Goal: Task Accomplishment & Management: Manage account settings

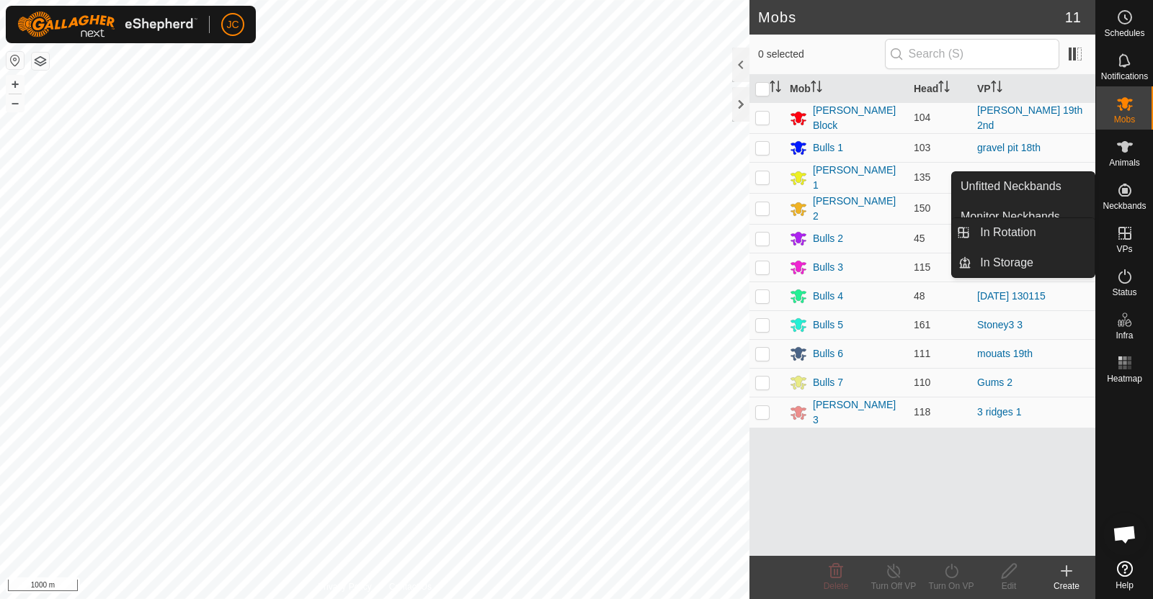
click at [1119, 222] on es-virtualpaddocks-svg-icon at bounding box center [1124, 233] width 26 height 23
click at [1129, 237] on icon at bounding box center [1124, 233] width 13 height 13
click at [1056, 222] on link "In Rotation" at bounding box center [1032, 232] width 123 height 29
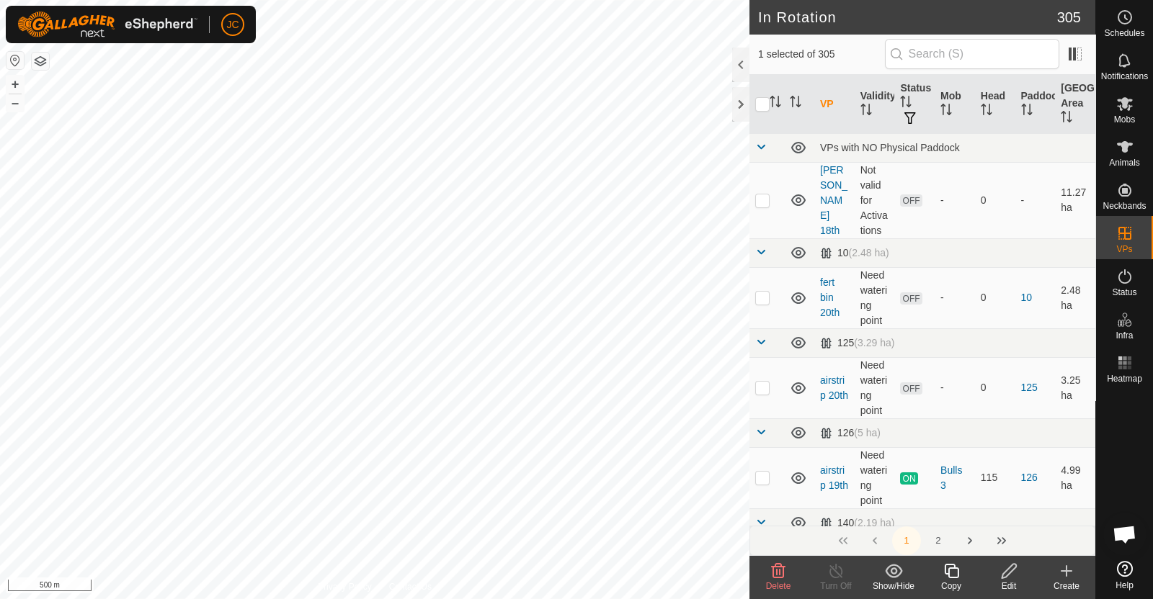
click at [783, 583] on span "Delete" at bounding box center [778, 586] width 25 height 10
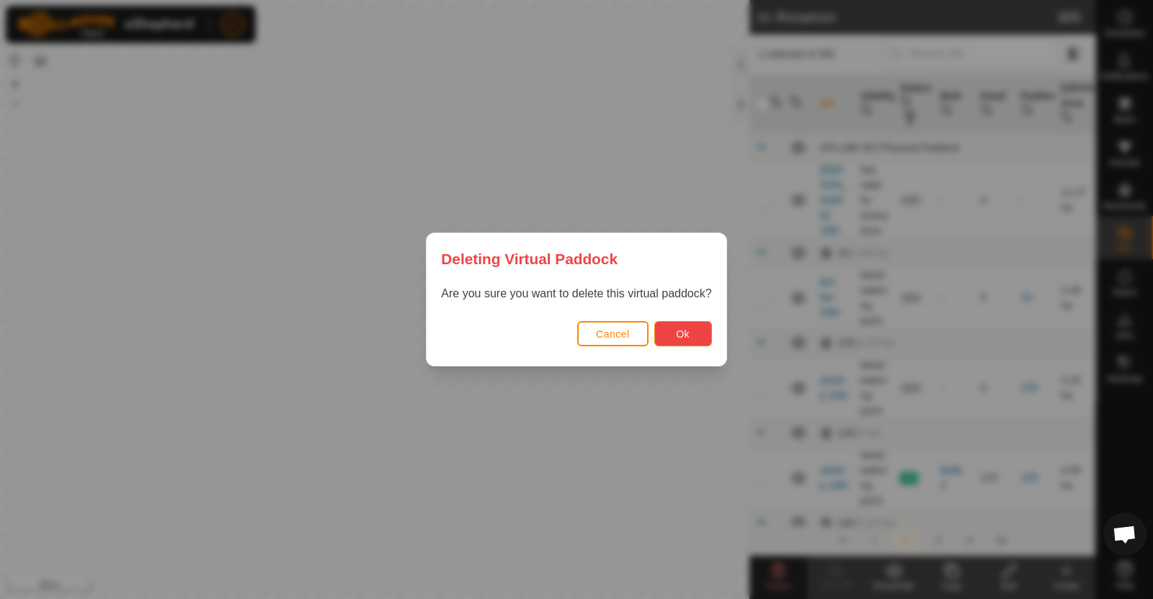
click at [660, 334] on button "Ok" at bounding box center [683, 333] width 58 height 25
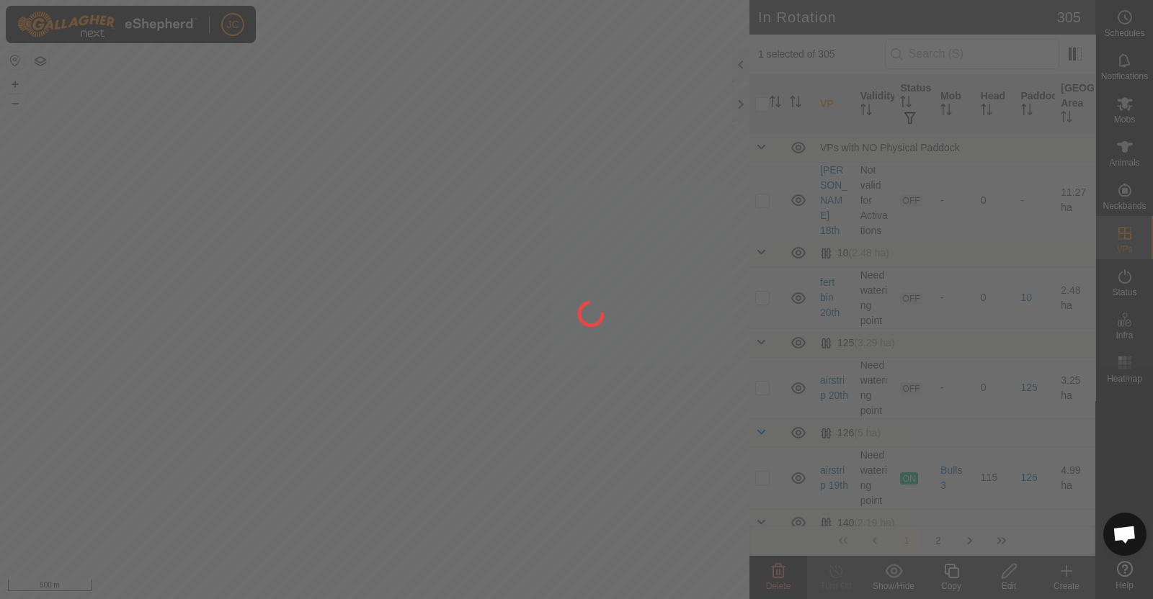
checkbox input "false"
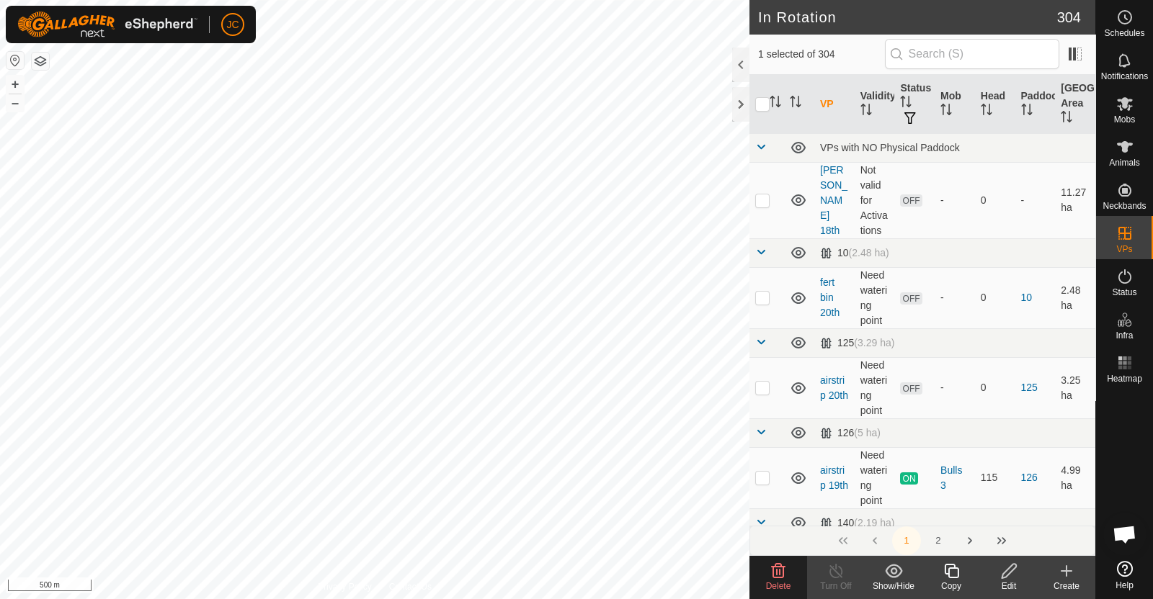
click at [774, 569] on icon at bounding box center [777, 571] width 17 height 17
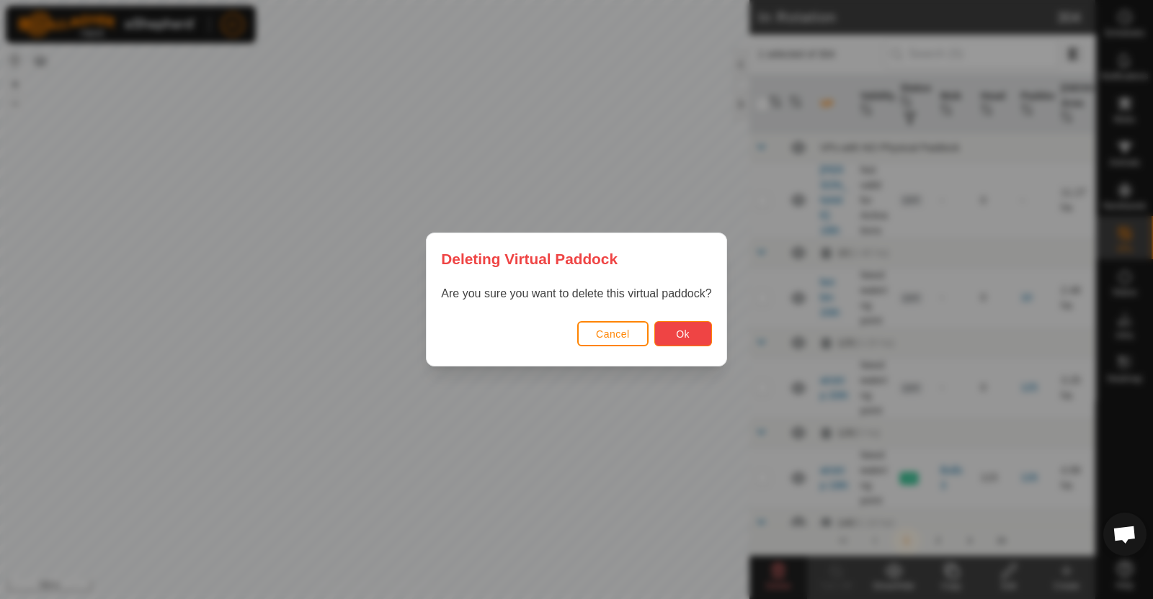
click at [689, 336] on button "Ok" at bounding box center [683, 333] width 58 height 25
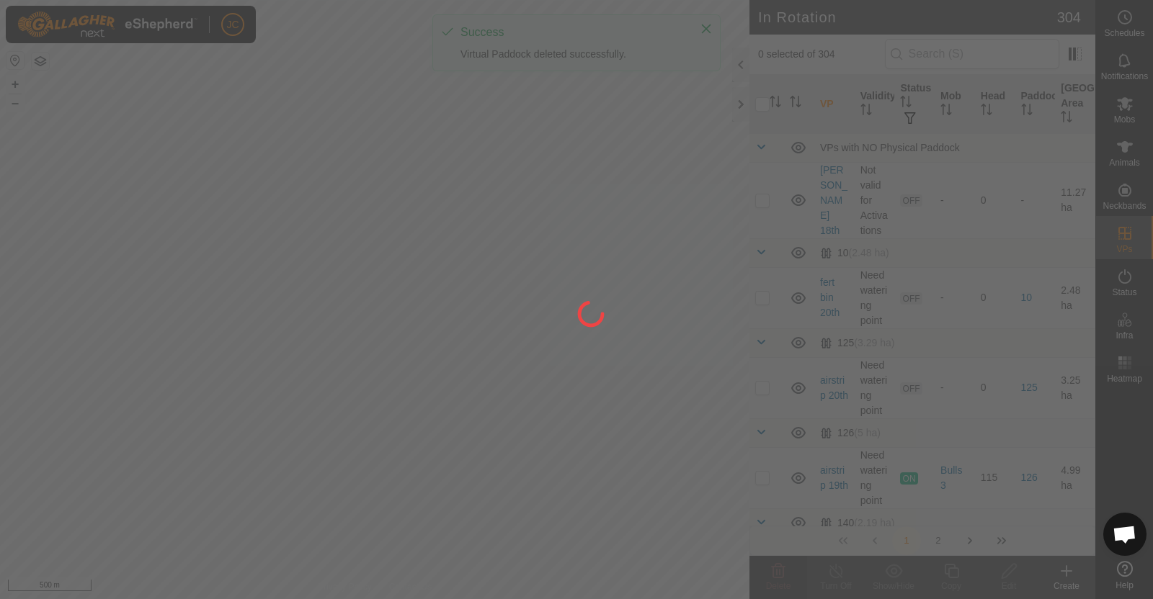
checkbox input "false"
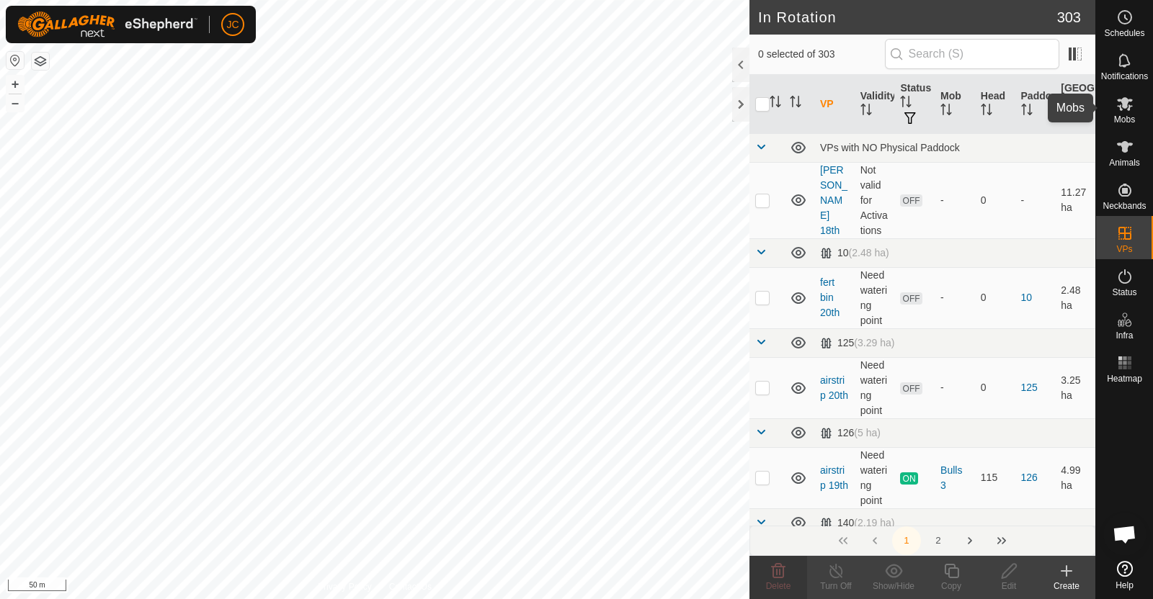
click at [1135, 110] on es-mob-svg-icon at bounding box center [1124, 103] width 26 height 23
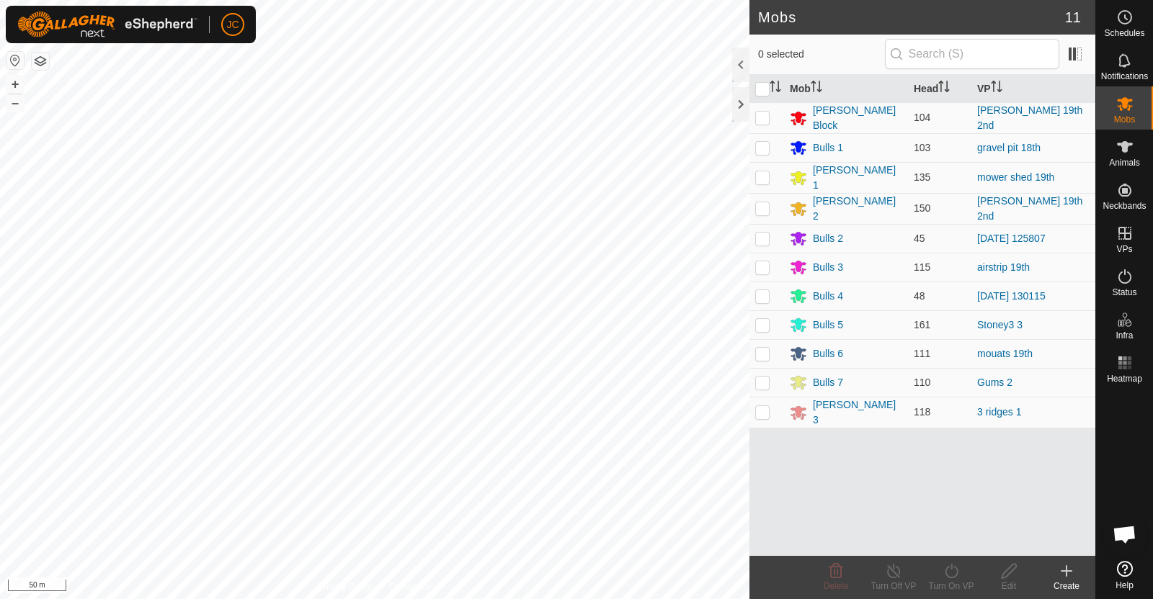
click at [761, 178] on p-checkbox at bounding box center [762, 177] width 14 height 12
checkbox input "true"
click at [949, 578] on icon at bounding box center [950, 571] width 13 height 14
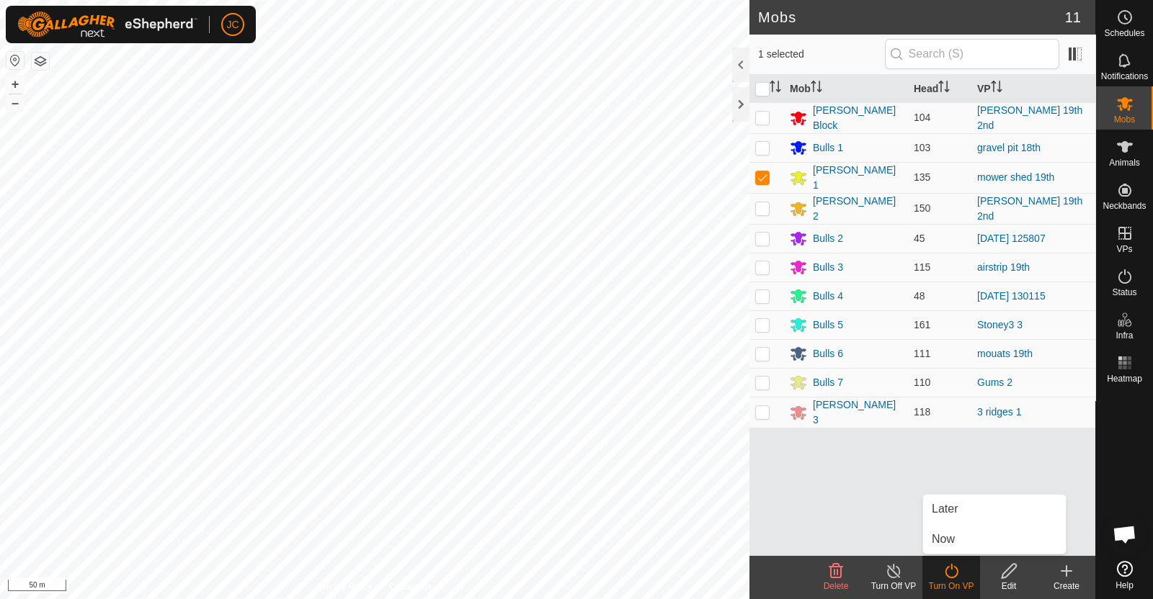
click at [945, 540] on link "Now" at bounding box center [994, 539] width 143 height 29
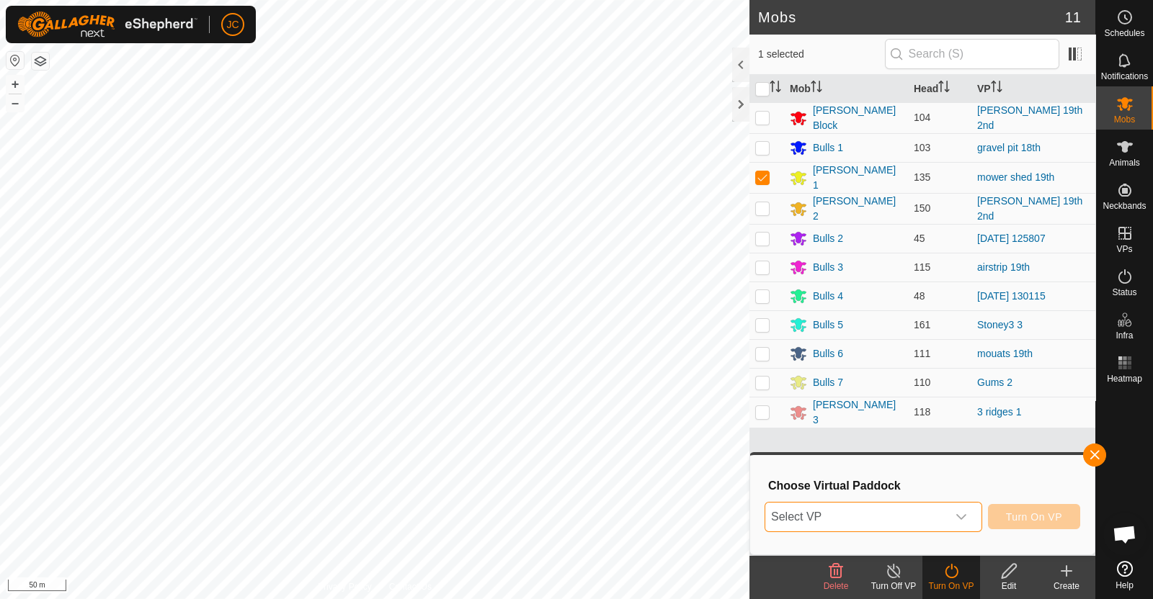
click at [934, 515] on span "Select VP" at bounding box center [856, 517] width 182 height 29
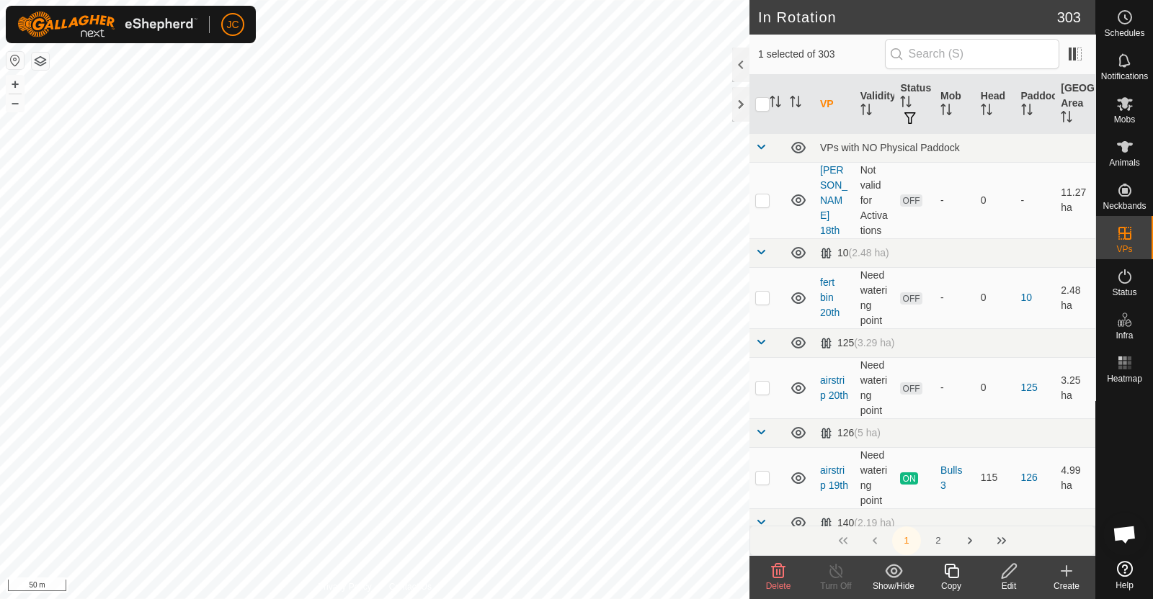
checkbox input "false"
checkbox input "true"
checkbox input "false"
checkbox input "true"
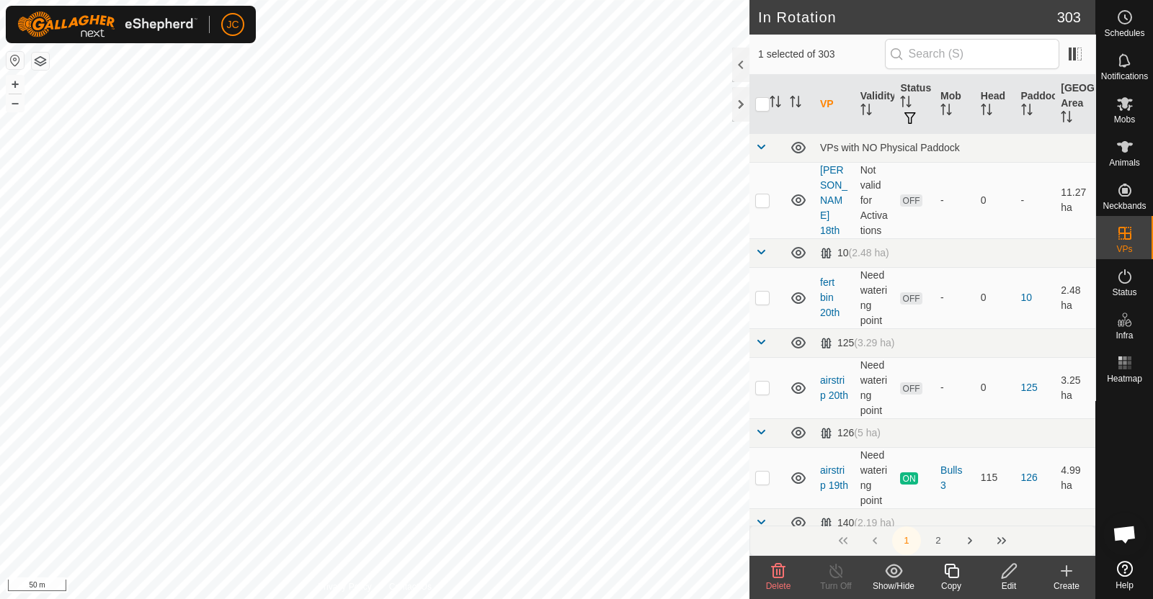
checkbox input "false"
click at [1129, 112] on icon at bounding box center [1124, 103] width 17 height 17
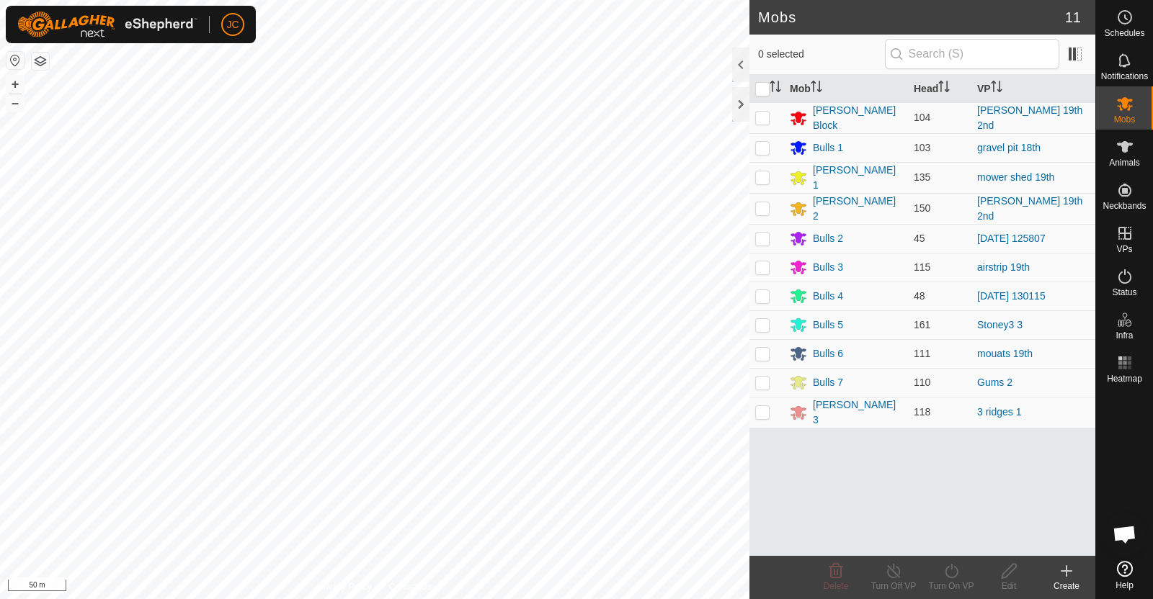
click at [759, 177] on p-checkbox at bounding box center [762, 177] width 14 height 12
checkbox input "true"
click at [957, 581] on div "Turn On VP" at bounding box center [951, 586] width 58 height 13
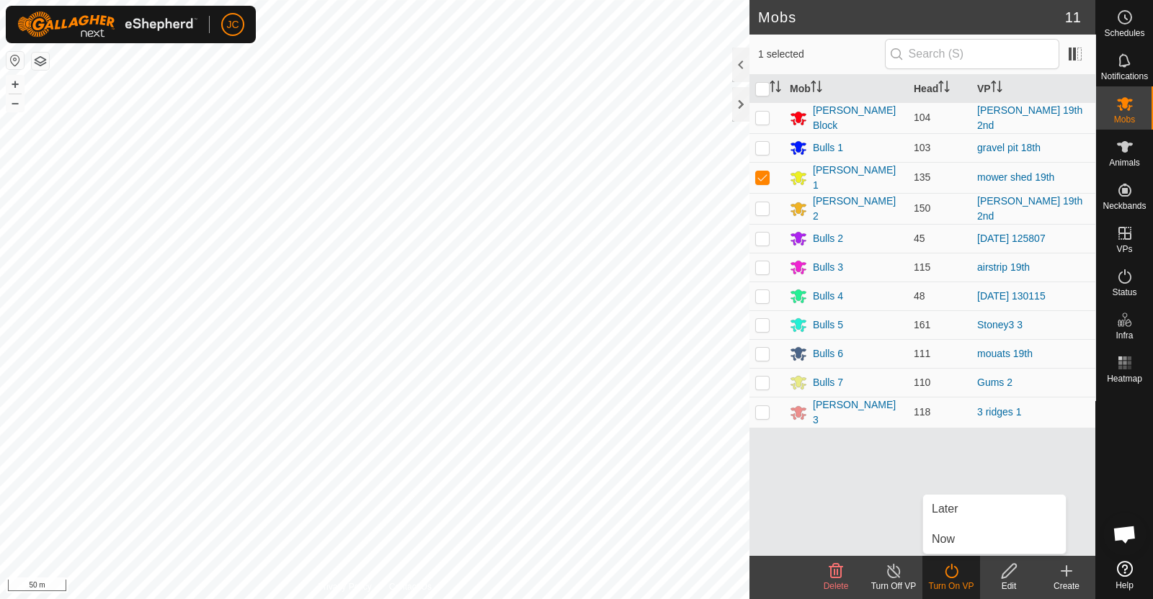
click at [951, 547] on link "Now" at bounding box center [994, 539] width 143 height 29
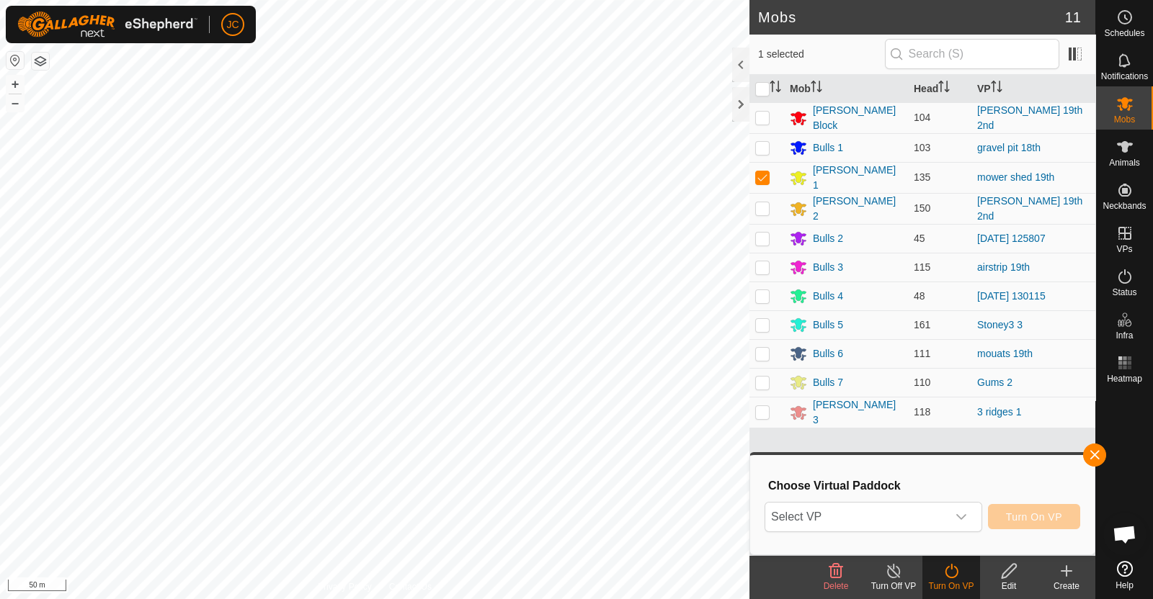
click at [930, 515] on span "Select VP" at bounding box center [856, 517] width 182 height 29
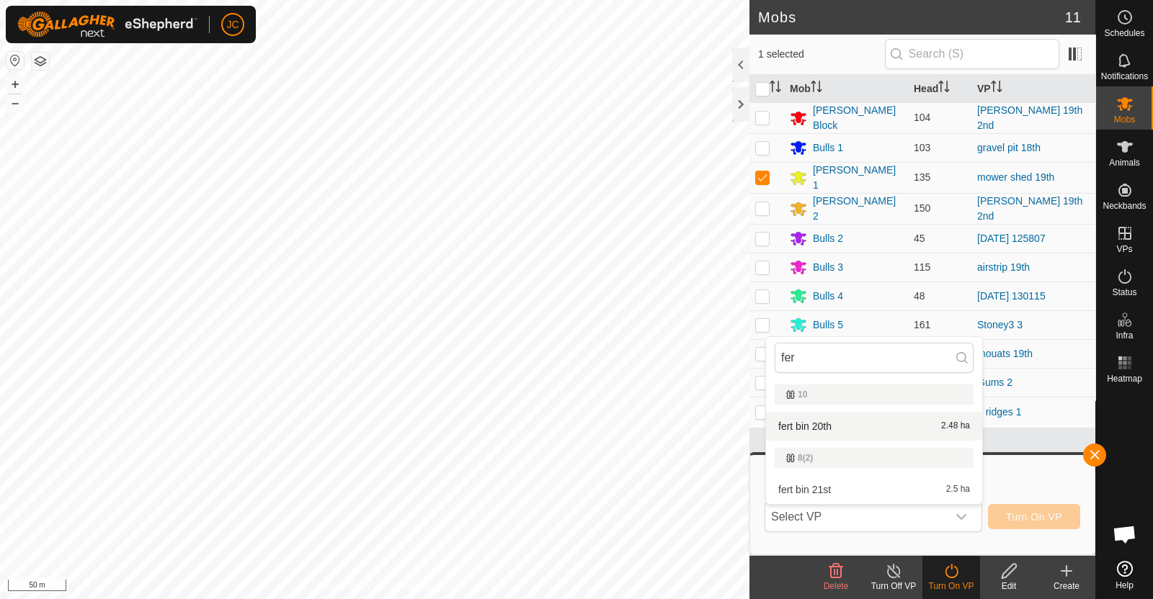
type input "fer"
click at [804, 426] on li "fert bin 20th 2.48 ha" at bounding box center [874, 426] width 216 height 29
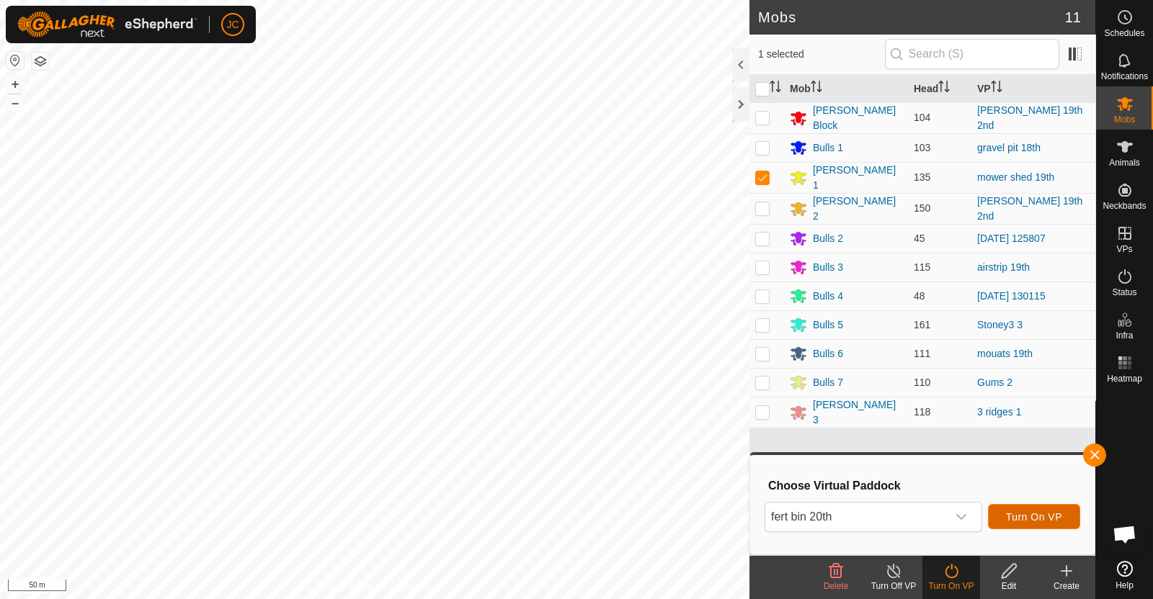
click at [1052, 521] on span "Turn On VP" at bounding box center [1034, 517] width 56 height 12
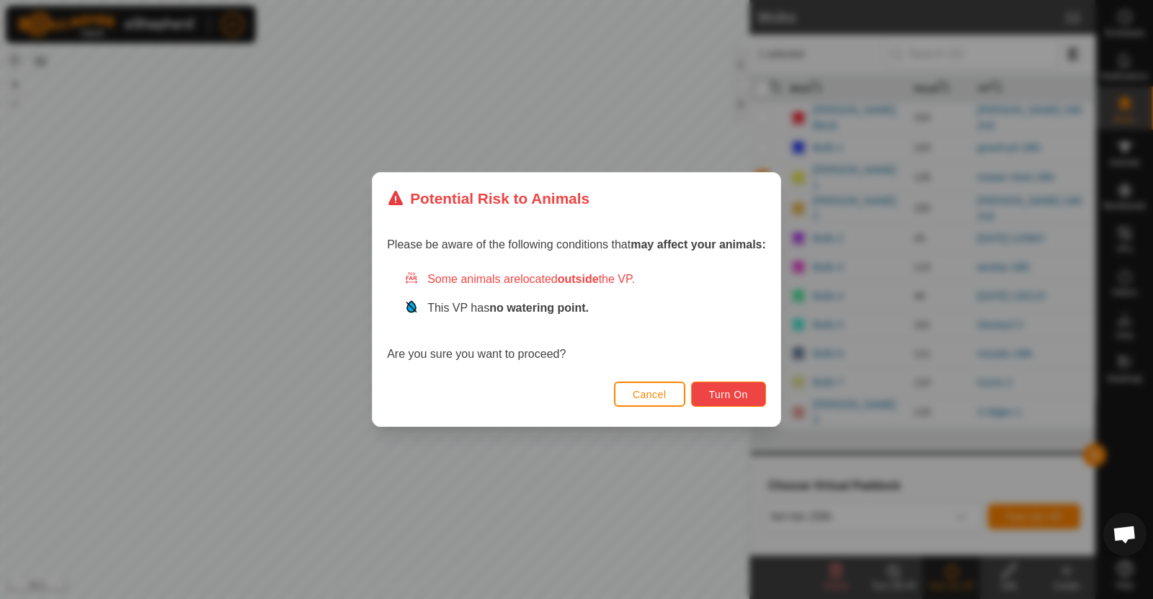
click at [707, 388] on button "Turn On" at bounding box center [728, 394] width 75 height 25
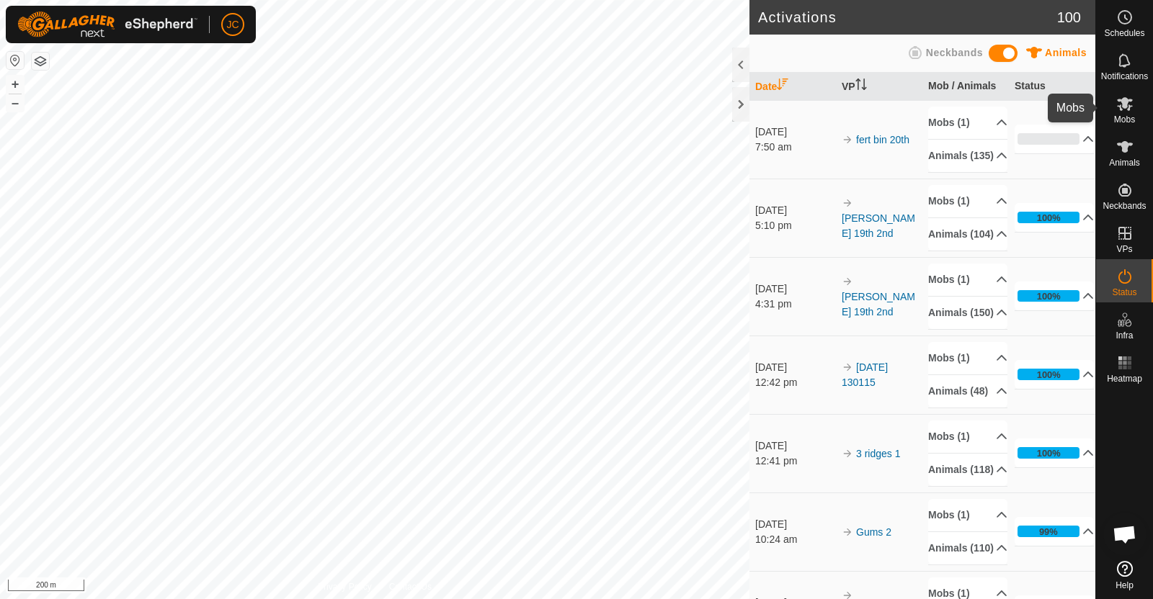
click at [1127, 107] on icon at bounding box center [1124, 103] width 17 height 17
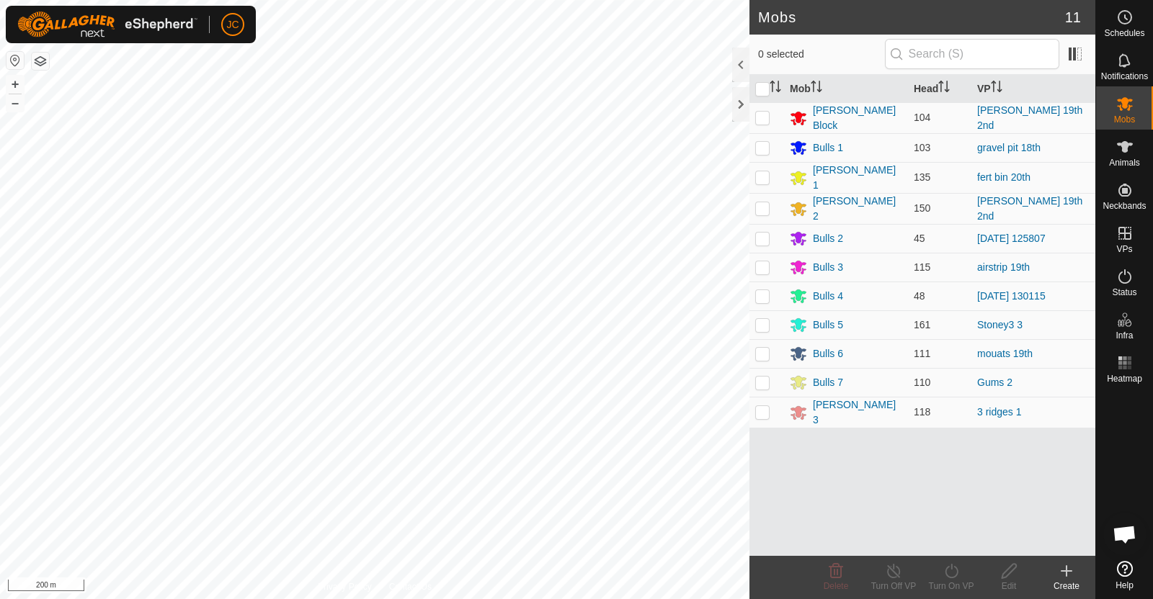
click at [761, 146] on p-checkbox at bounding box center [762, 148] width 14 height 12
checkbox input "true"
click at [947, 581] on div "Turn On VP" at bounding box center [951, 586] width 58 height 13
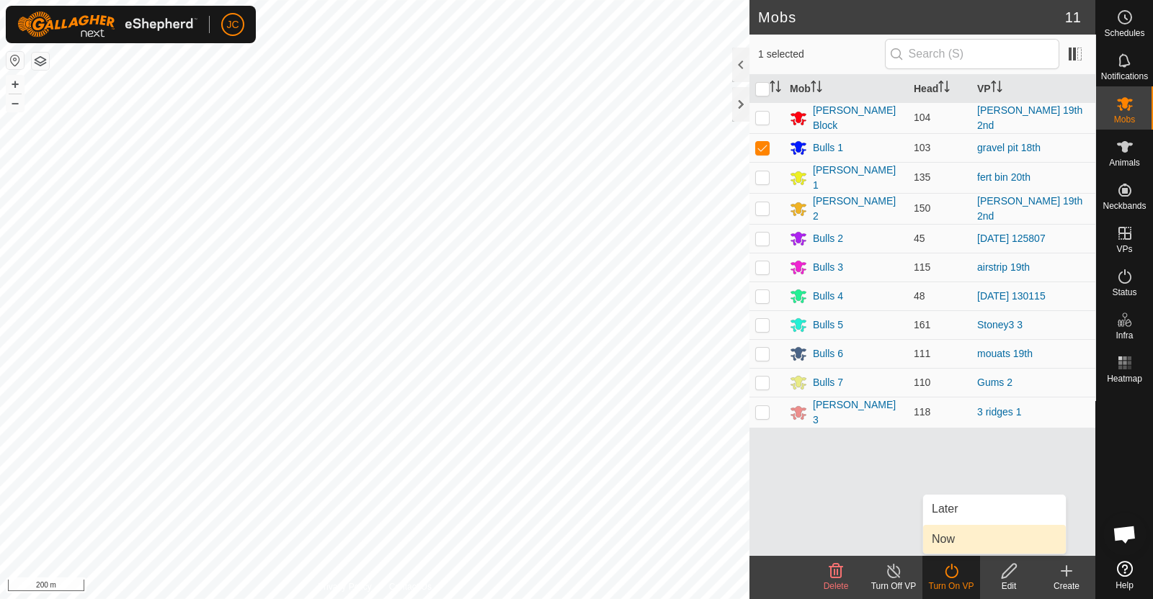
click at [939, 537] on link "Now" at bounding box center [994, 539] width 143 height 29
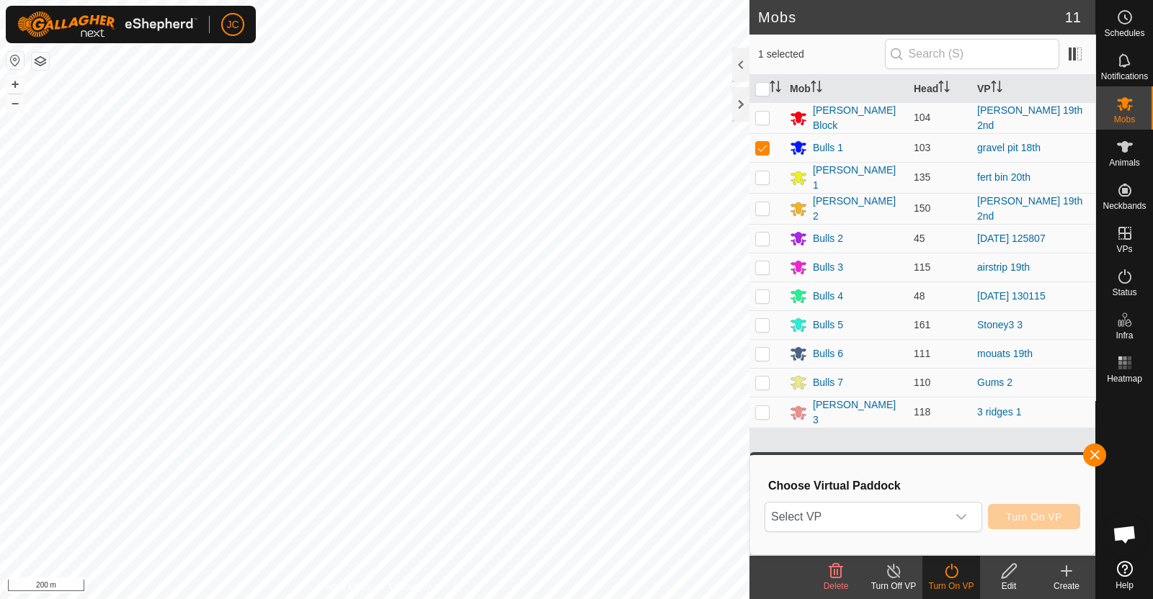
click at [895, 514] on span "Select VP" at bounding box center [856, 517] width 182 height 29
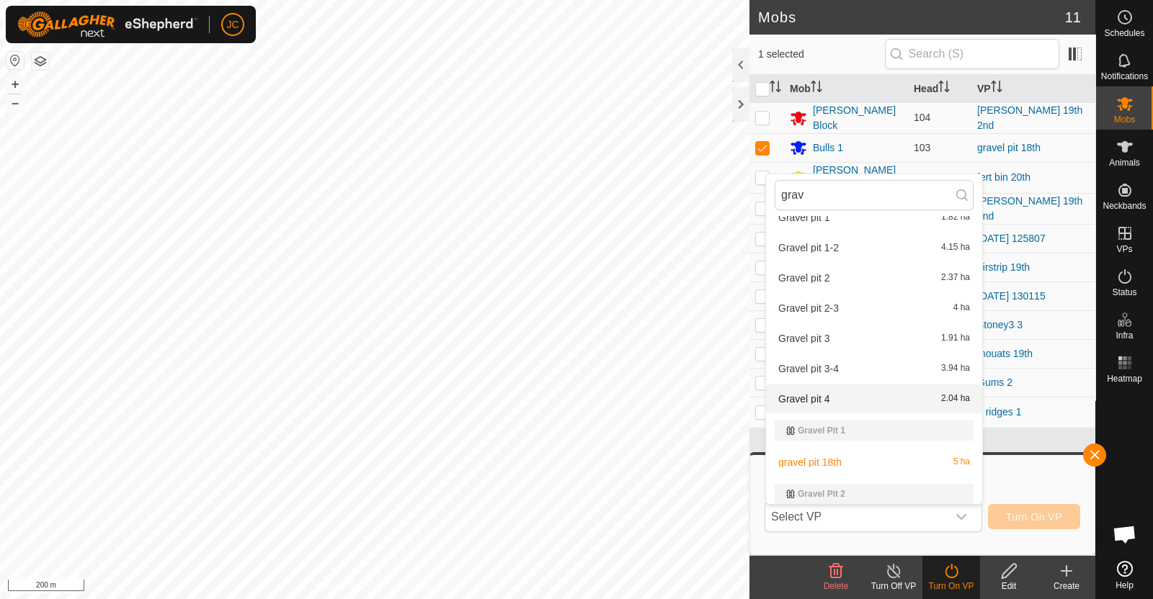
scroll to position [145, 0]
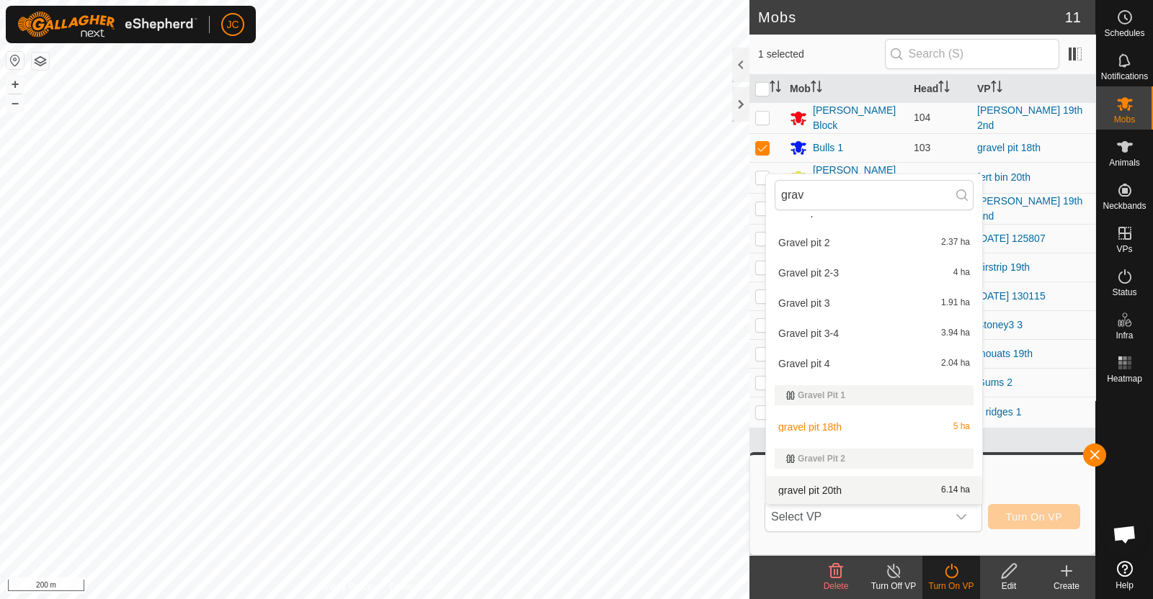
type input "grav"
click at [846, 486] on li "gravel pit 20th 6.14 ha" at bounding box center [874, 490] width 216 height 29
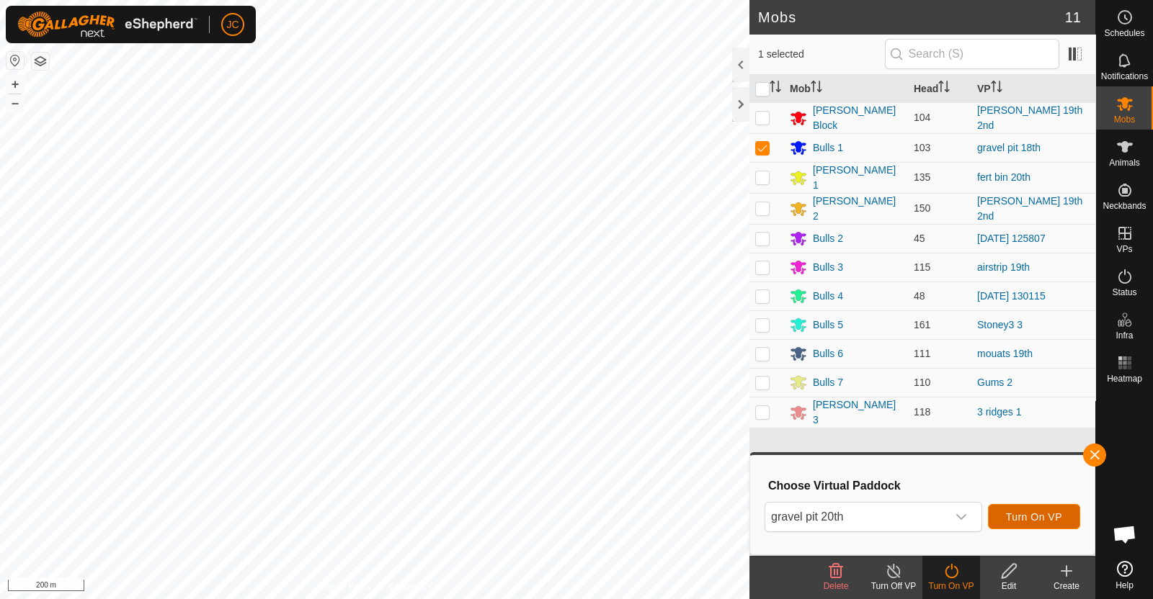
click at [1047, 517] on span "Turn On VP" at bounding box center [1034, 517] width 56 height 12
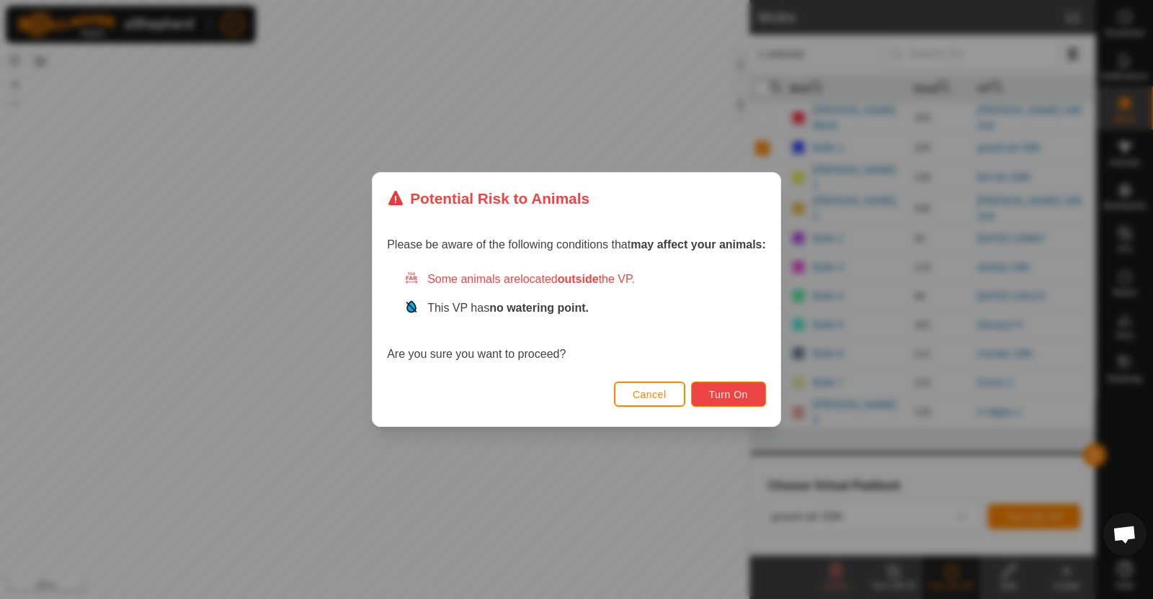
click at [745, 393] on span "Turn On" at bounding box center [728, 395] width 39 height 12
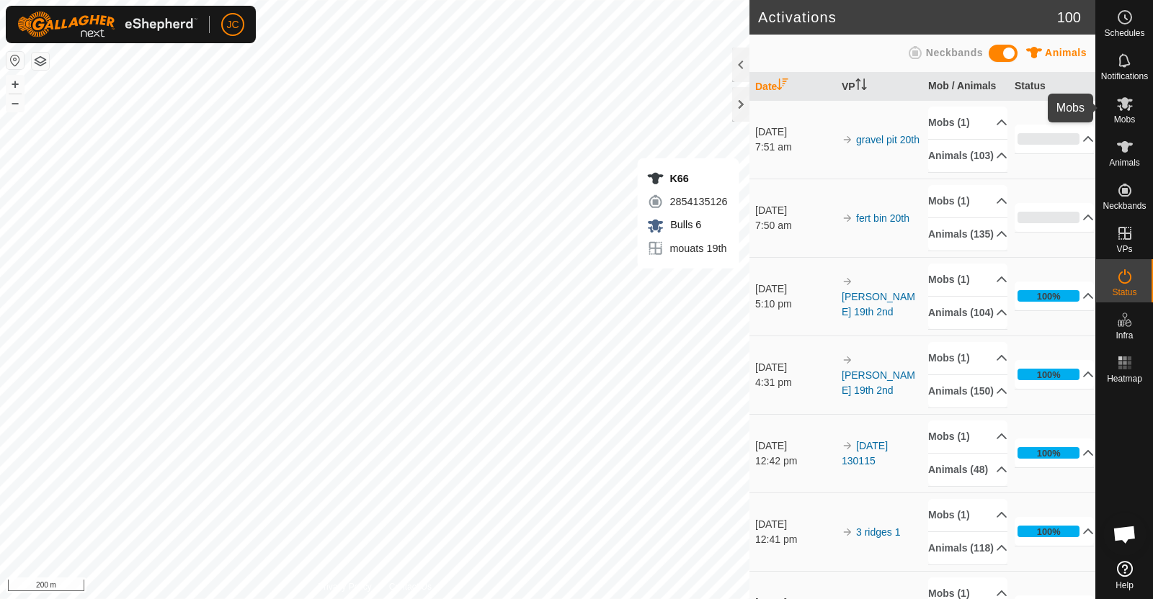
click at [1129, 112] on icon at bounding box center [1124, 103] width 17 height 17
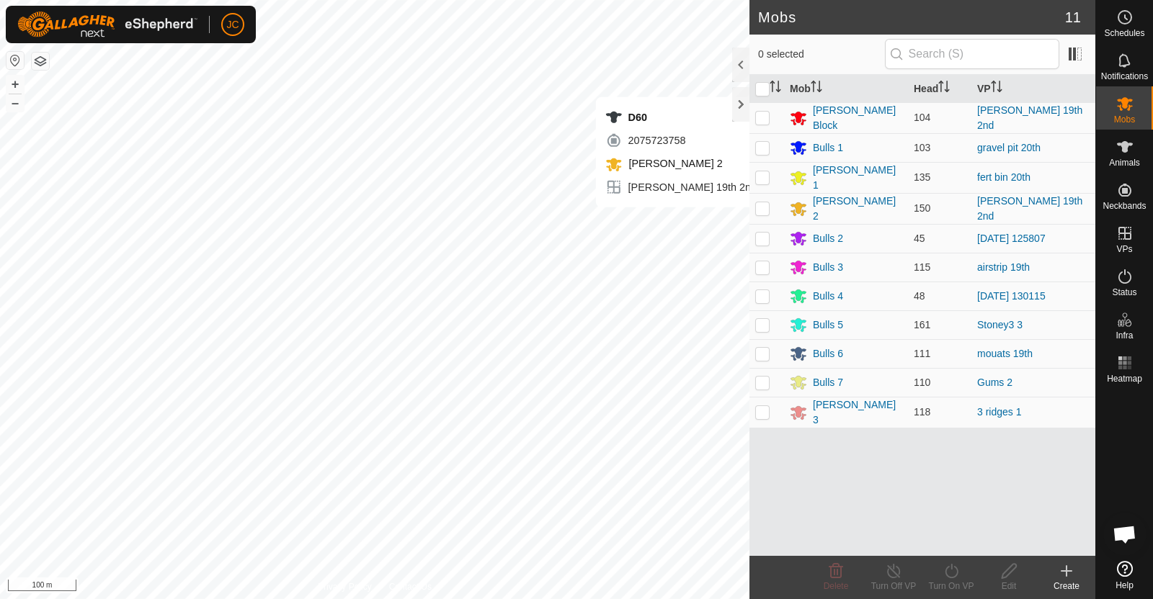
click at [759, 349] on p-checkbox at bounding box center [762, 354] width 14 height 12
checkbox input "true"
click at [957, 581] on div "Turn On VP" at bounding box center [951, 586] width 58 height 13
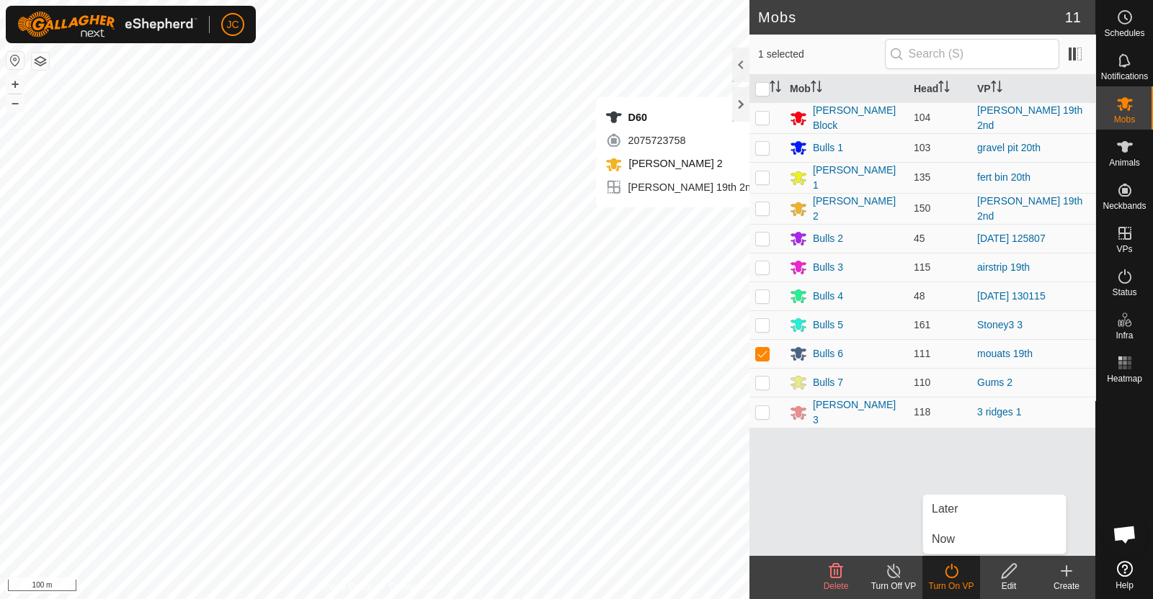
click at [953, 538] on link "Now" at bounding box center [994, 539] width 143 height 29
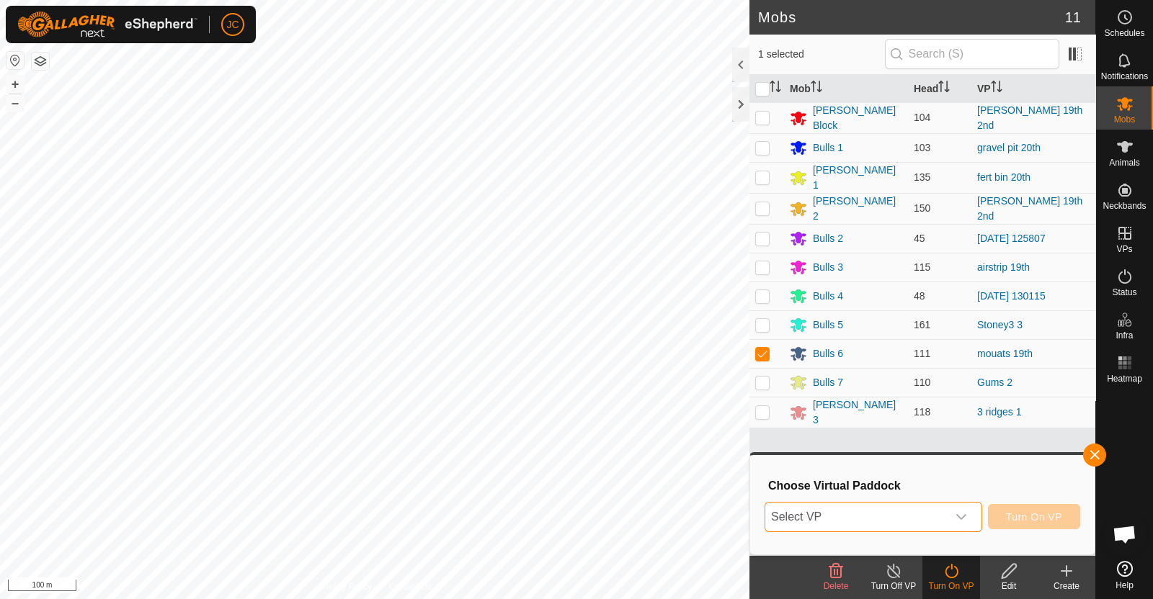
click at [900, 512] on span "Select VP" at bounding box center [856, 517] width 182 height 29
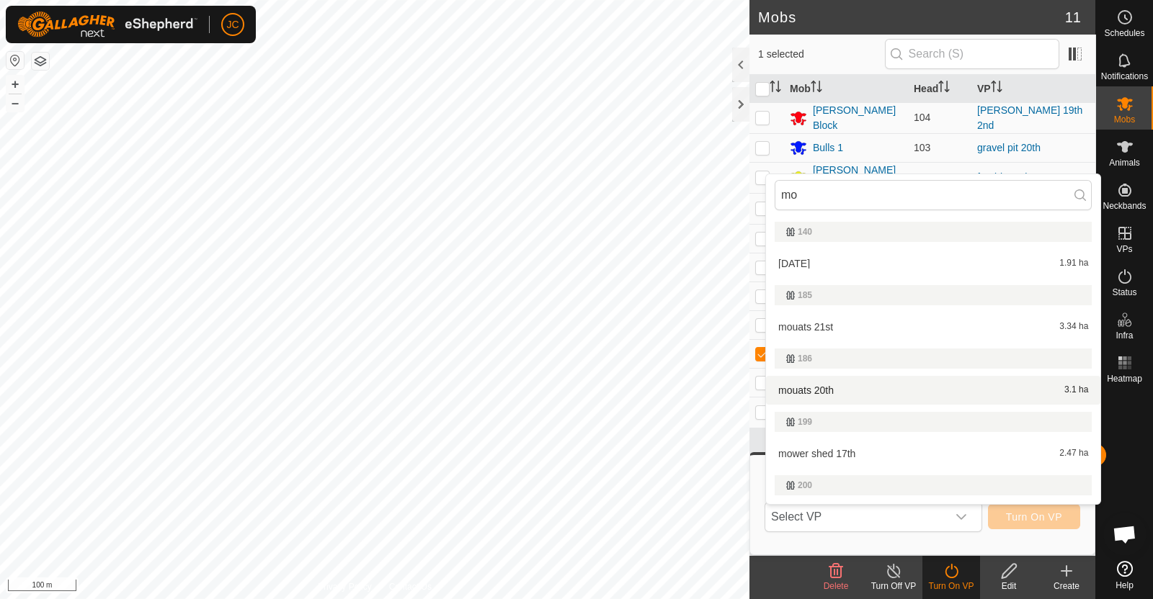
type input "mo"
click at [828, 387] on li "mouats 20th 3.1 ha" at bounding box center [933, 390] width 334 height 29
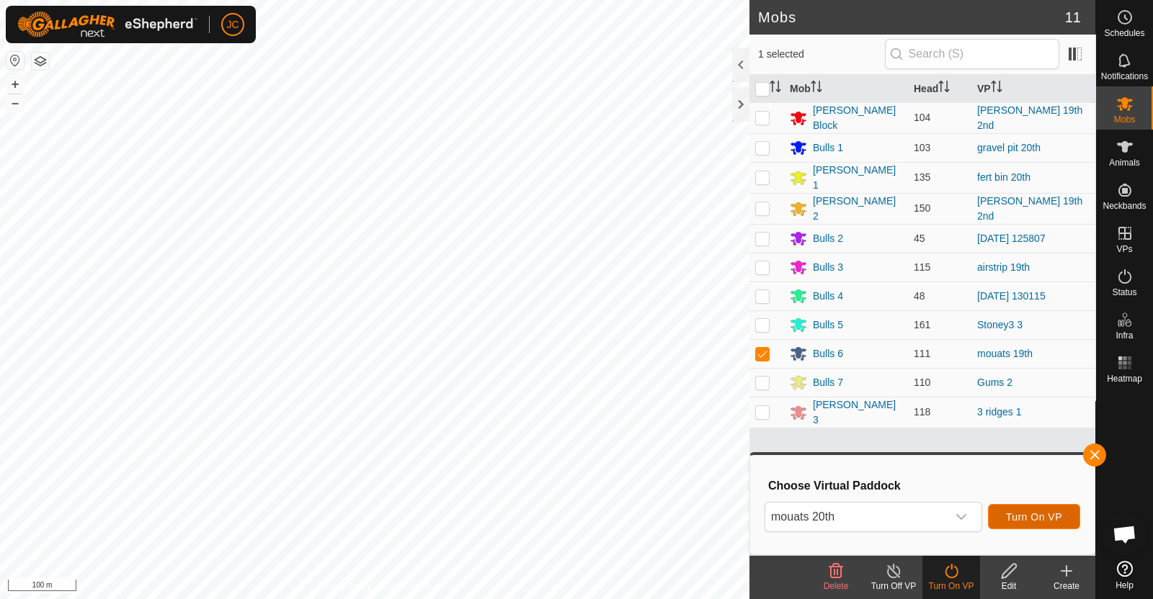
click at [1054, 511] on span "Turn On VP" at bounding box center [1034, 517] width 56 height 12
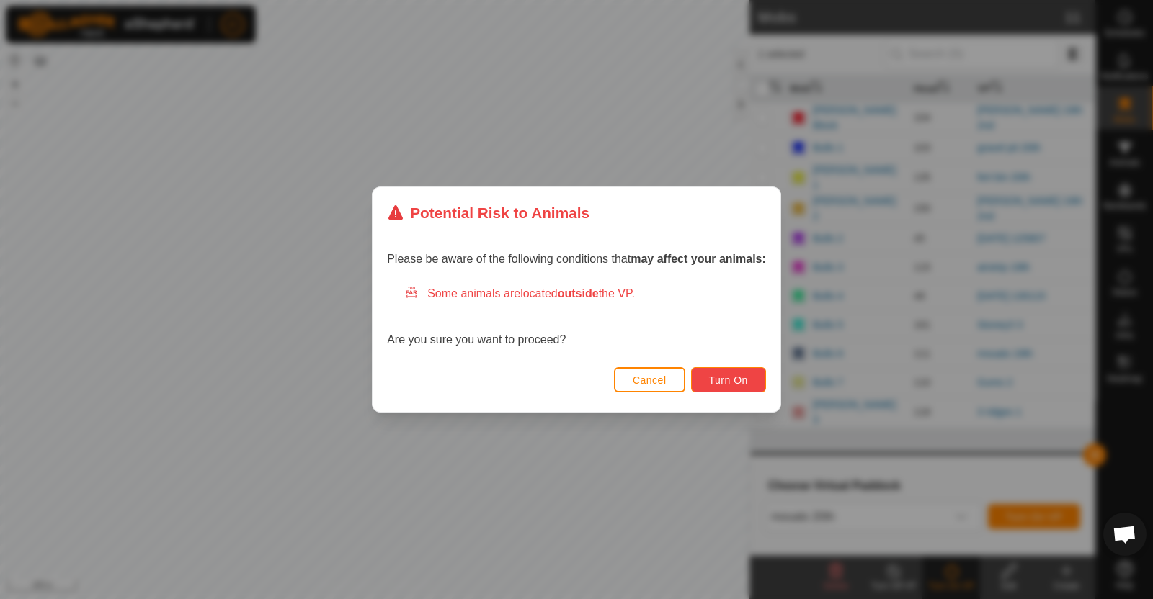
click at [746, 375] on span "Turn On" at bounding box center [728, 381] width 39 height 12
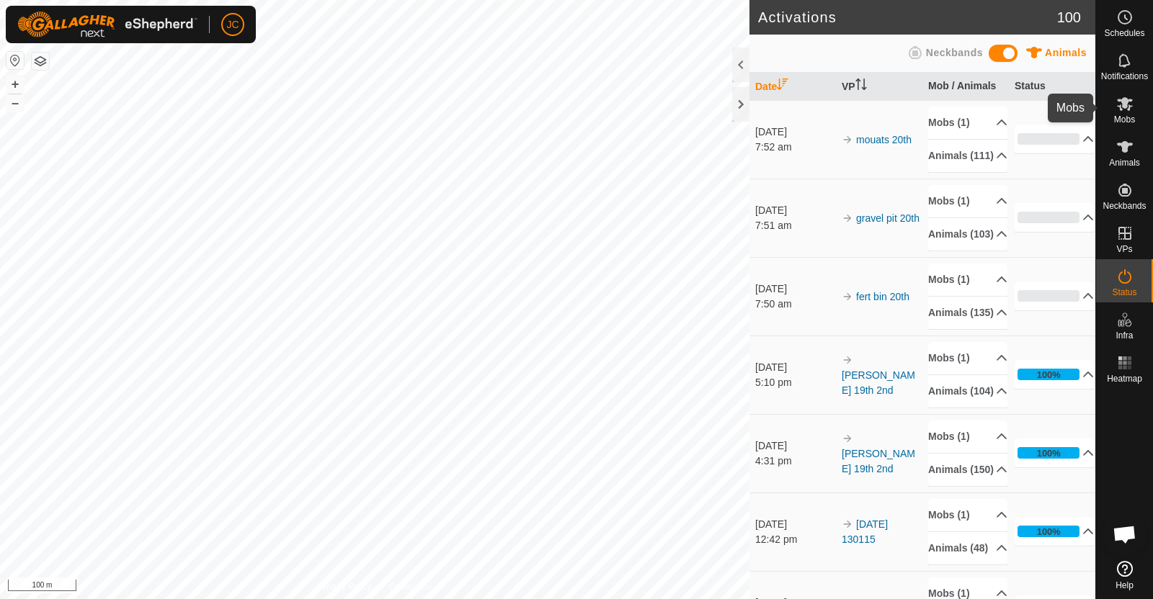
click at [1120, 104] on icon at bounding box center [1124, 103] width 17 height 17
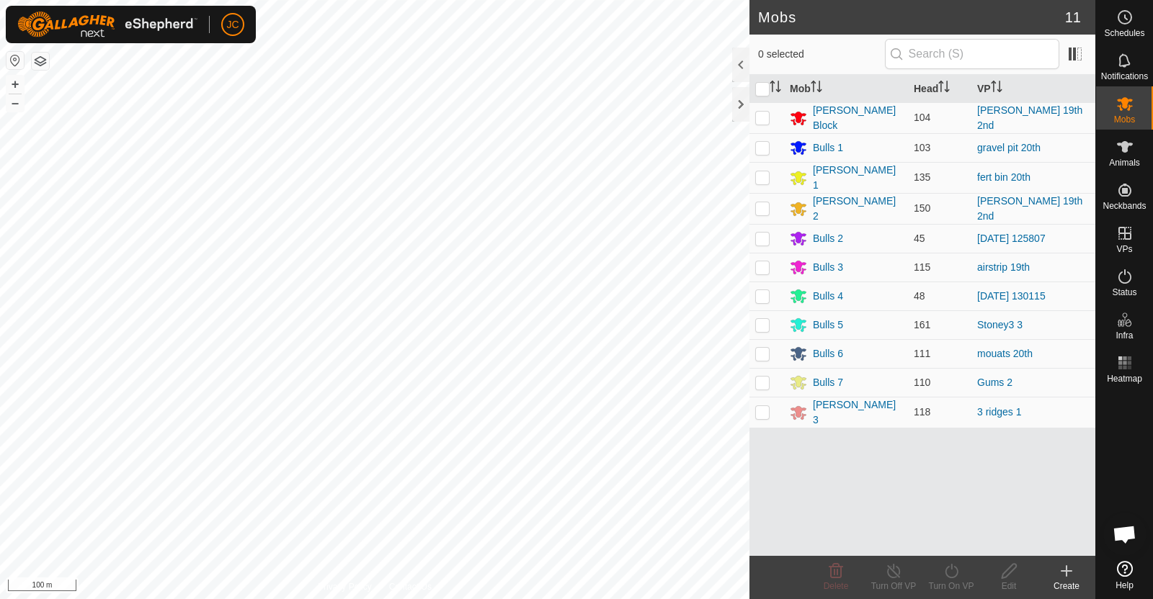
click at [764, 205] on p-checkbox at bounding box center [762, 208] width 14 height 12
checkbox input "true"
click at [950, 580] on div "Turn On VP" at bounding box center [951, 586] width 58 height 13
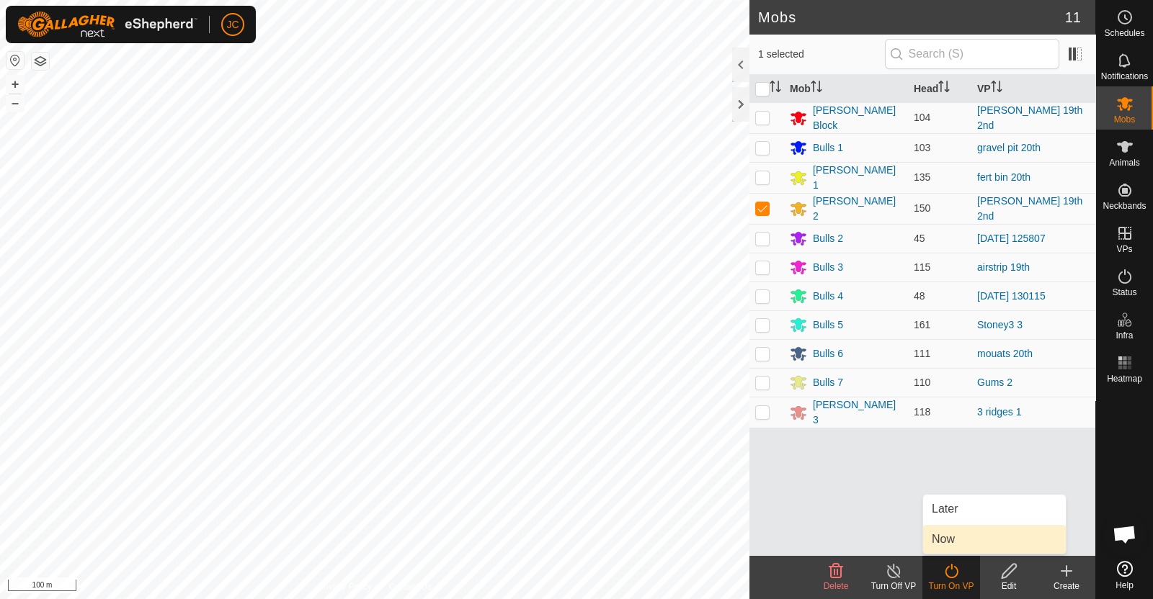
click at [951, 542] on link "Now" at bounding box center [994, 539] width 143 height 29
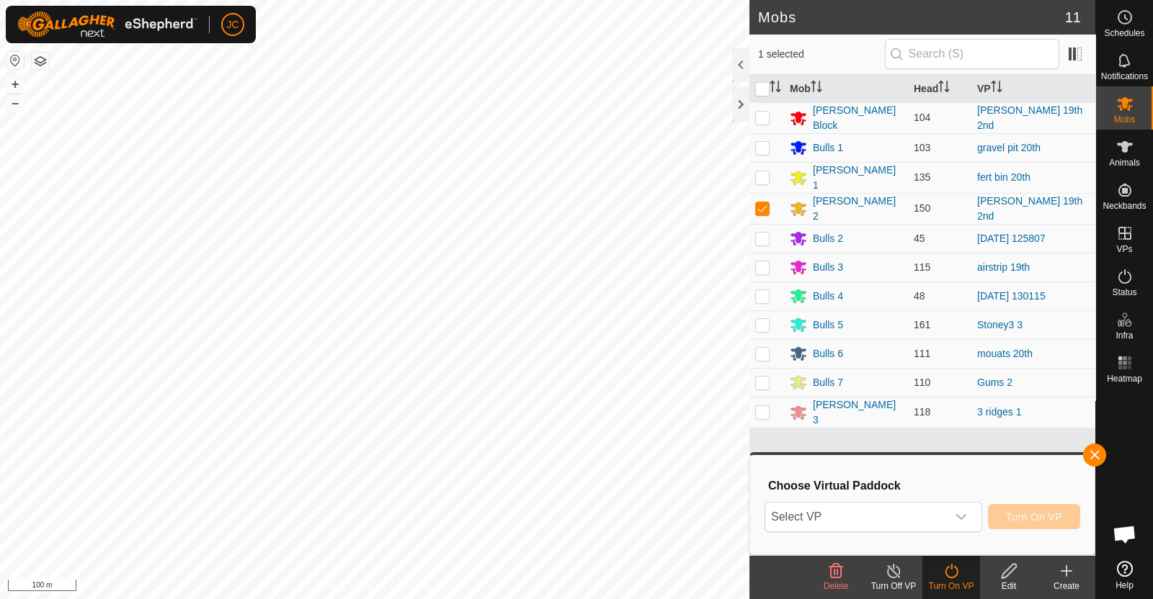
click at [944, 523] on span "Select VP" at bounding box center [856, 517] width 182 height 29
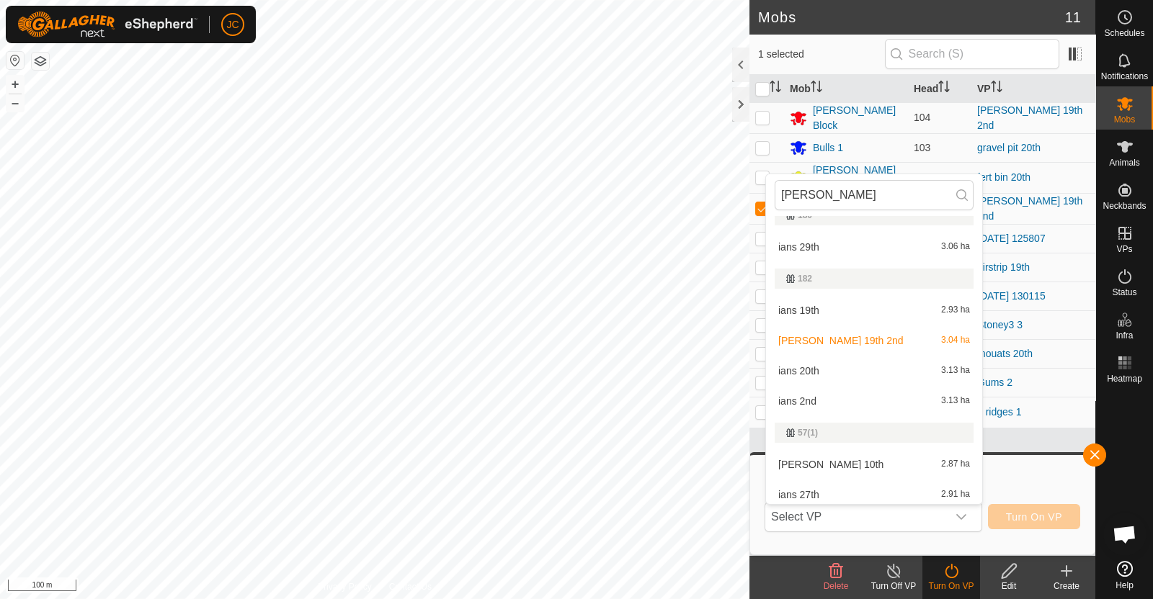
scroll to position [268, 0]
type input "ian"
click at [857, 366] on li "ians 20th 3.13 ha" at bounding box center [874, 370] width 216 height 29
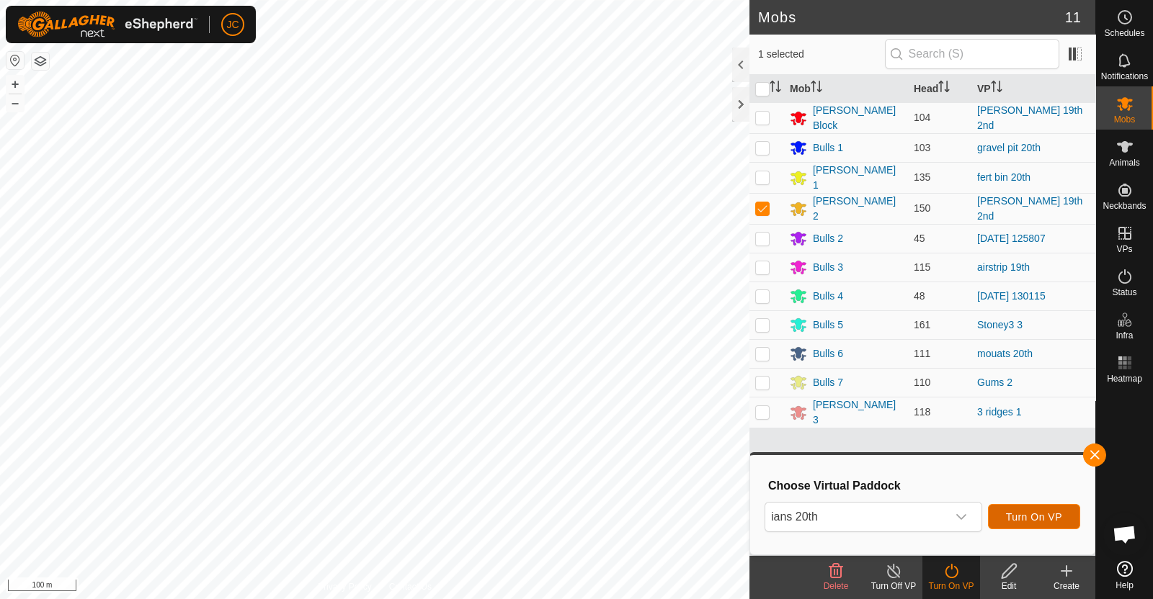
click at [1032, 516] on span "Turn On VP" at bounding box center [1034, 517] width 56 height 12
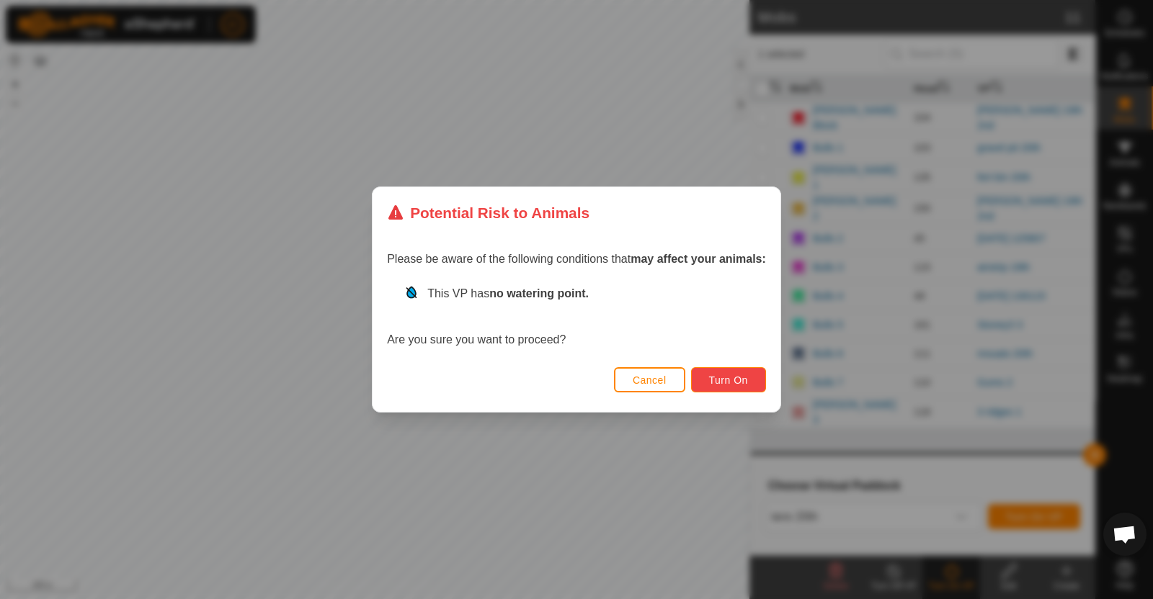
click at [725, 383] on span "Turn On" at bounding box center [728, 381] width 39 height 12
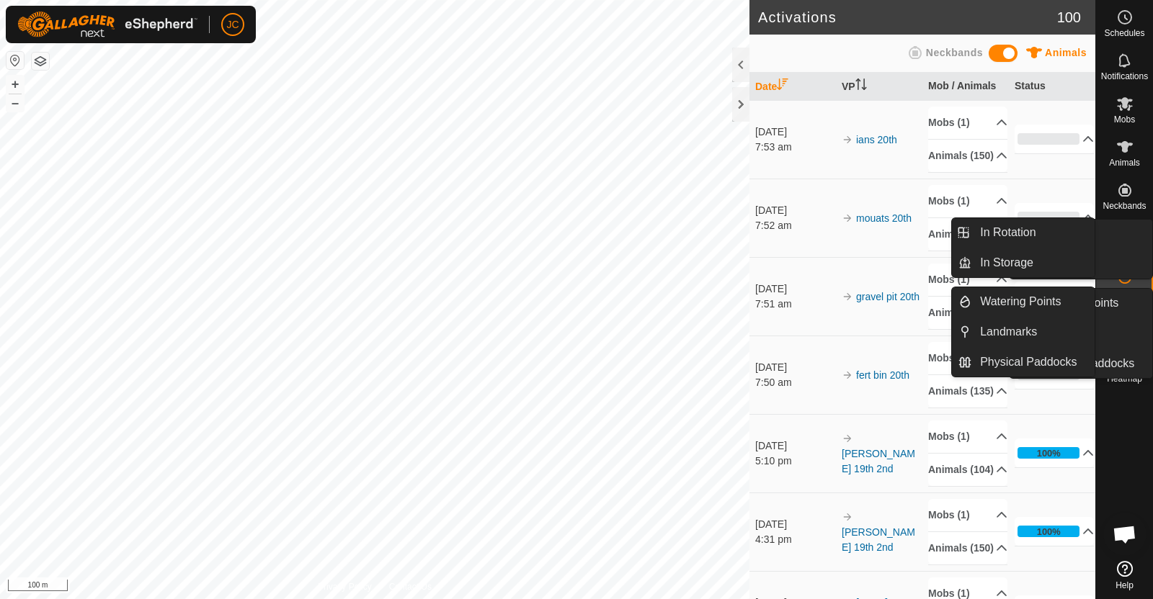
click at [1127, 242] on link "In Rotation" at bounding box center [1090, 234] width 123 height 29
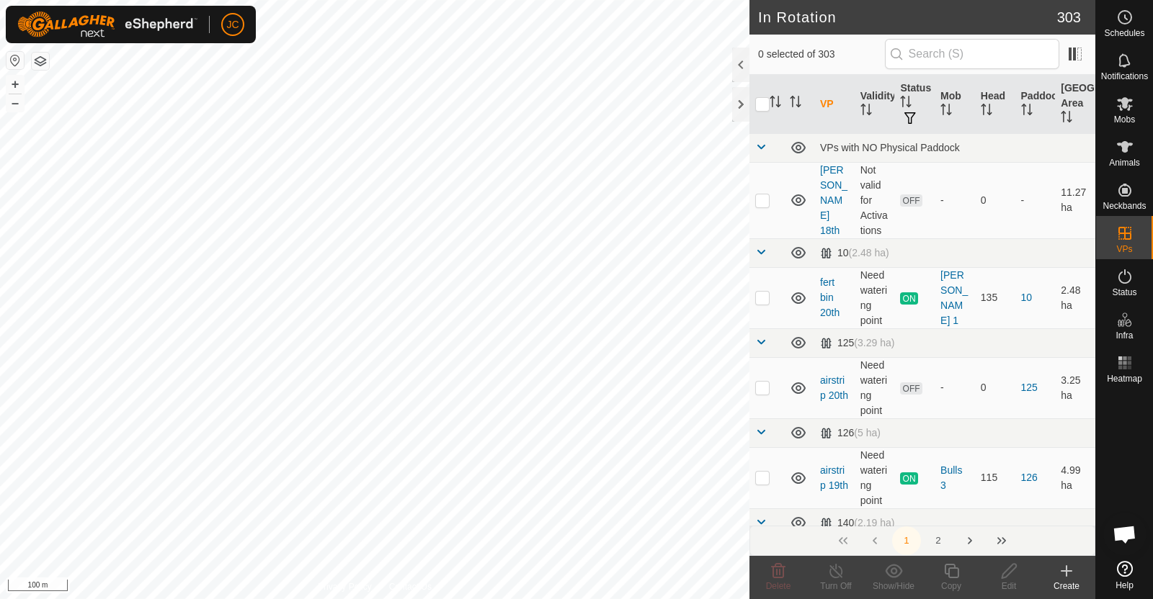
click at [1061, 580] on div "Create" at bounding box center [1066, 586] width 58 height 13
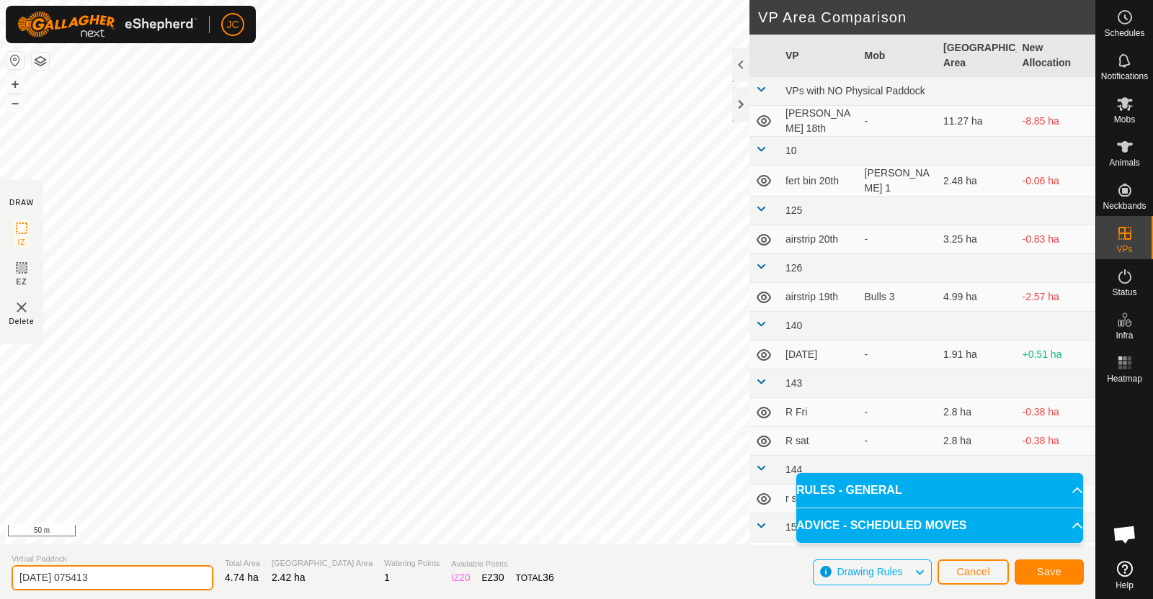
drag, startPoint x: 134, startPoint y: 576, endPoint x: 0, endPoint y: 581, distance: 134.1
click at [0, 581] on section "Virtual Paddock [DATE] 075413 Total Area 4.74 ha Grazing Area 2.42 ha Watering …" at bounding box center [547, 572] width 1095 height 55
type input "[PERSON_NAME] Switch"
click at [1052, 573] on span "Save" at bounding box center [1049, 572] width 24 height 12
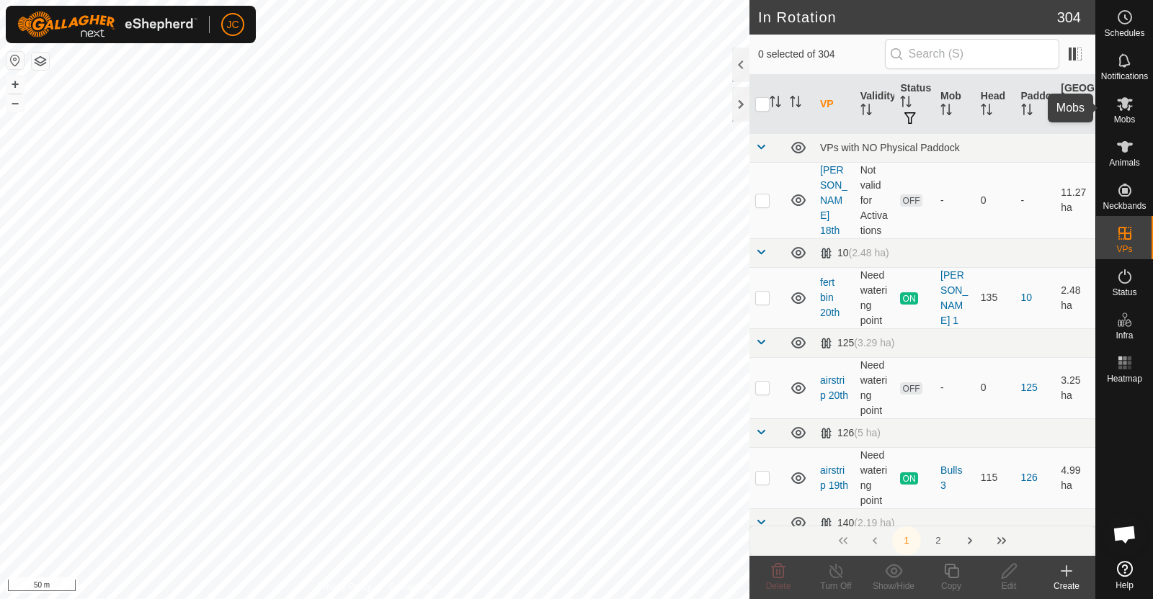
click at [1120, 113] on es-mob-svg-icon at bounding box center [1124, 103] width 26 height 23
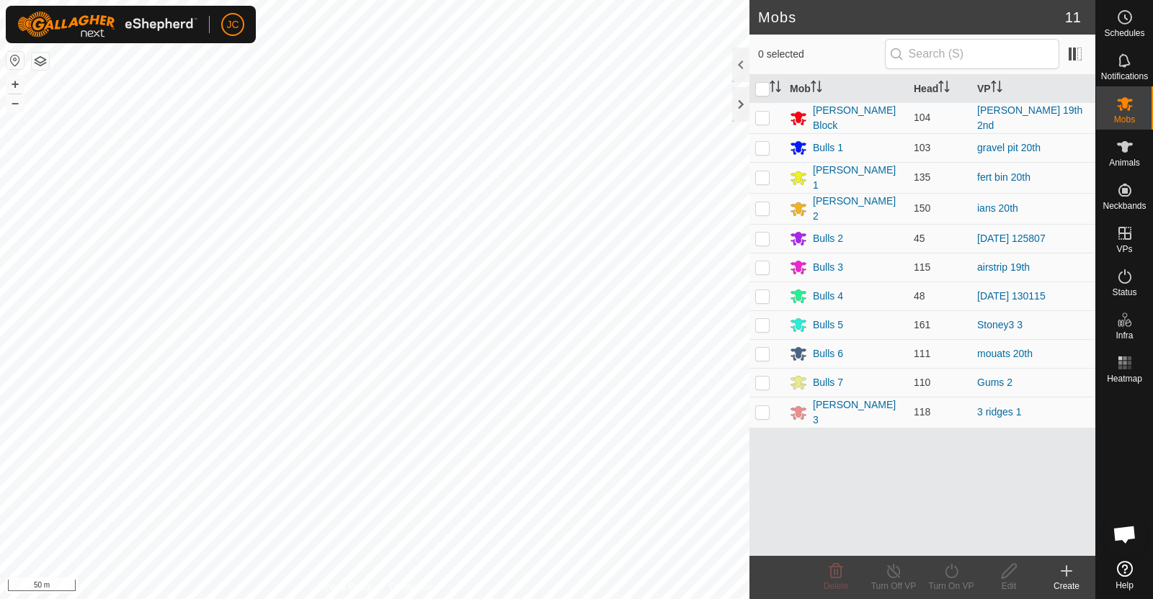
click at [756, 123] on td at bounding box center [766, 117] width 35 height 31
checkbox input "true"
click at [944, 578] on icon at bounding box center [951, 571] width 18 height 17
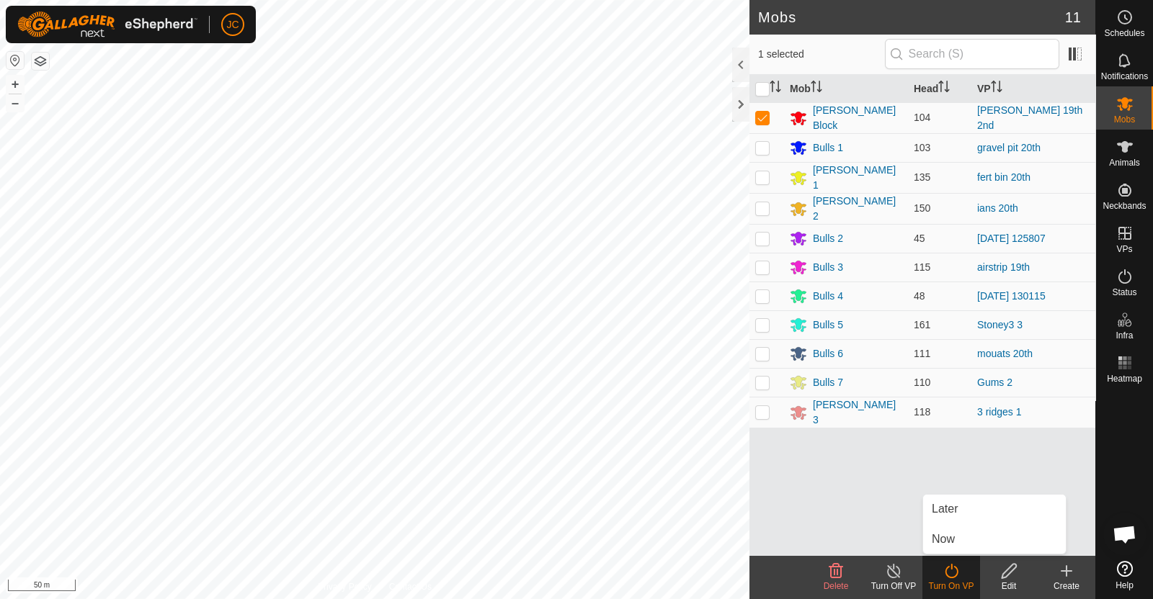
click at [947, 540] on link "Now" at bounding box center [994, 539] width 143 height 29
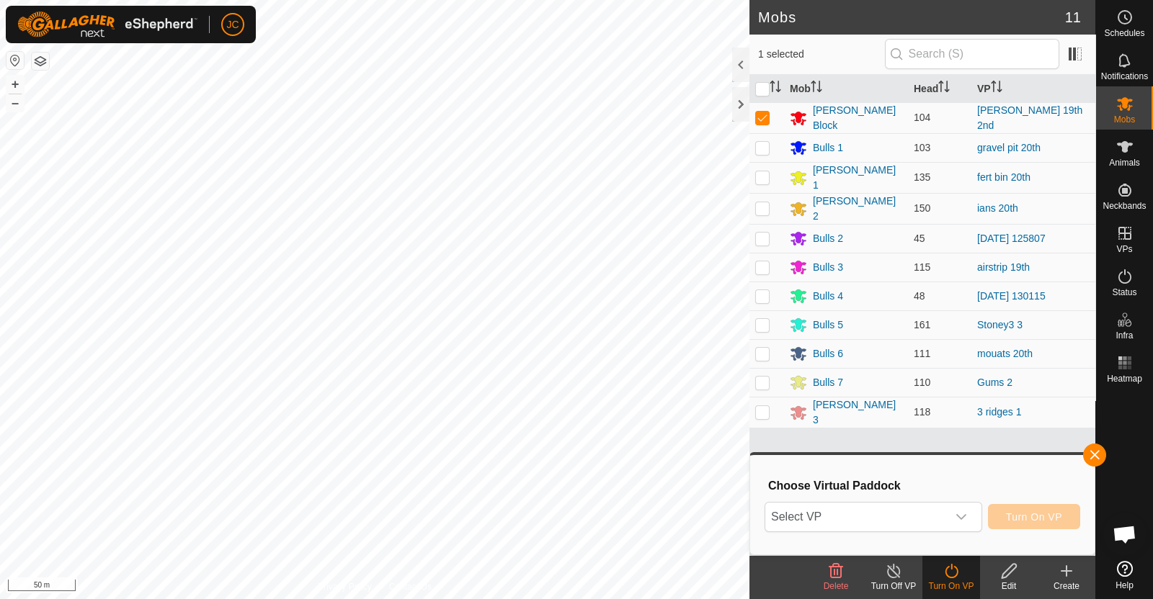
click at [933, 527] on span "Select VP" at bounding box center [856, 517] width 182 height 29
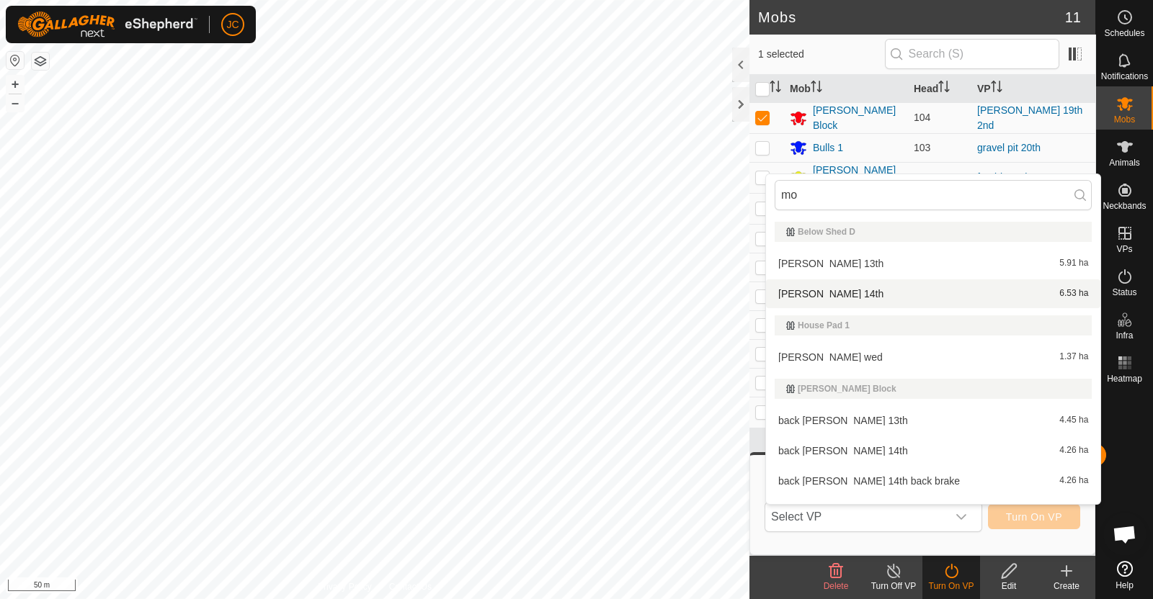
type input "m"
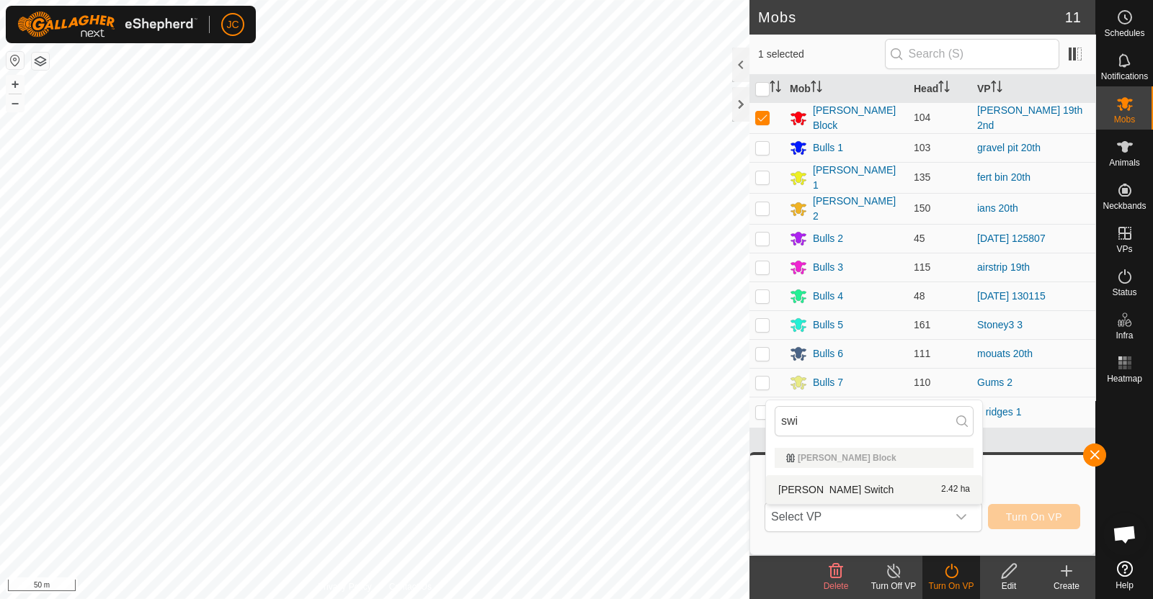
type input "swi"
click at [825, 486] on li "Moores Switch 2.42 ha" at bounding box center [874, 489] width 216 height 29
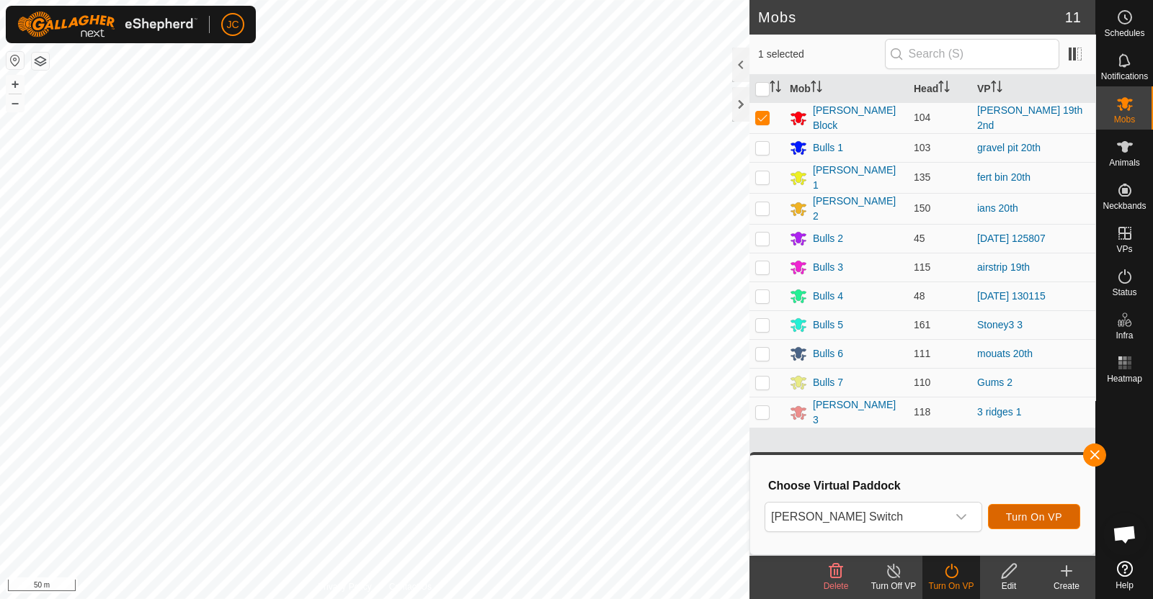
click at [1060, 509] on button "Turn On VP" at bounding box center [1034, 516] width 92 height 25
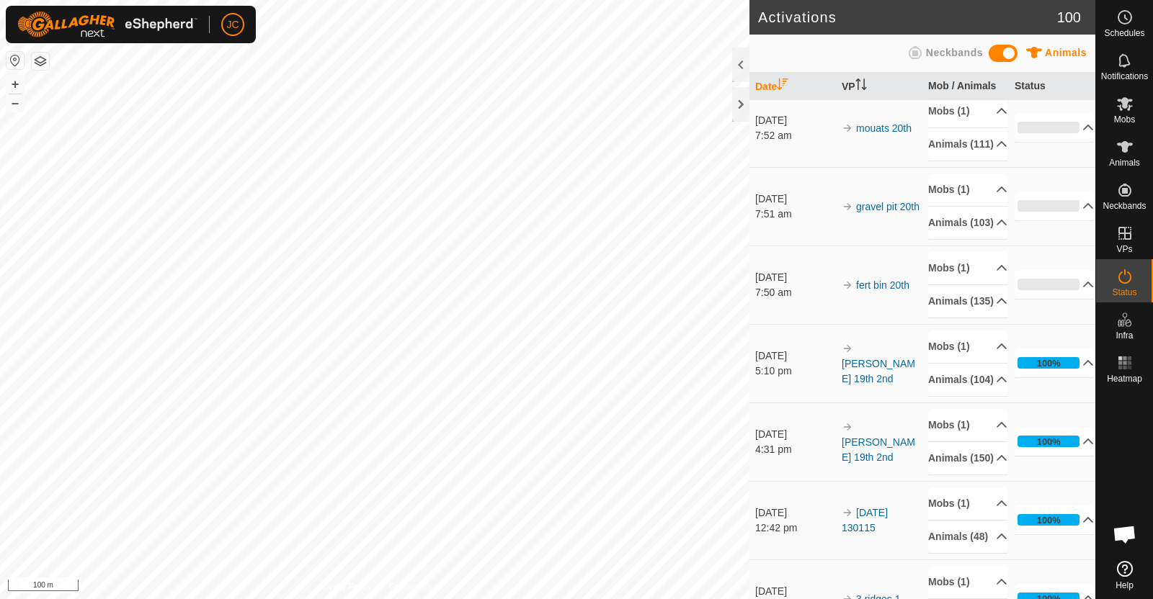
scroll to position [174, 0]
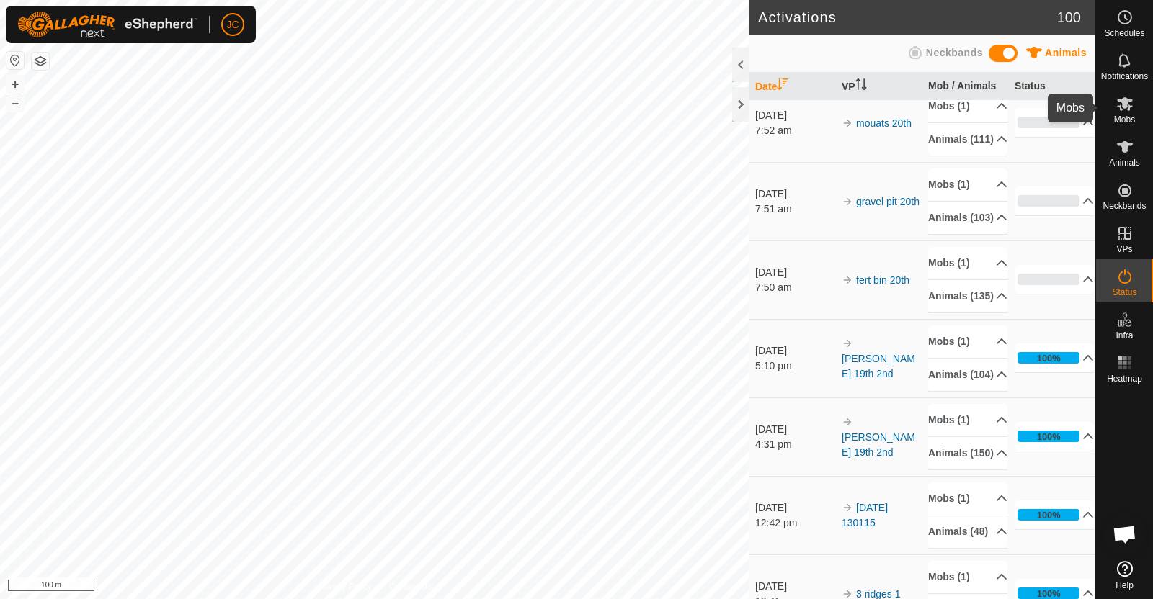
click at [1134, 108] on es-mob-svg-icon at bounding box center [1124, 103] width 26 height 23
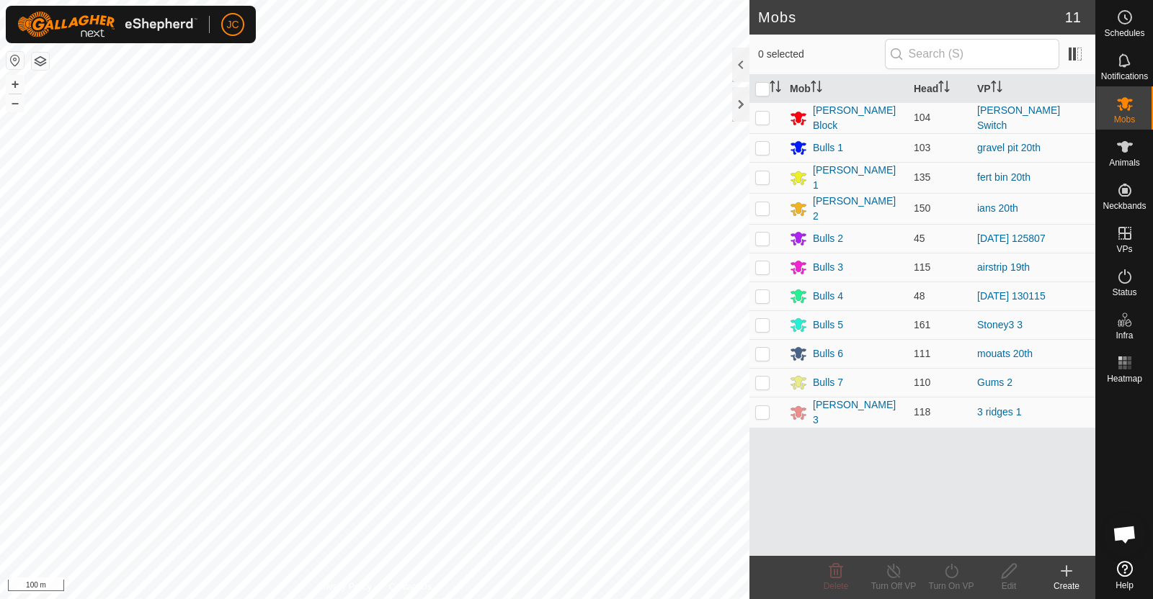
click at [764, 377] on p-checkbox at bounding box center [762, 383] width 14 height 12
checkbox input "true"
click at [952, 578] on icon at bounding box center [951, 571] width 18 height 17
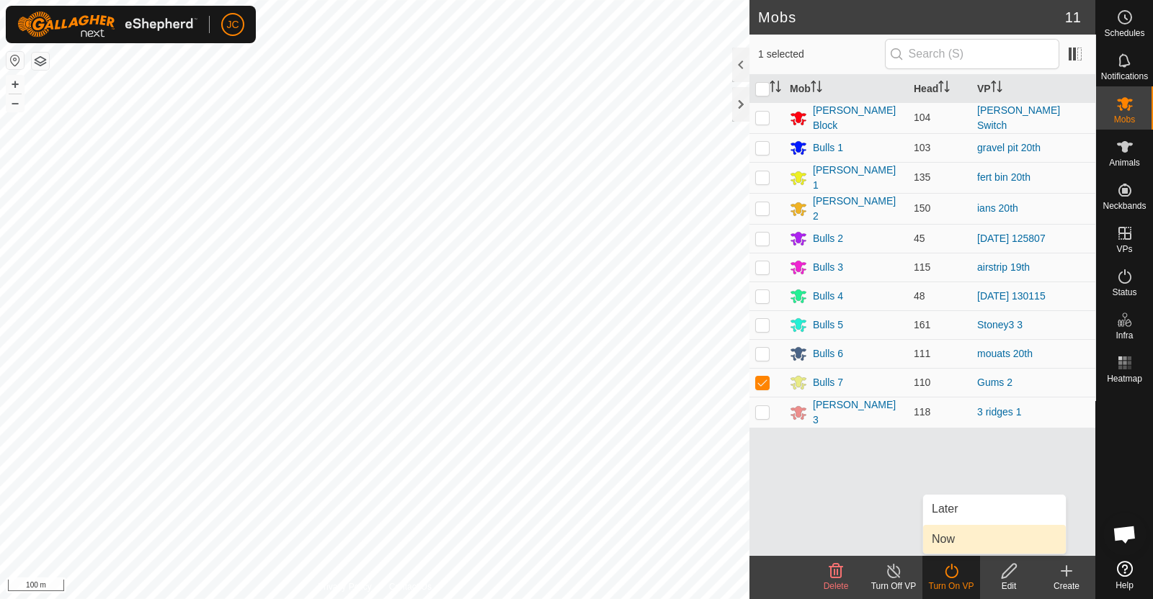
click at [945, 542] on link "Now" at bounding box center [994, 539] width 143 height 29
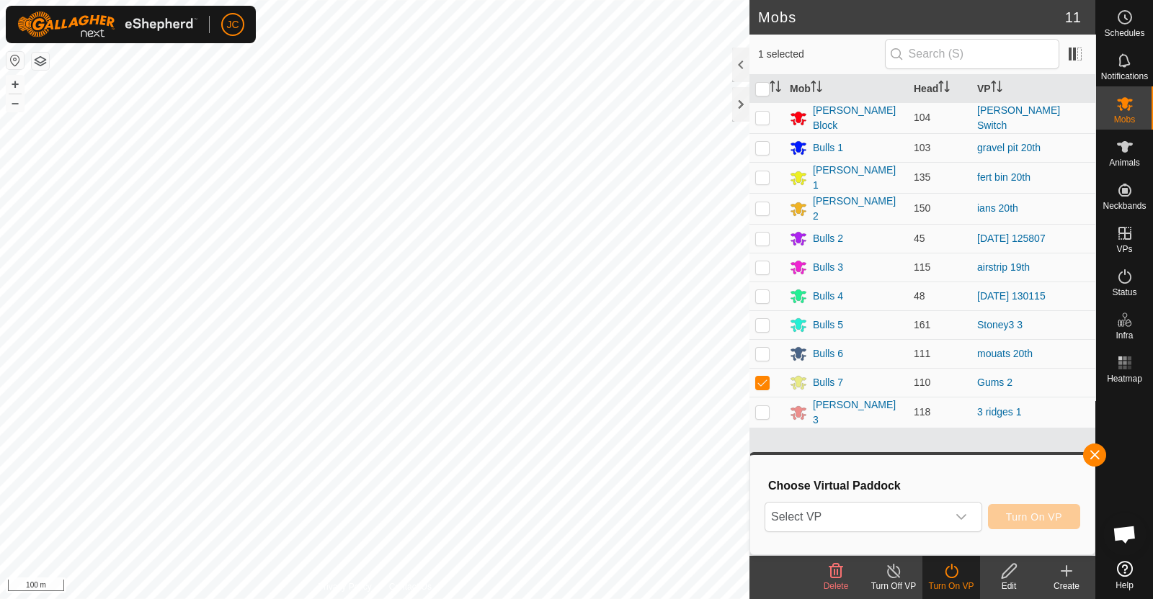
click at [883, 521] on span "Select VP" at bounding box center [856, 517] width 182 height 29
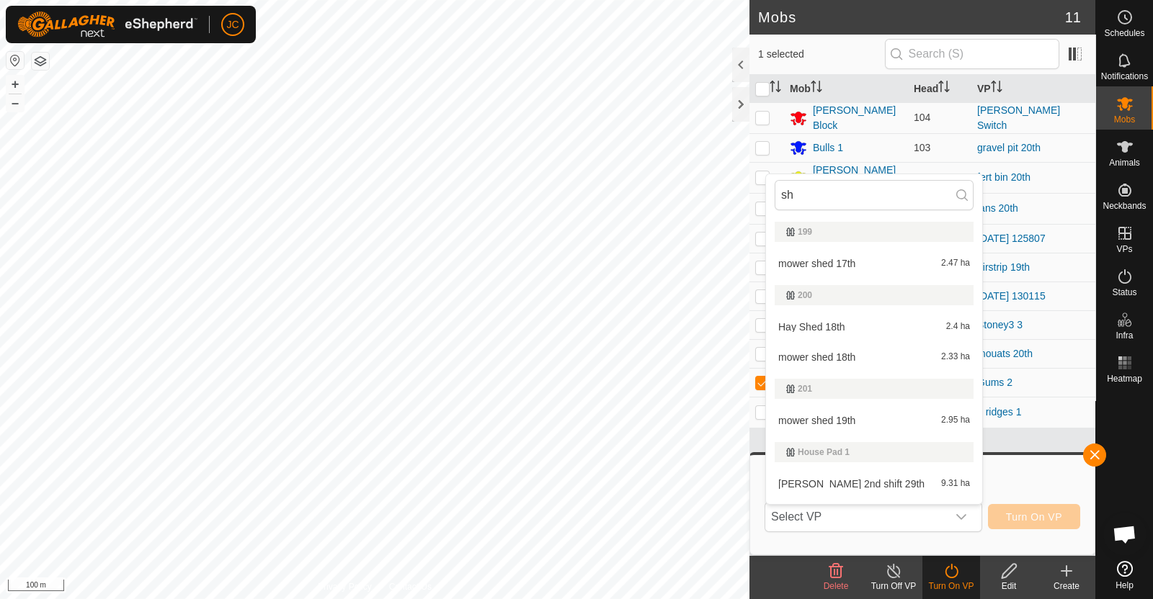
type input "s"
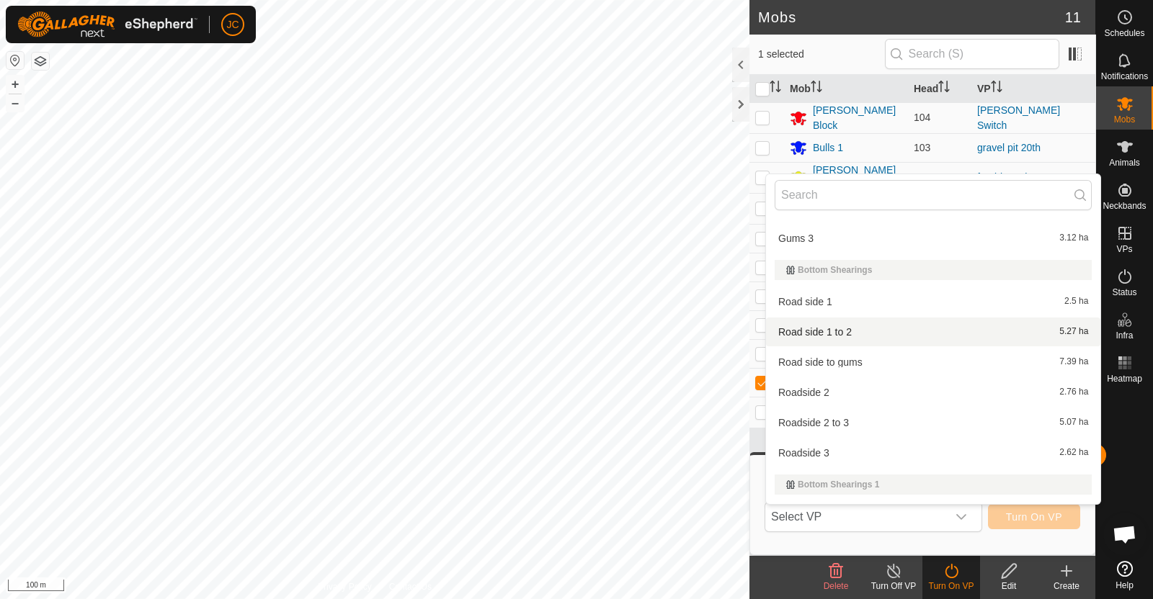
scroll to position [4529, 0]
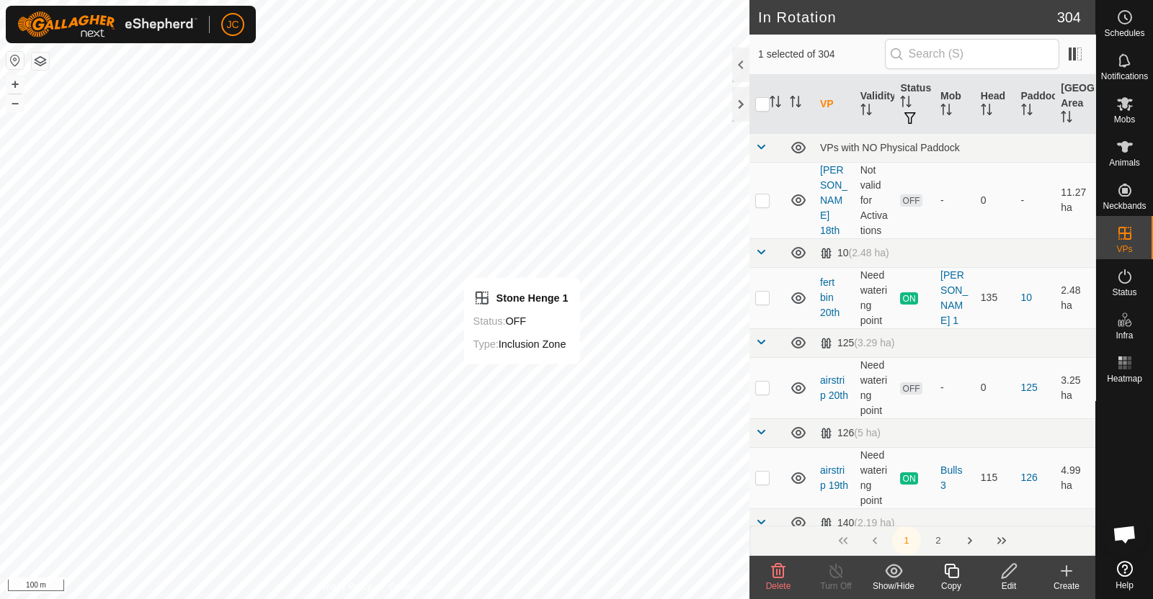
checkbox input "false"
checkbox input "true"
checkbox input "false"
click at [782, 581] on span "Delete" at bounding box center [778, 586] width 25 height 10
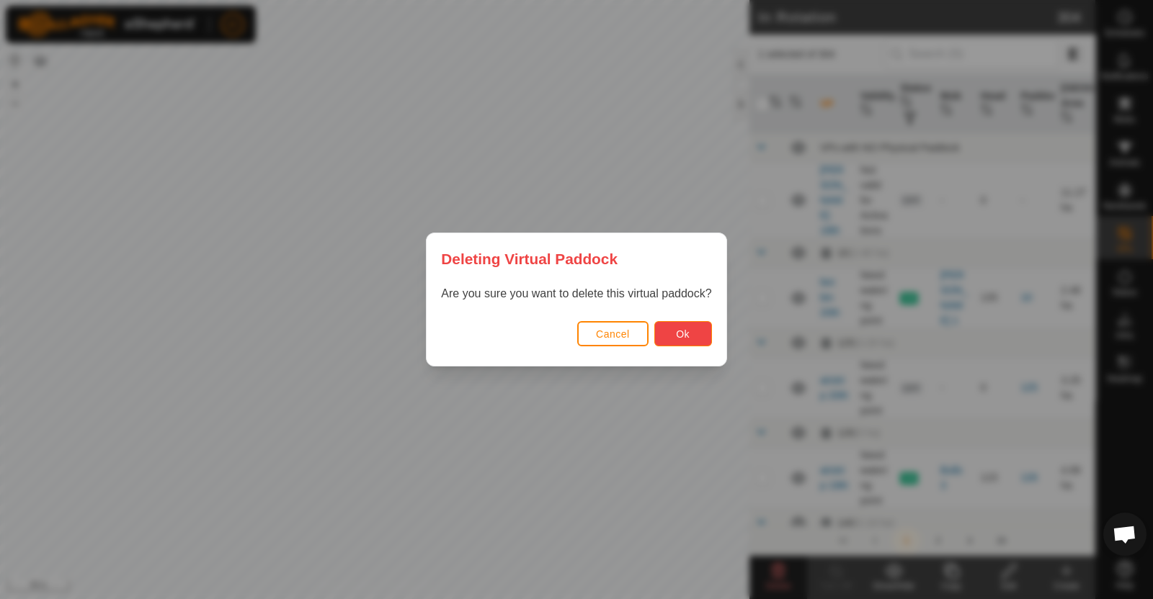
click at [686, 328] on span "Ok" at bounding box center [683, 334] width 14 height 12
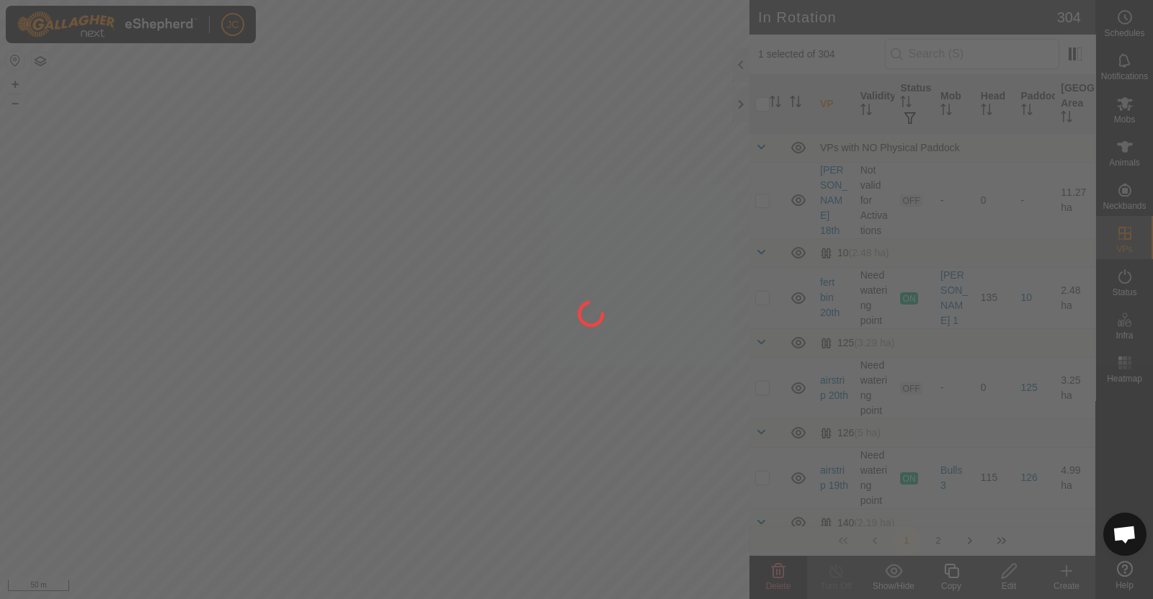
checkbox input "false"
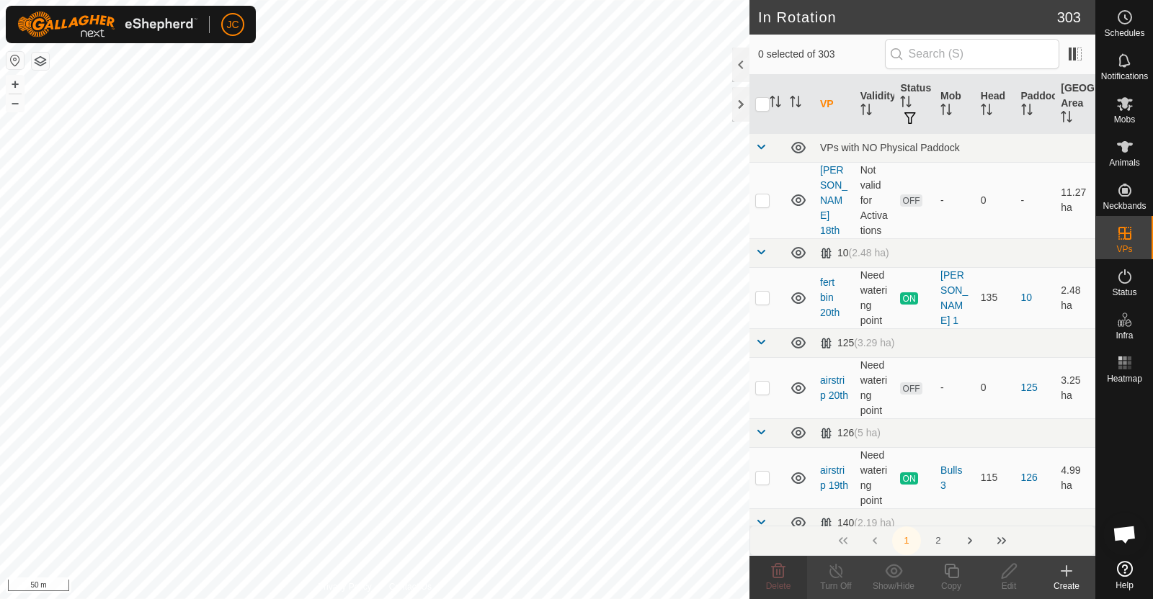
click at [1065, 580] on div "Create" at bounding box center [1066, 586] width 58 height 13
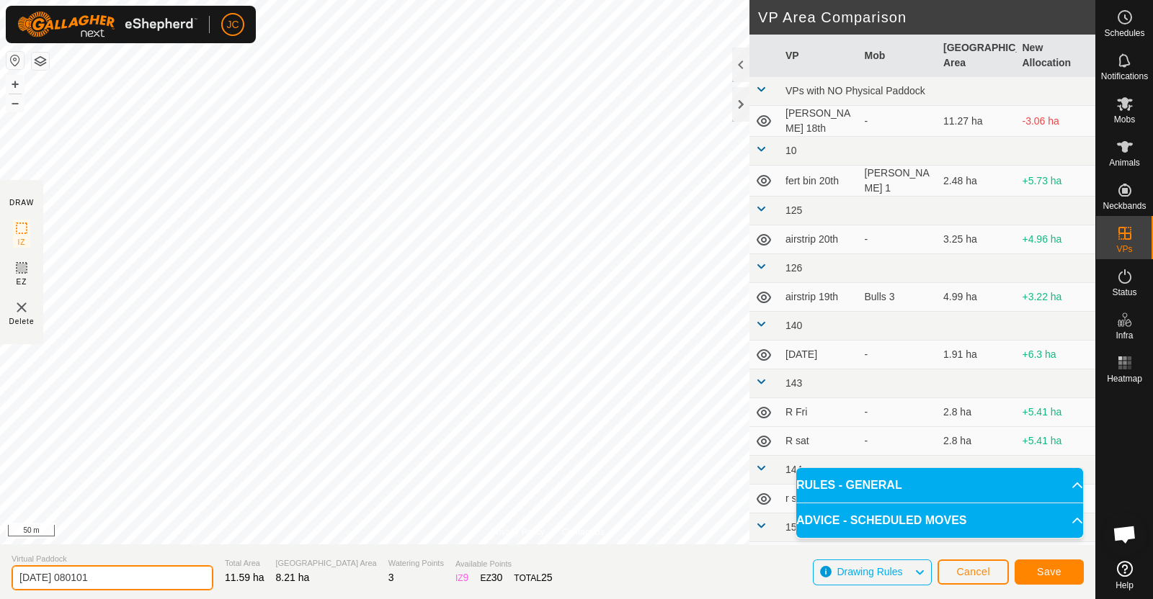
drag, startPoint x: 126, startPoint y: 578, endPoint x: 0, endPoint y: 574, distance: 126.1
click at [0, 574] on section "Virtual Paddock 2025-09-20 080101 Total Area 11.59 ha Grazing Area 8.21 ha Wate…" at bounding box center [547, 572] width 1095 height 55
type input "S"
type input "Into Stone henge"
click at [1062, 572] on button "Save" at bounding box center [1048, 572] width 69 height 25
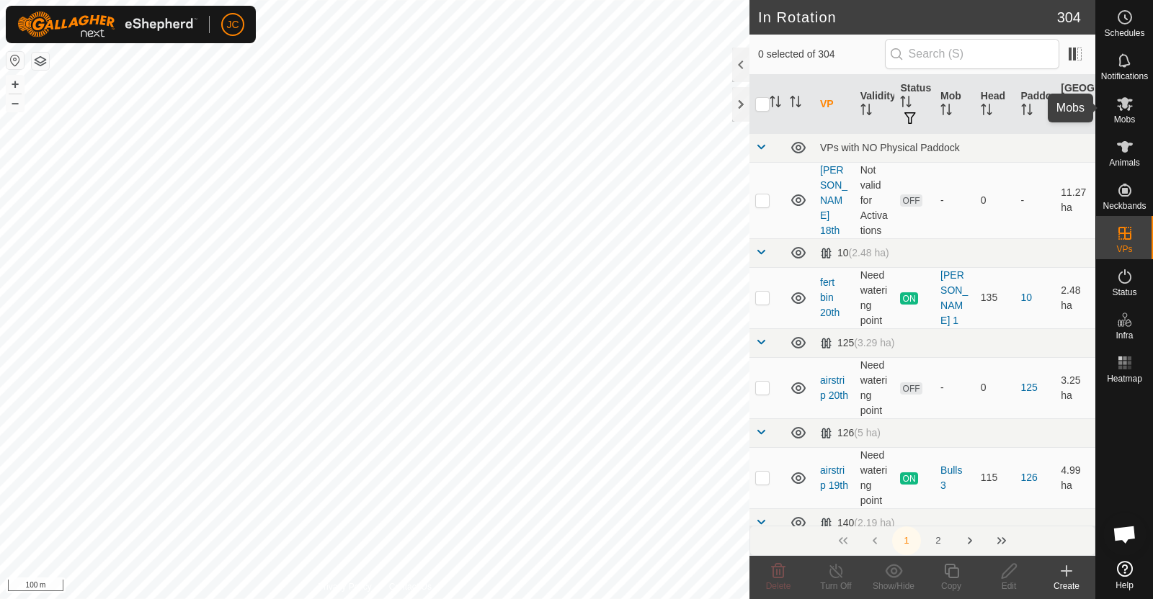
click at [1133, 107] on es-mob-svg-icon at bounding box center [1124, 103] width 26 height 23
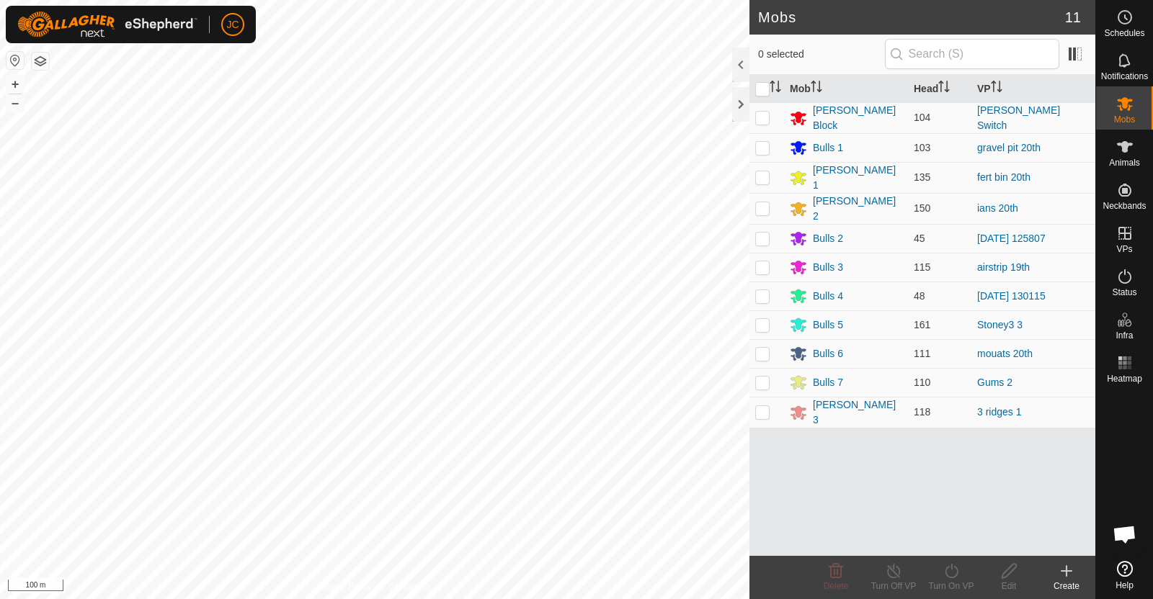
click at [766, 406] on p-checkbox at bounding box center [762, 412] width 14 height 12
checkbox input "true"
click at [959, 581] on div "Turn On VP" at bounding box center [951, 586] width 58 height 13
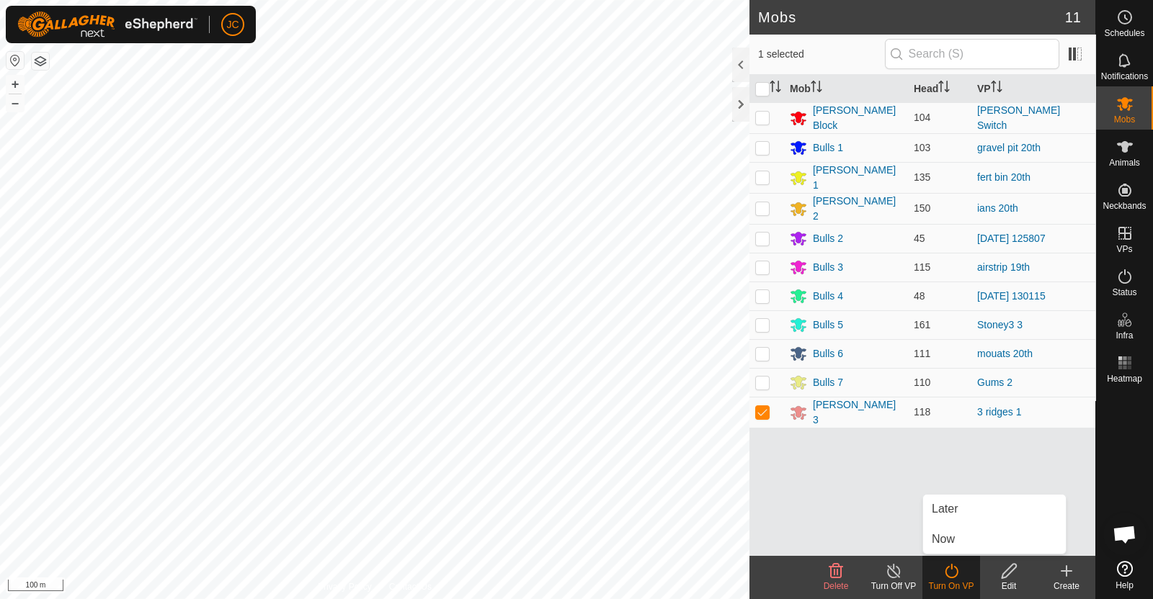
click at [947, 542] on link "Now" at bounding box center [994, 539] width 143 height 29
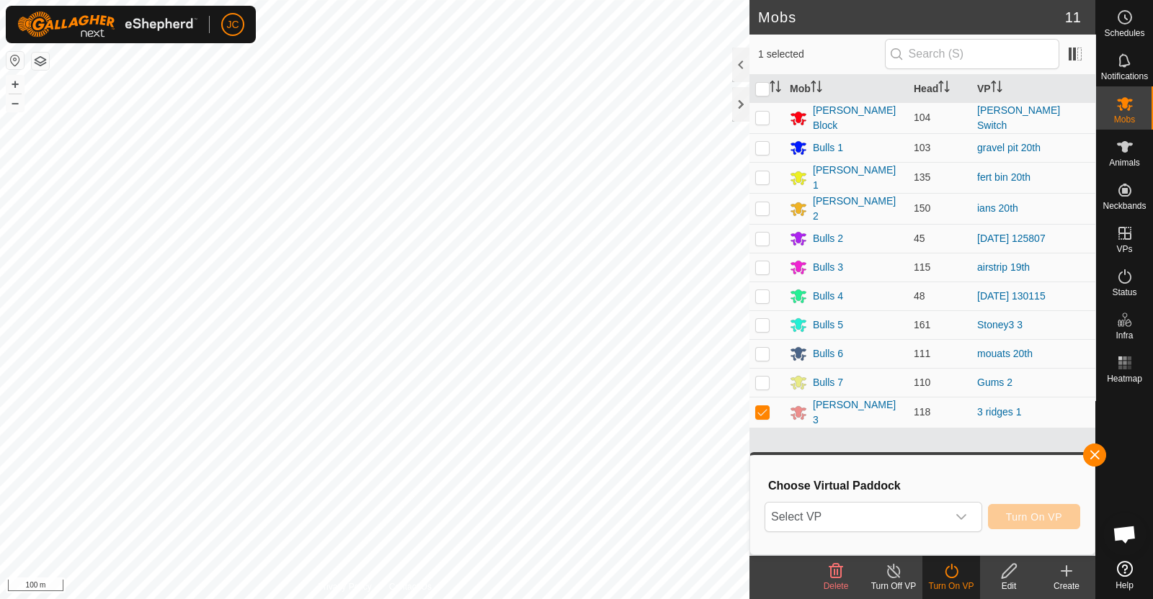
click at [857, 521] on span "Select VP" at bounding box center [856, 517] width 182 height 29
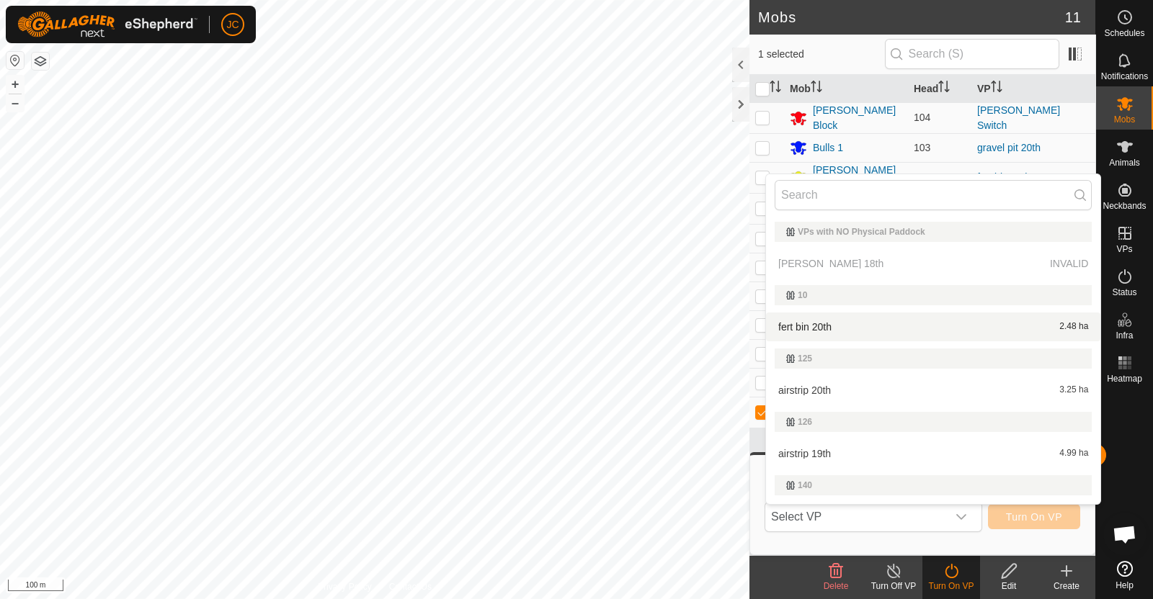
click at [857, 189] on input "text" at bounding box center [932, 195] width 317 height 30
type input "t"
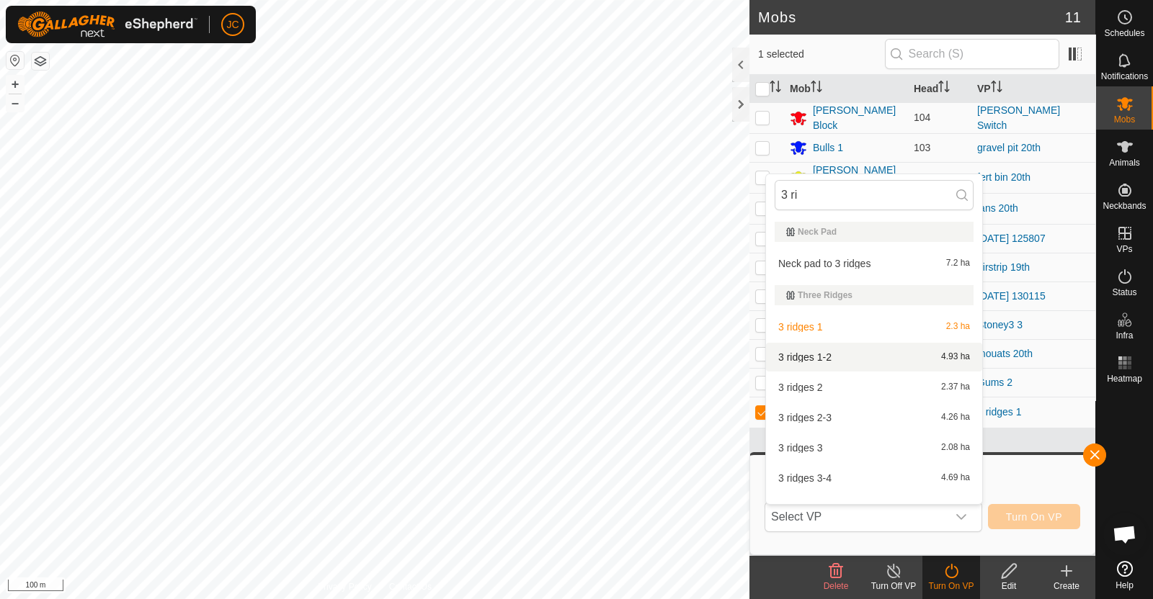
type input "3 ri"
click at [841, 356] on li "3 ridges 1-2 4.93 ha" at bounding box center [874, 357] width 216 height 29
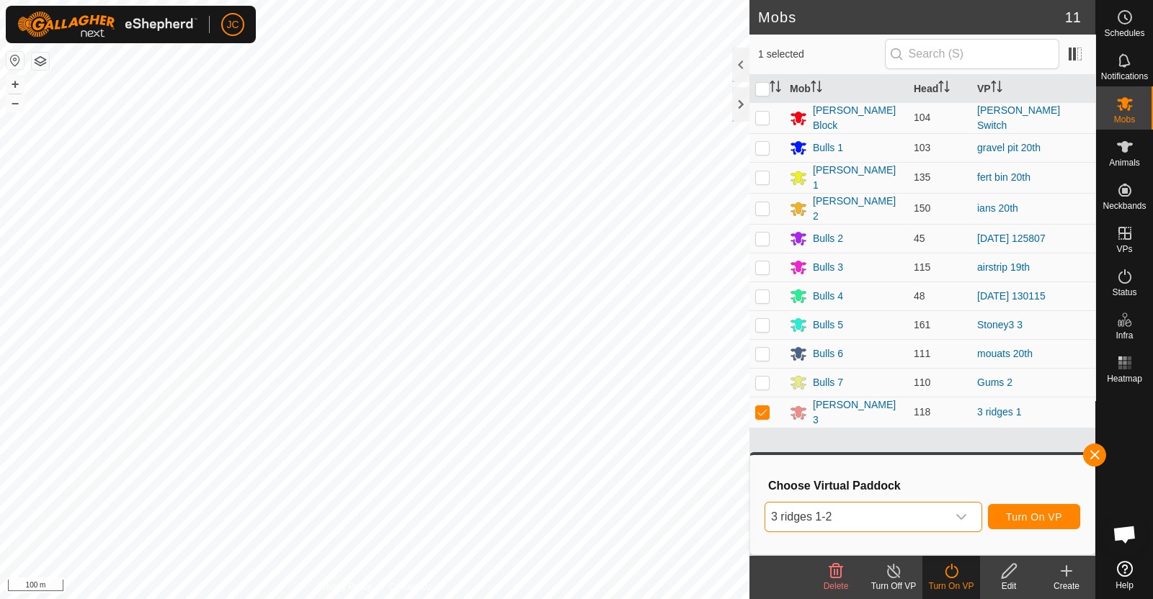
click at [852, 518] on span "3 ridges 1-2" at bounding box center [856, 517] width 182 height 29
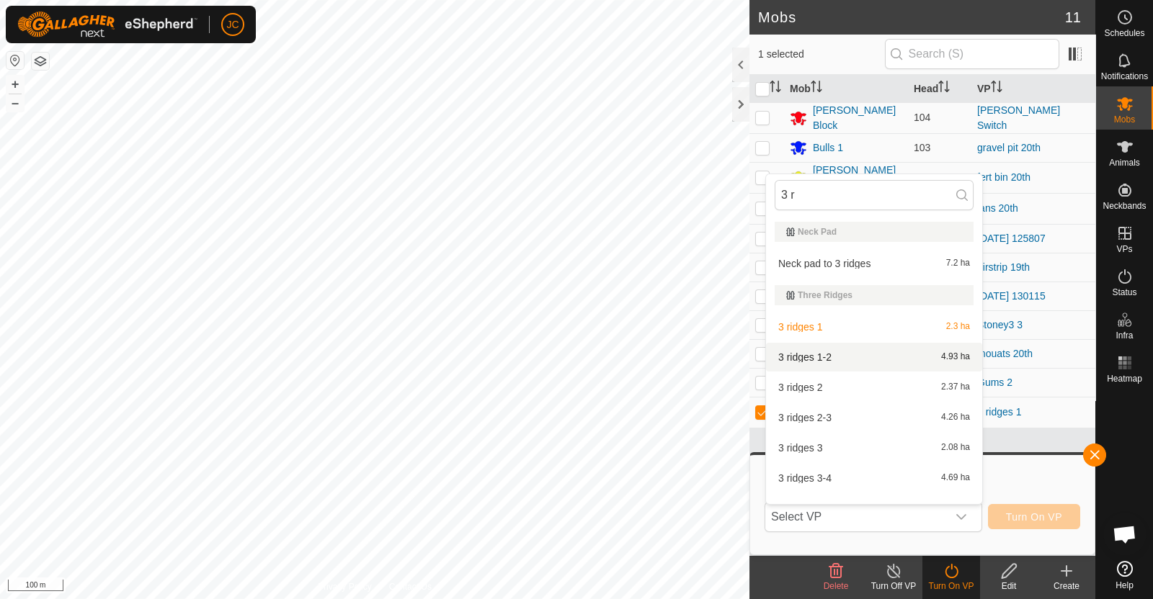
type input "3 r"
click at [829, 358] on li "3 ridges 1-2 4.93 ha" at bounding box center [874, 357] width 216 height 29
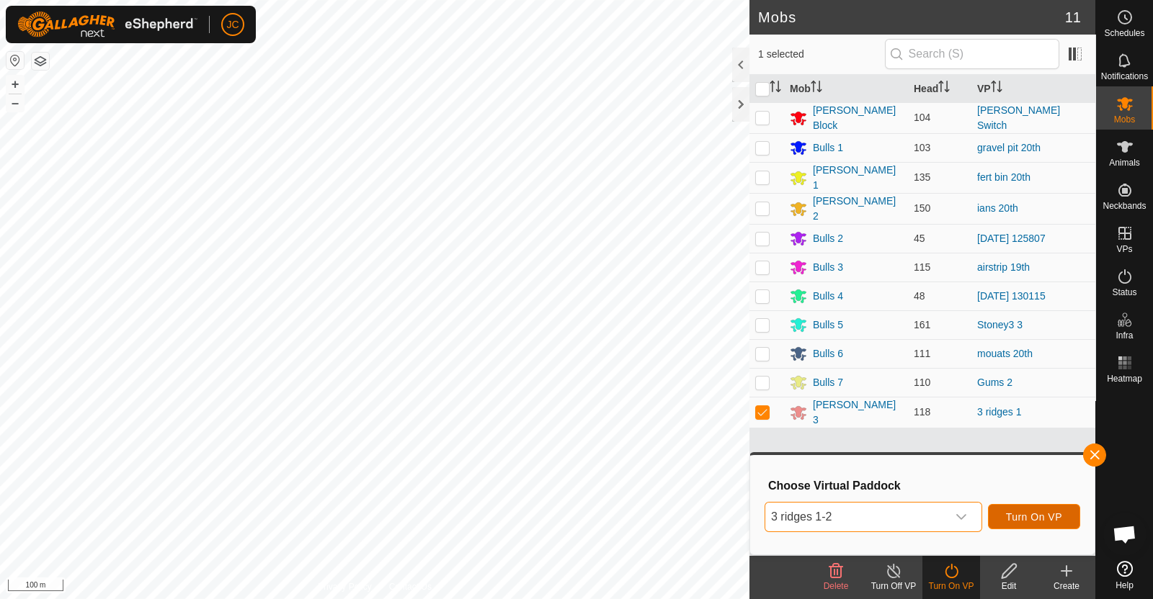
click at [1047, 518] on span "Turn On VP" at bounding box center [1034, 517] width 56 height 12
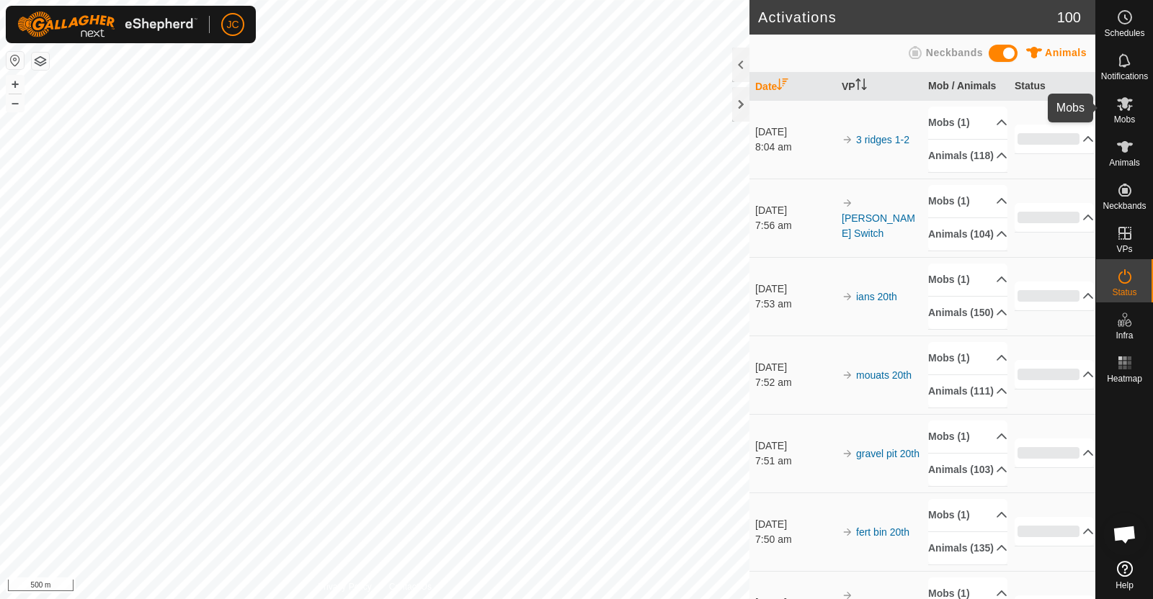
click at [1129, 99] on icon at bounding box center [1125, 104] width 16 height 14
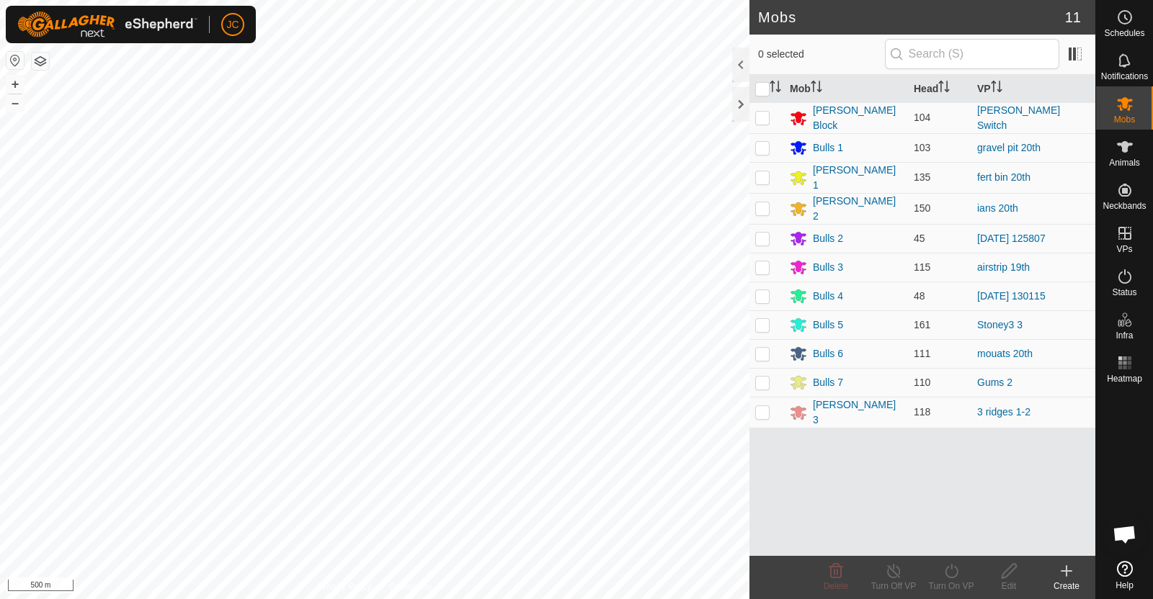
click at [764, 319] on p-checkbox at bounding box center [762, 325] width 14 height 12
checkbox input "true"
click at [952, 577] on icon at bounding box center [950, 571] width 13 height 14
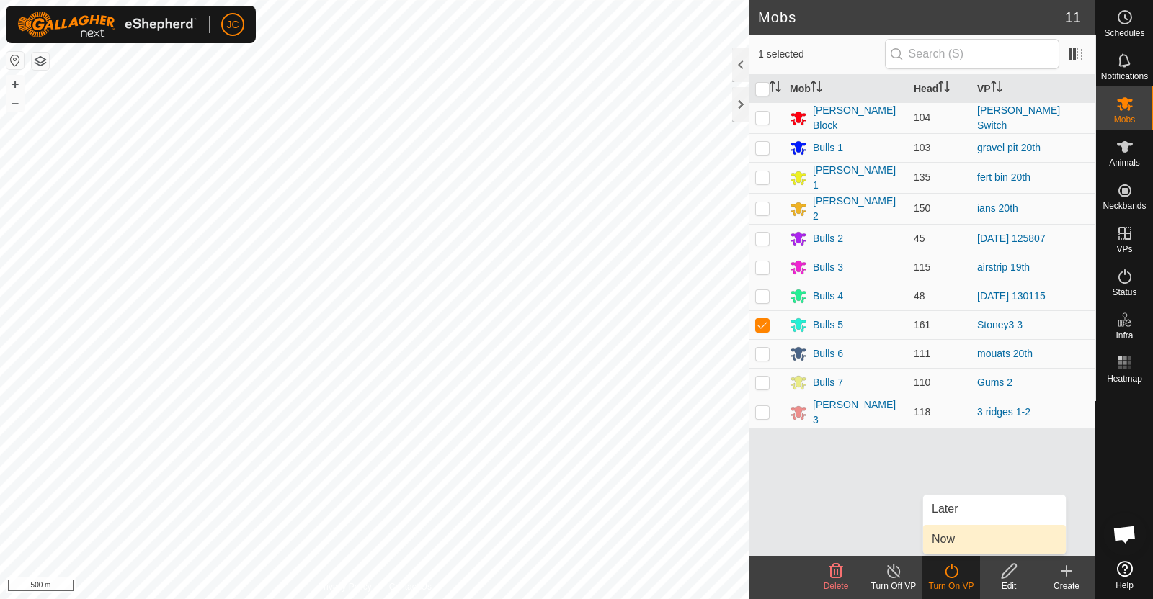
click at [949, 545] on link "Now" at bounding box center [994, 539] width 143 height 29
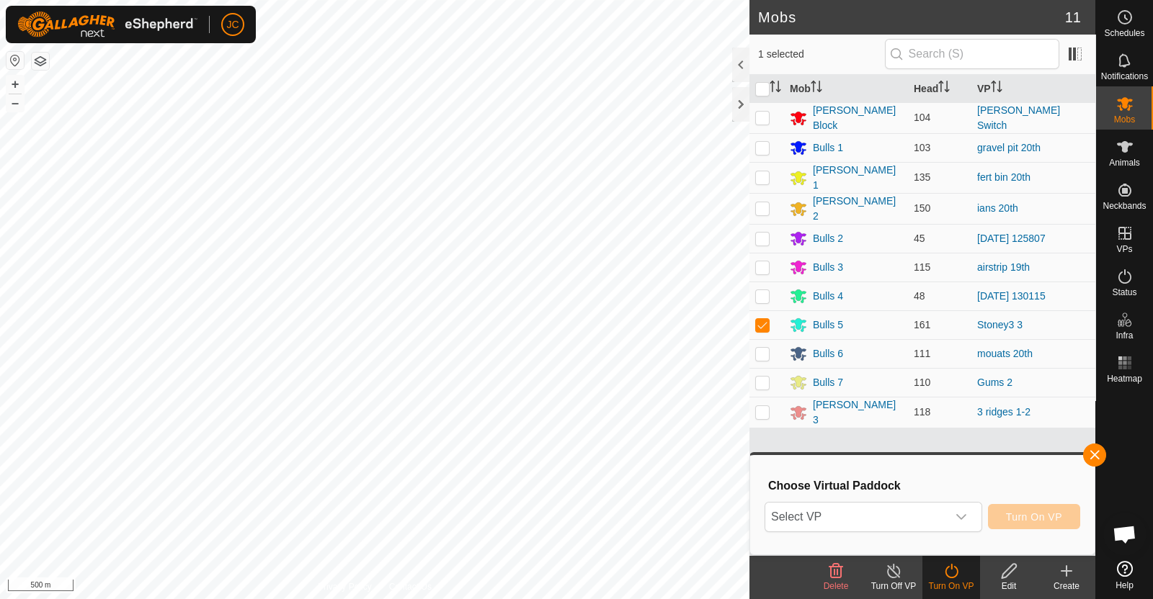
click at [923, 514] on span "Select VP" at bounding box center [856, 517] width 182 height 29
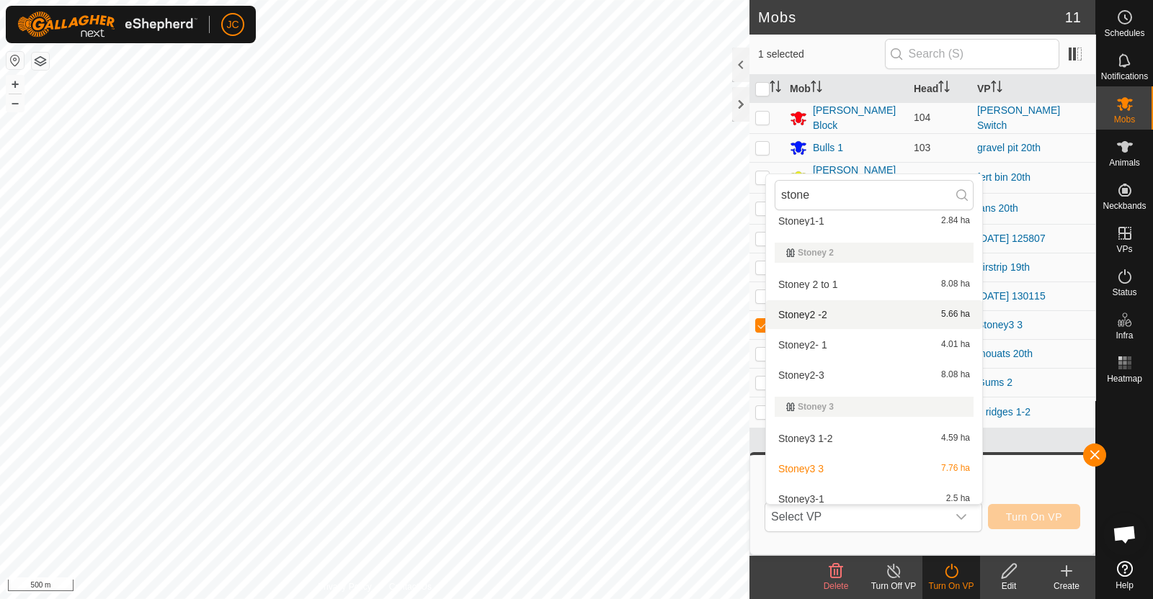
scroll to position [261, 0]
type input "stone"
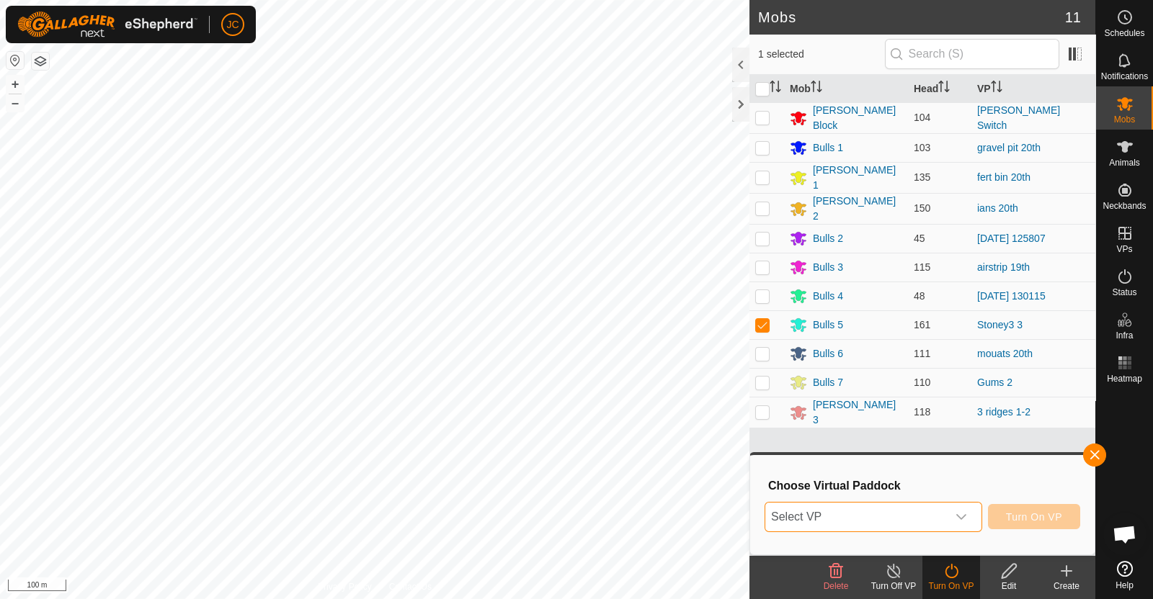
click at [880, 517] on span "Select VP" at bounding box center [856, 517] width 182 height 29
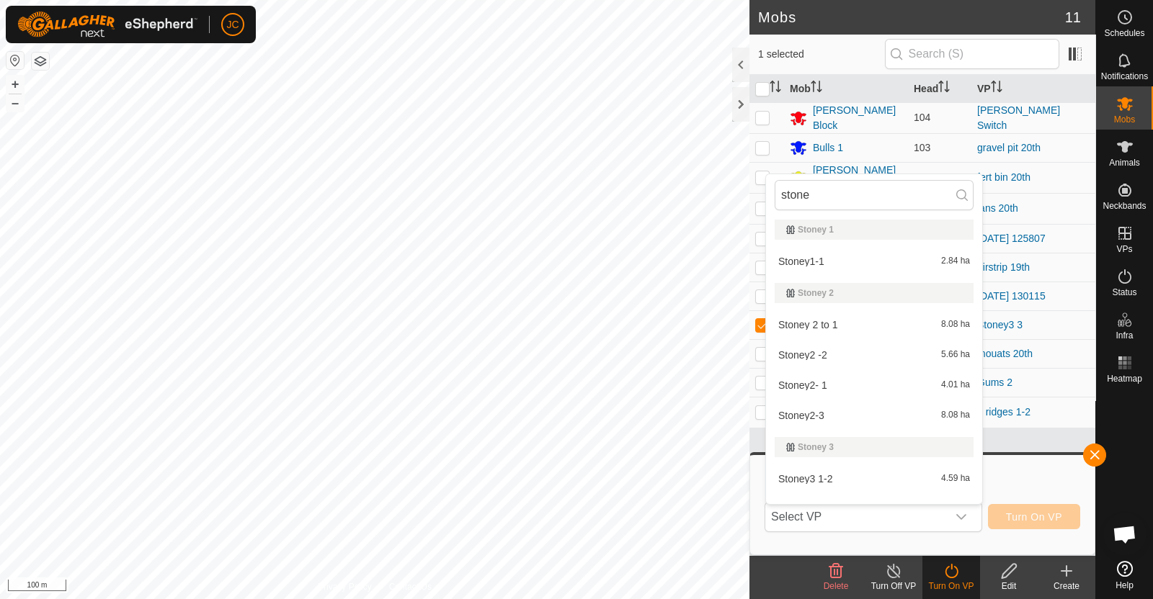
scroll to position [218, 0]
click at [1072, 578] on icon at bounding box center [1065, 571] width 17 height 17
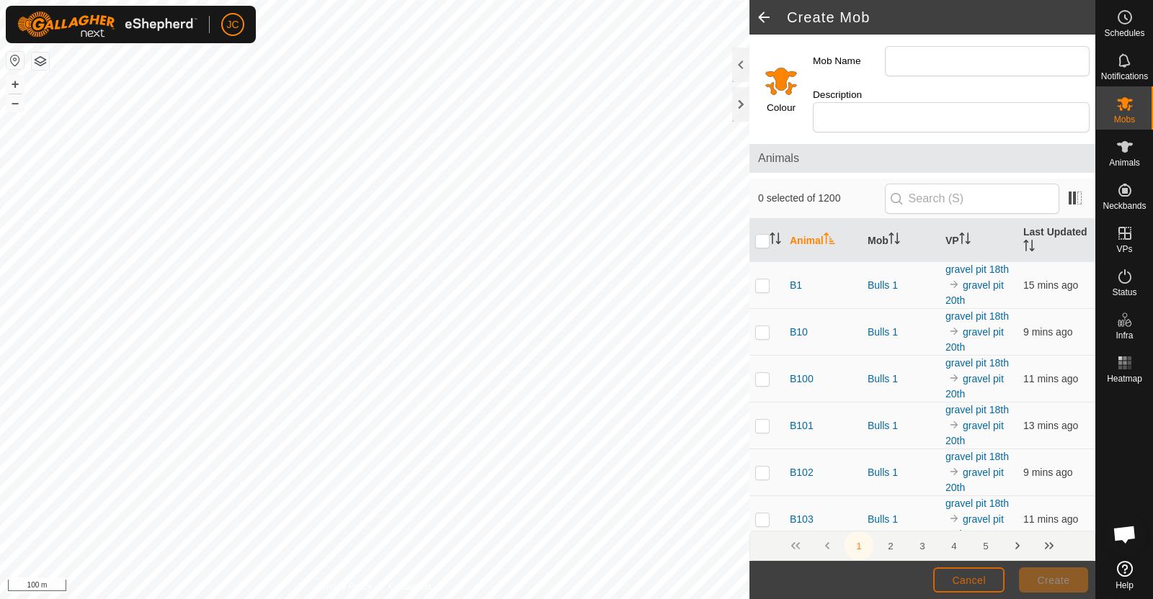
click at [967, 575] on span "Cancel" at bounding box center [969, 581] width 34 height 12
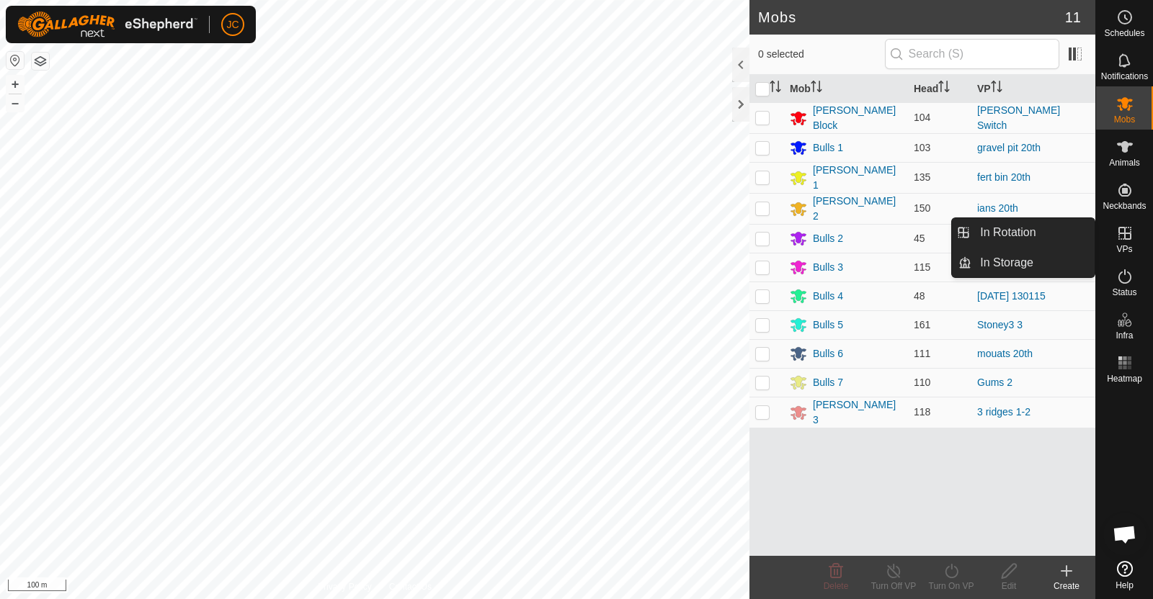
click at [1074, 235] on link "In Rotation" at bounding box center [1032, 232] width 123 height 29
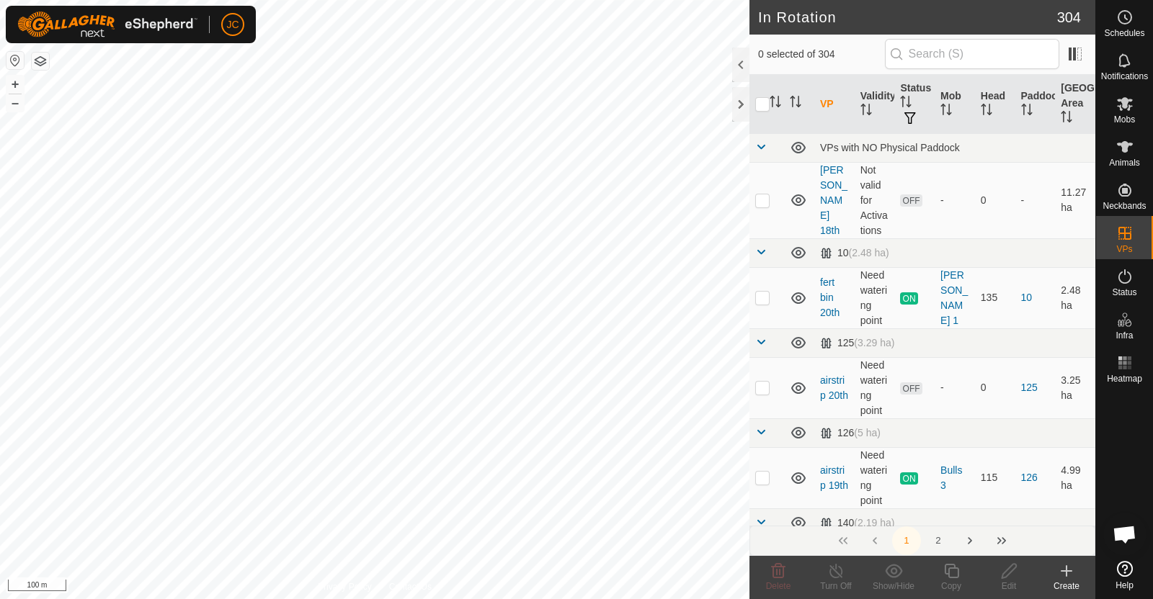
click at [1073, 578] on icon at bounding box center [1065, 571] width 17 height 17
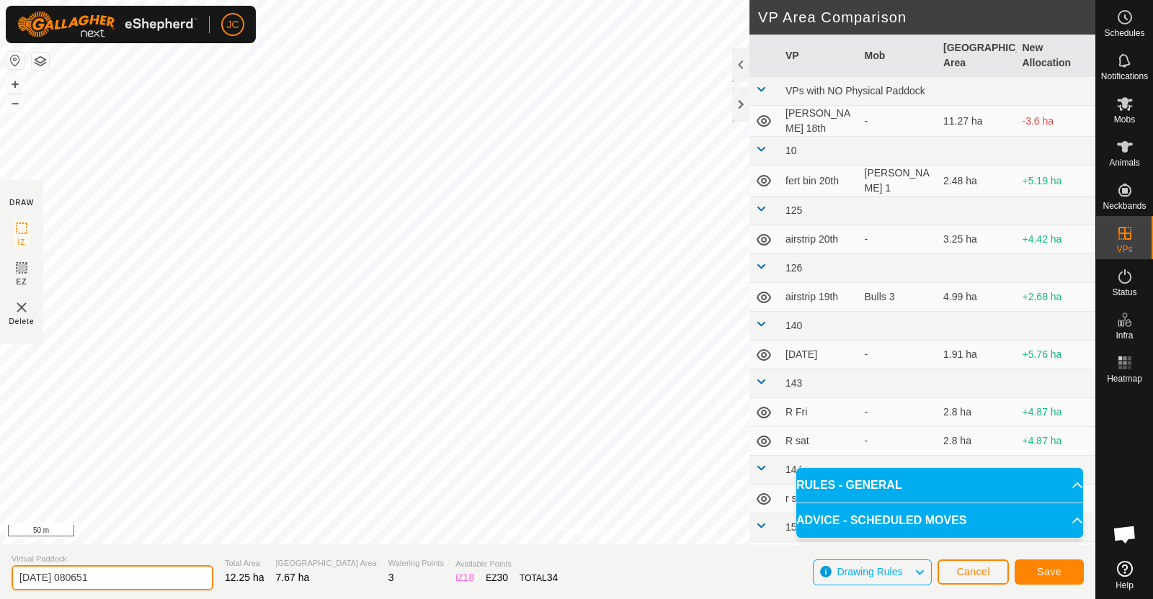
drag, startPoint x: 134, startPoint y: 580, endPoint x: 0, endPoint y: 574, distance: 134.1
click at [0, 574] on section "Virtual Paddock 2025-09-20 080651 Total Area 12.25 ha Grazing Area 7.67 ha Wate…" at bounding box center [547, 572] width 1095 height 55
type input "Shift s3-s2"
click at [1052, 574] on span "Save" at bounding box center [1049, 572] width 24 height 12
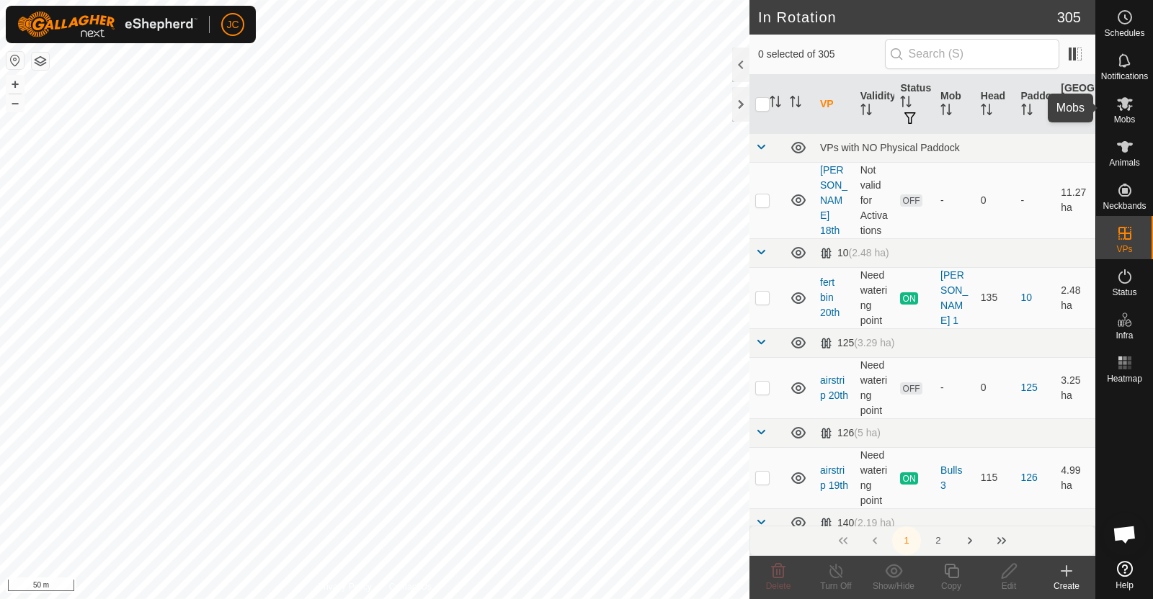
click at [1128, 109] on icon at bounding box center [1125, 104] width 16 height 14
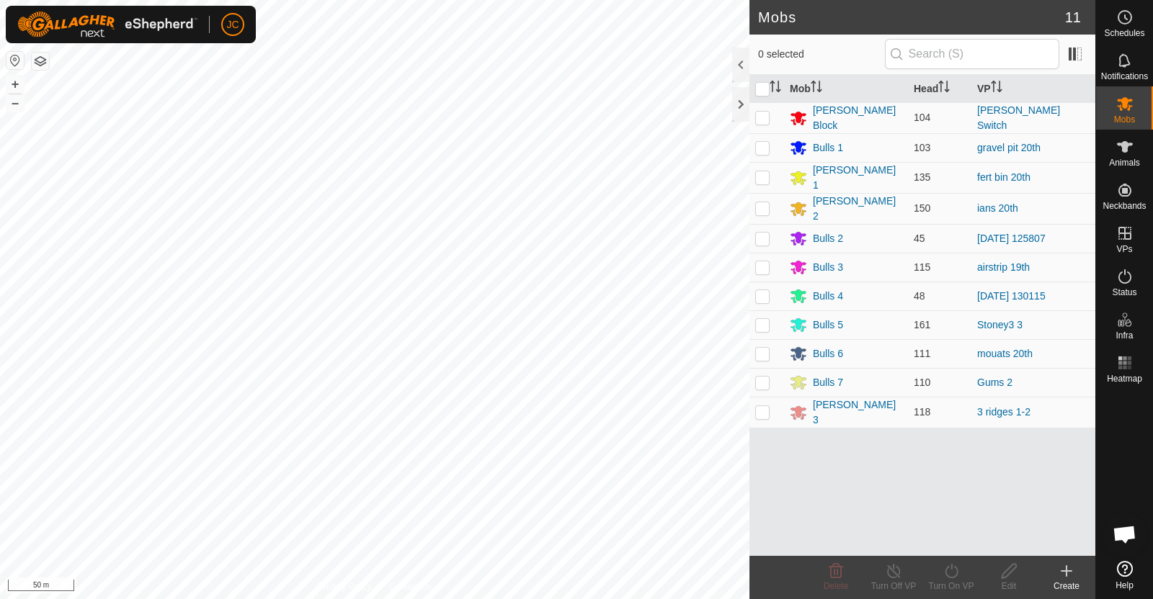
click at [760, 319] on p-checkbox at bounding box center [762, 325] width 14 height 12
checkbox input "true"
click at [958, 565] on icon at bounding box center [951, 571] width 18 height 17
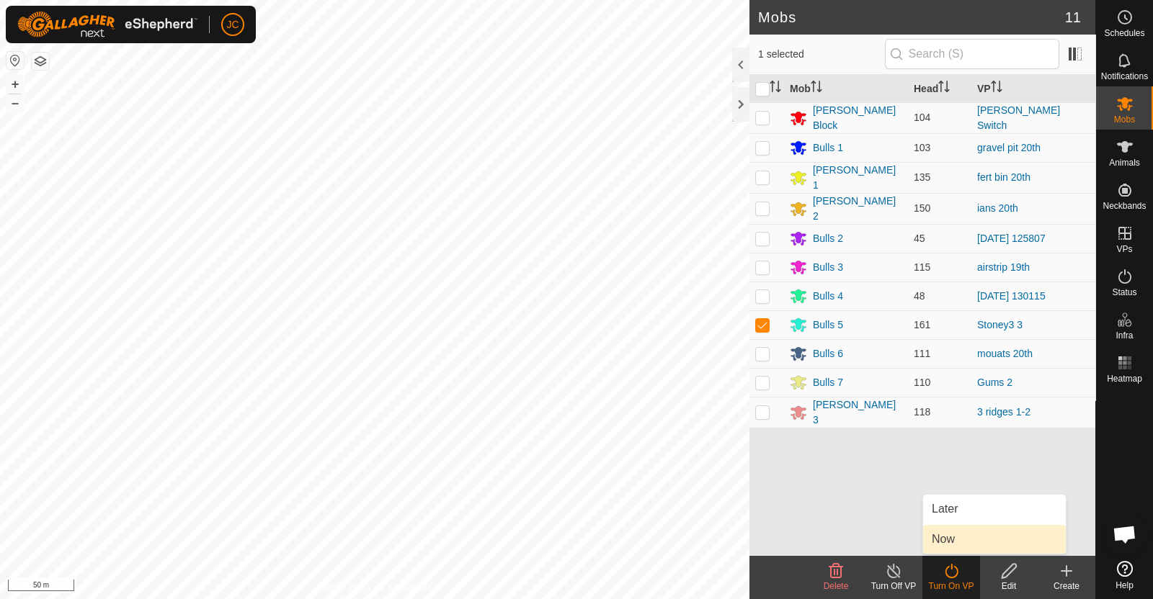
click at [952, 542] on link "Now" at bounding box center [994, 539] width 143 height 29
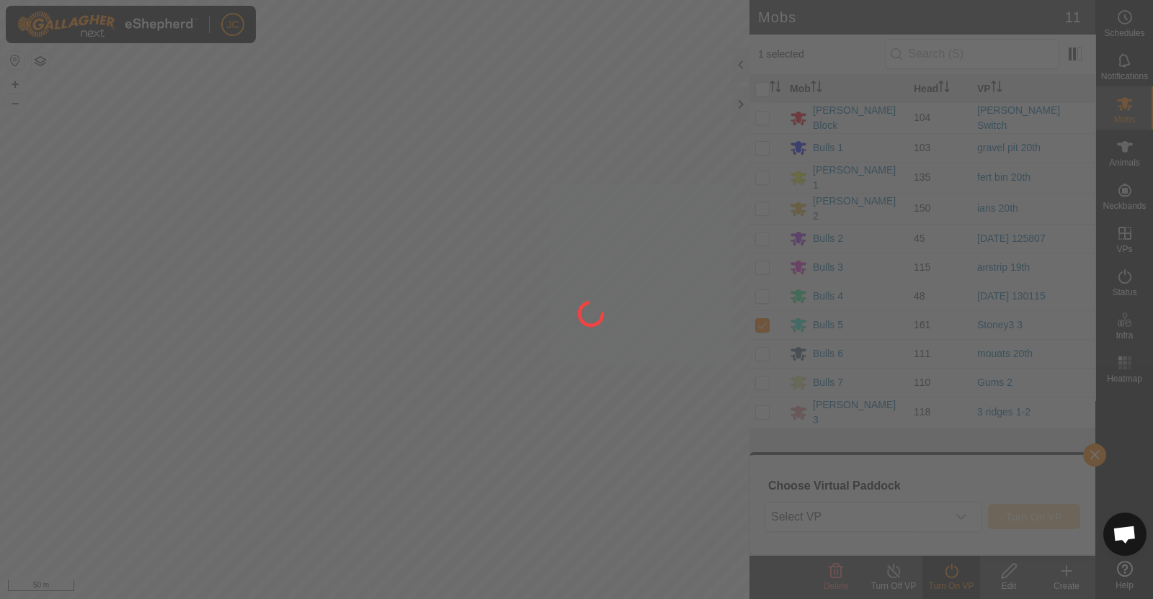
click at [921, 512] on div at bounding box center [576, 299] width 1153 height 599
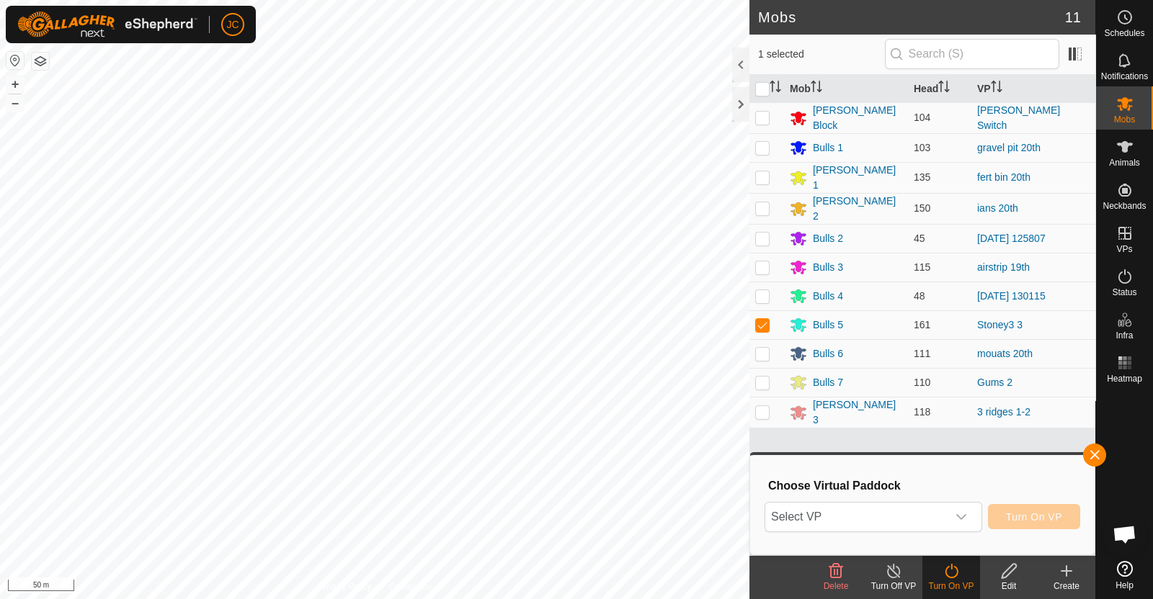
click at [878, 521] on span "Select VP" at bounding box center [856, 517] width 182 height 29
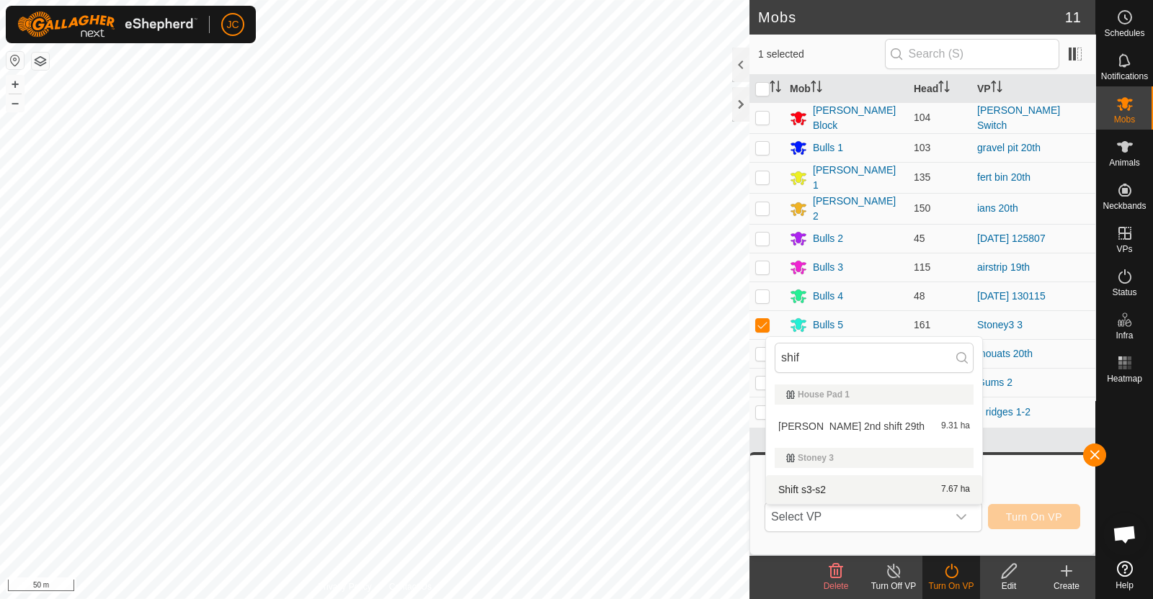
type input "shif"
click at [841, 495] on li "Shift s3-s2 7.67 ha" at bounding box center [874, 489] width 216 height 29
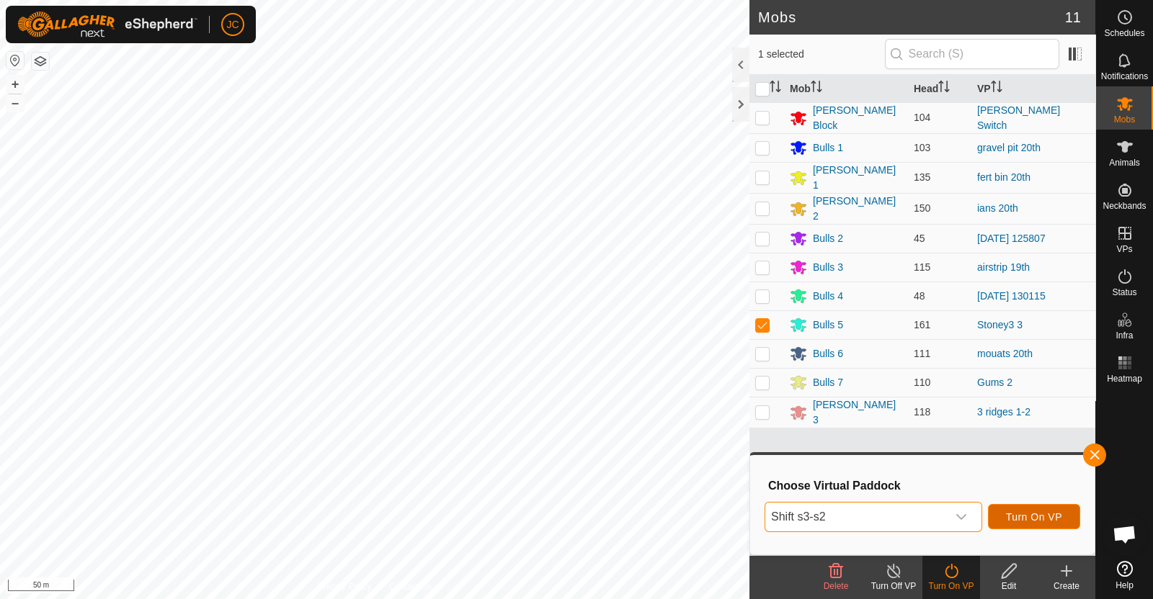
click at [1060, 519] on span "Turn On VP" at bounding box center [1034, 517] width 56 height 12
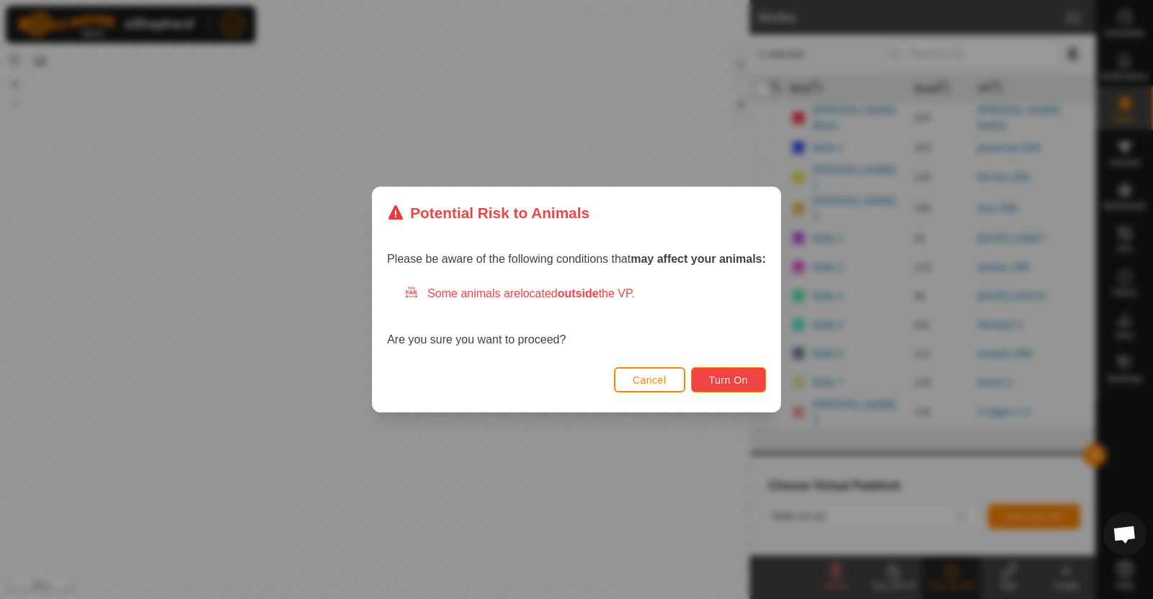
click at [725, 384] on span "Turn On" at bounding box center [728, 381] width 39 height 12
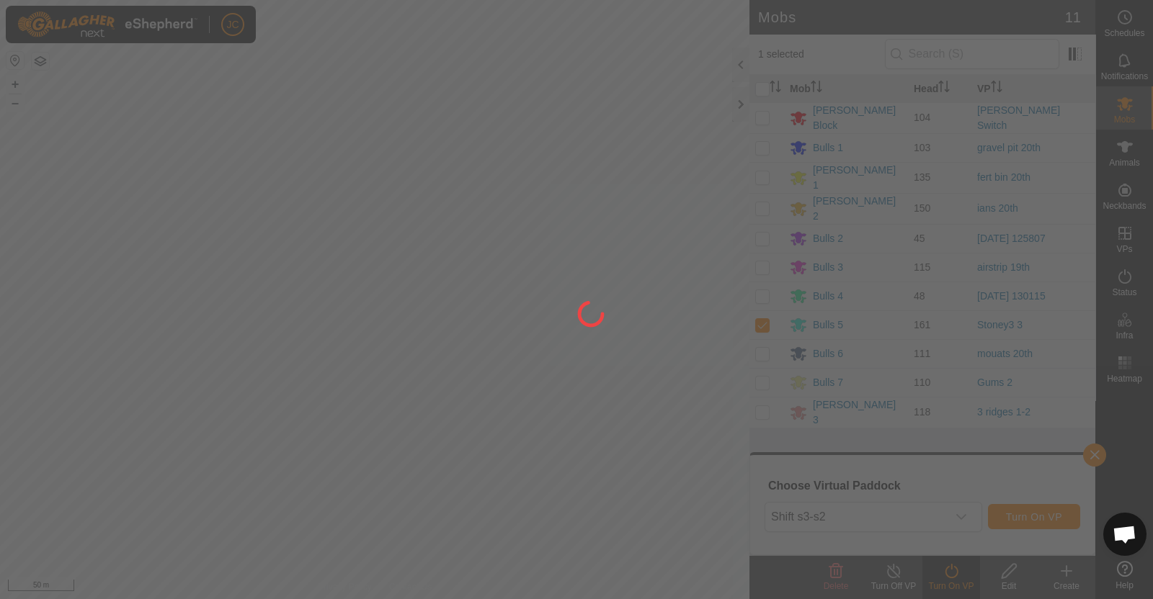
click at [634, 244] on div at bounding box center [576, 299] width 1153 height 599
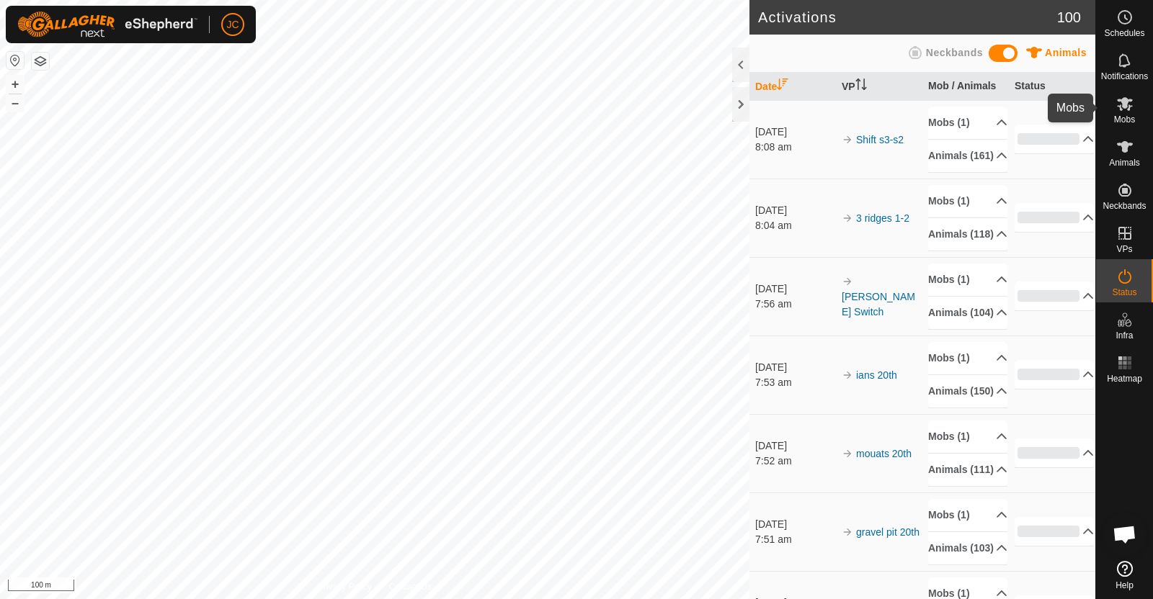
click at [1131, 112] on icon at bounding box center [1124, 103] width 17 height 17
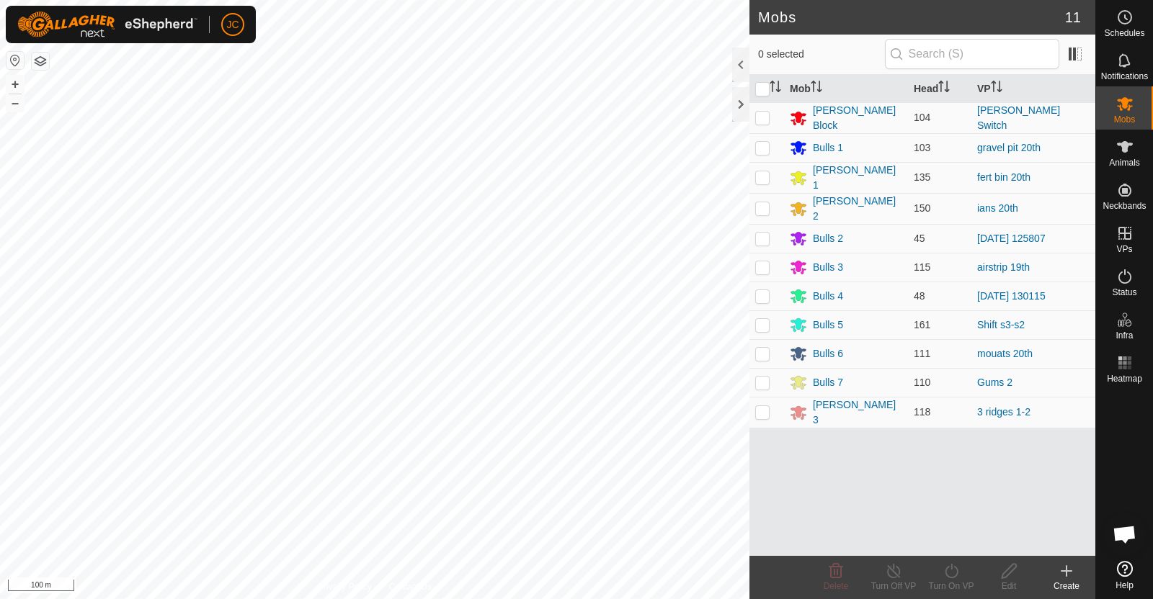
click at [764, 233] on p-checkbox at bounding box center [762, 239] width 14 height 12
checkbox input "true"
click at [954, 576] on icon at bounding box center [950, 571] width 13 height 14
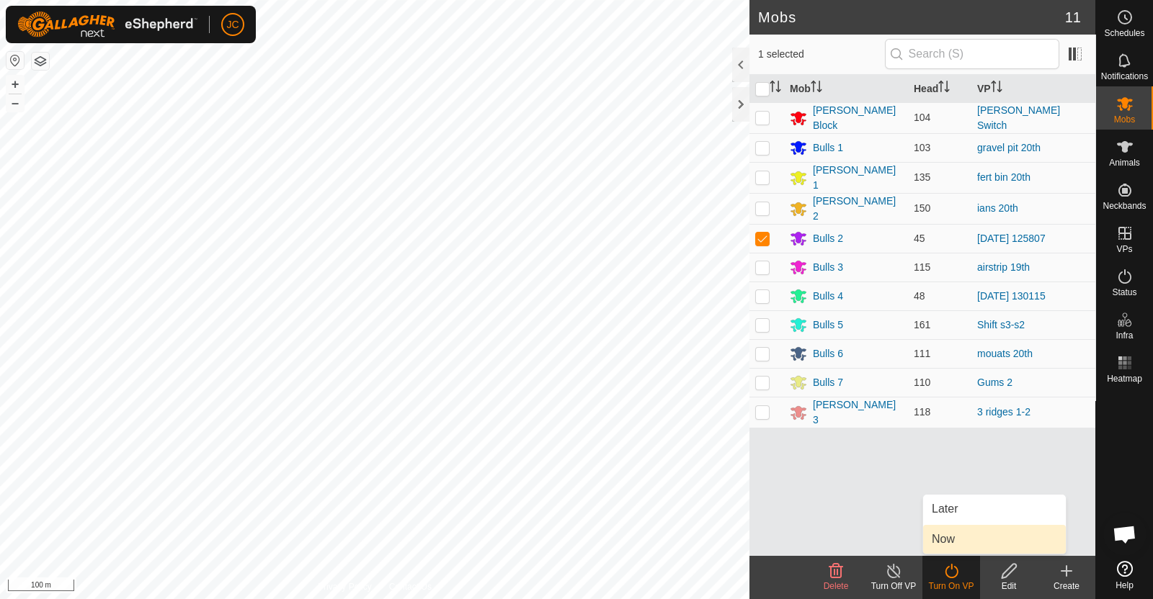
click at [971, 545] on link "Now" at bounding box center [994, 539] width 143 height 29
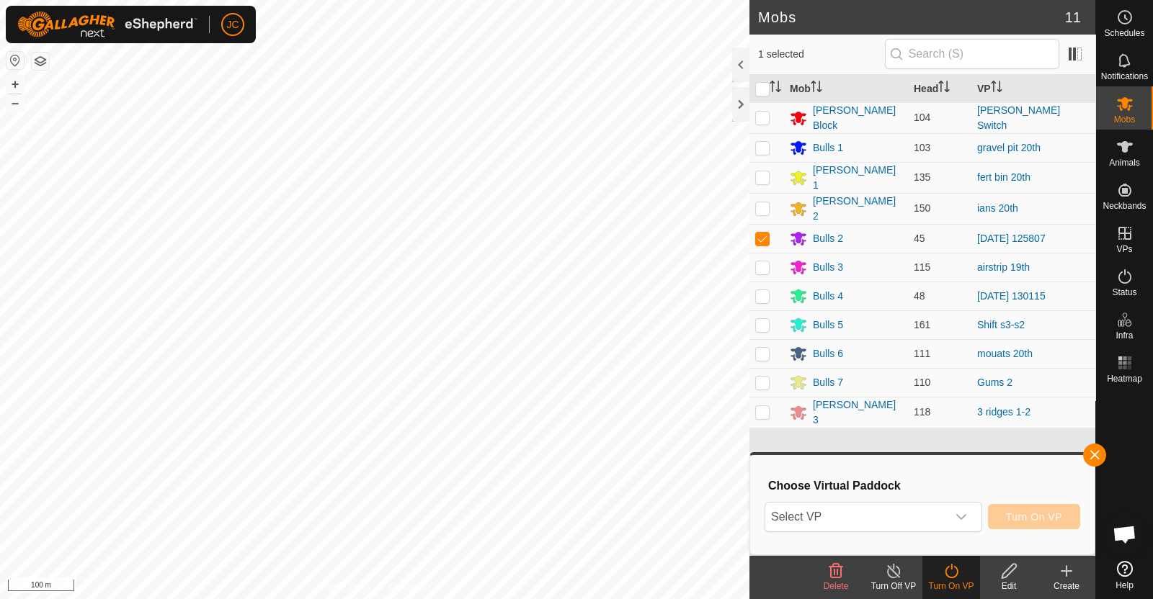
click at [922, 503] on span "Select VP" at bounding box center [856, 517] width 182 height 29
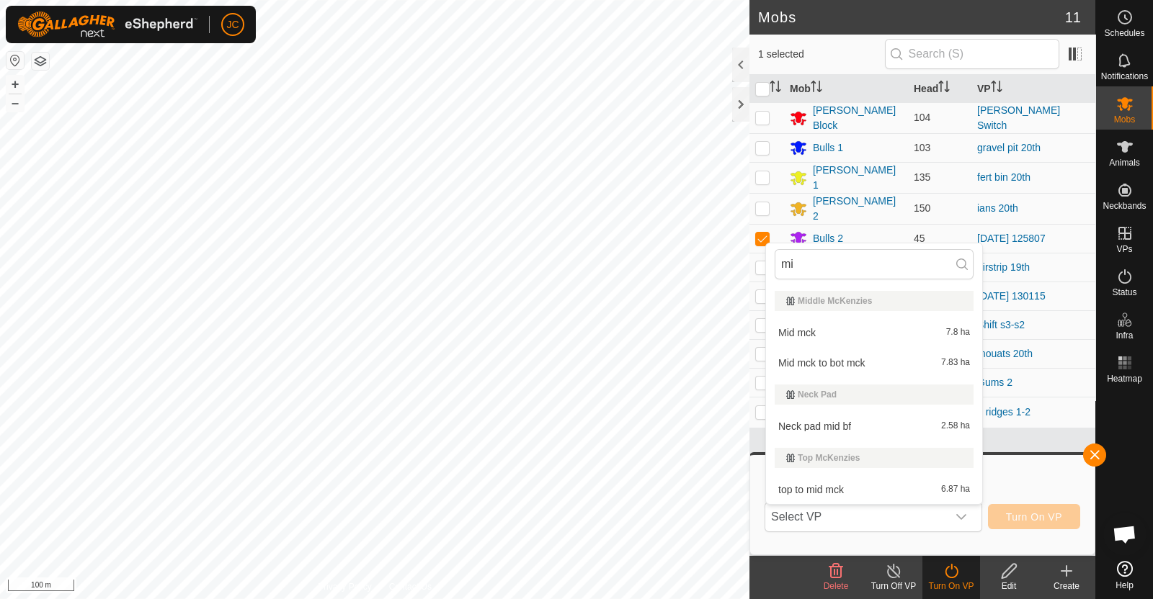
type input "m"
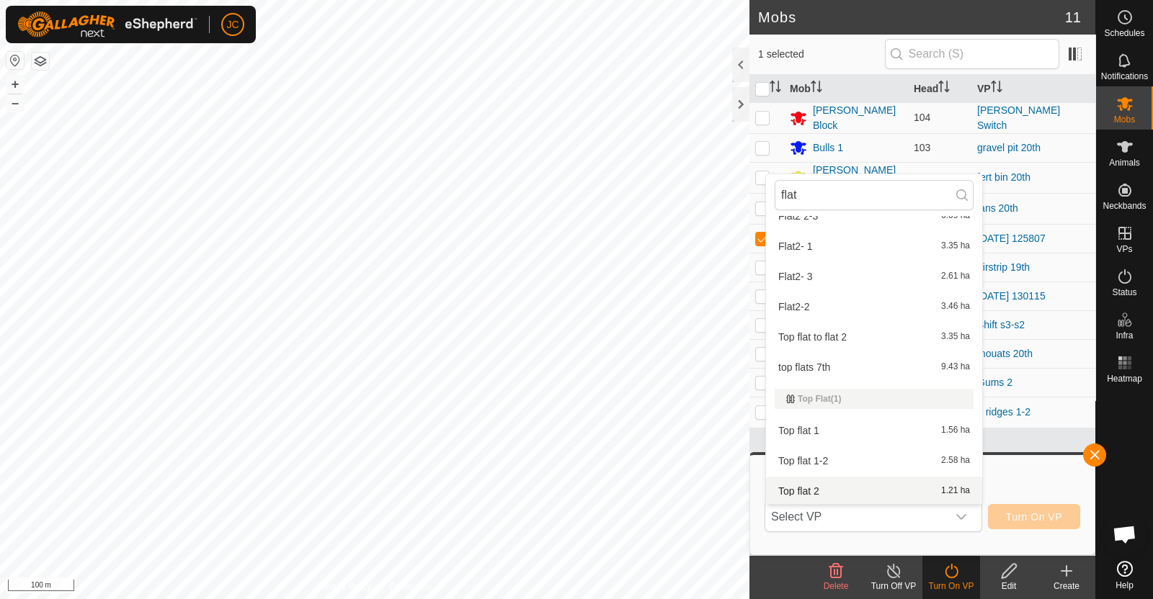
scroll to position [671, 0]
type input "f"
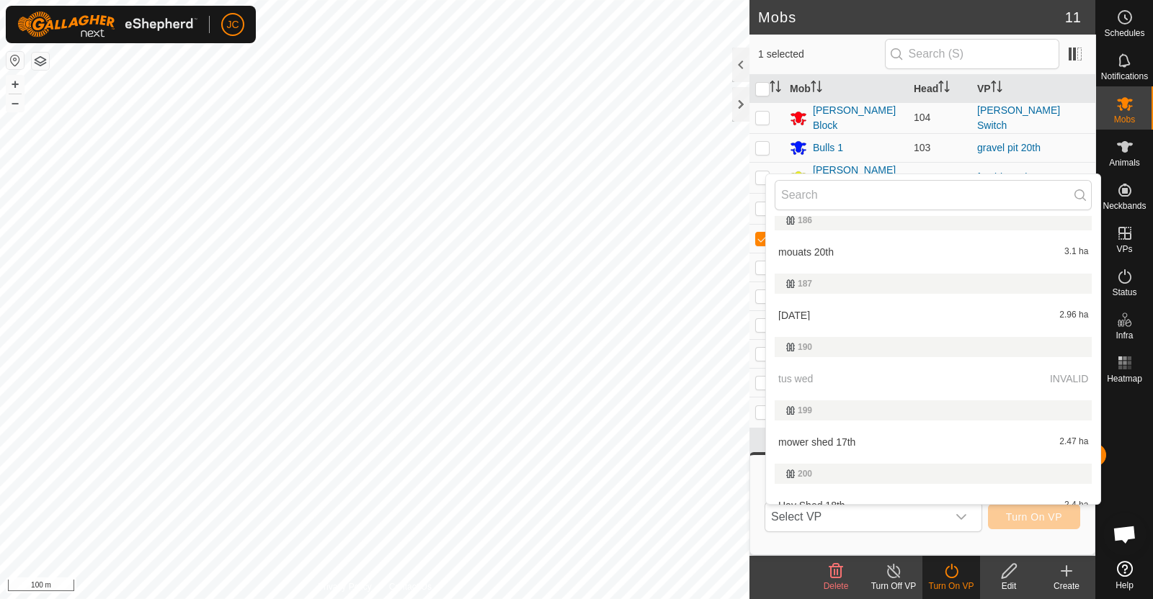
scroll to position [5038, 0]
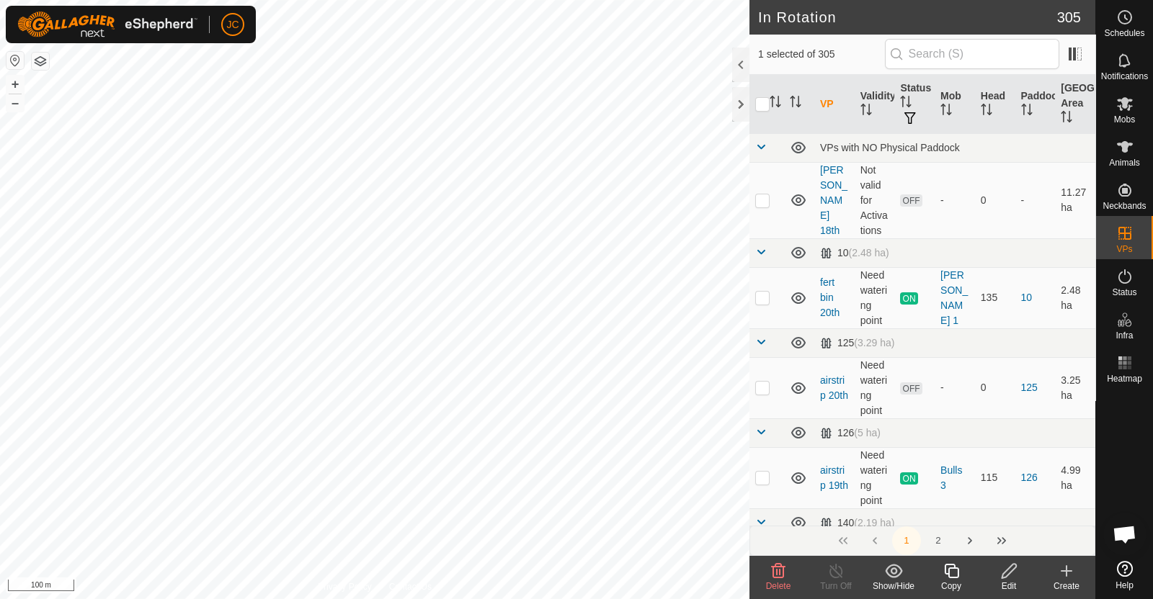
checkbox input "false"
checkbox input "true"
checkbox input "false"
checkbox input "true"
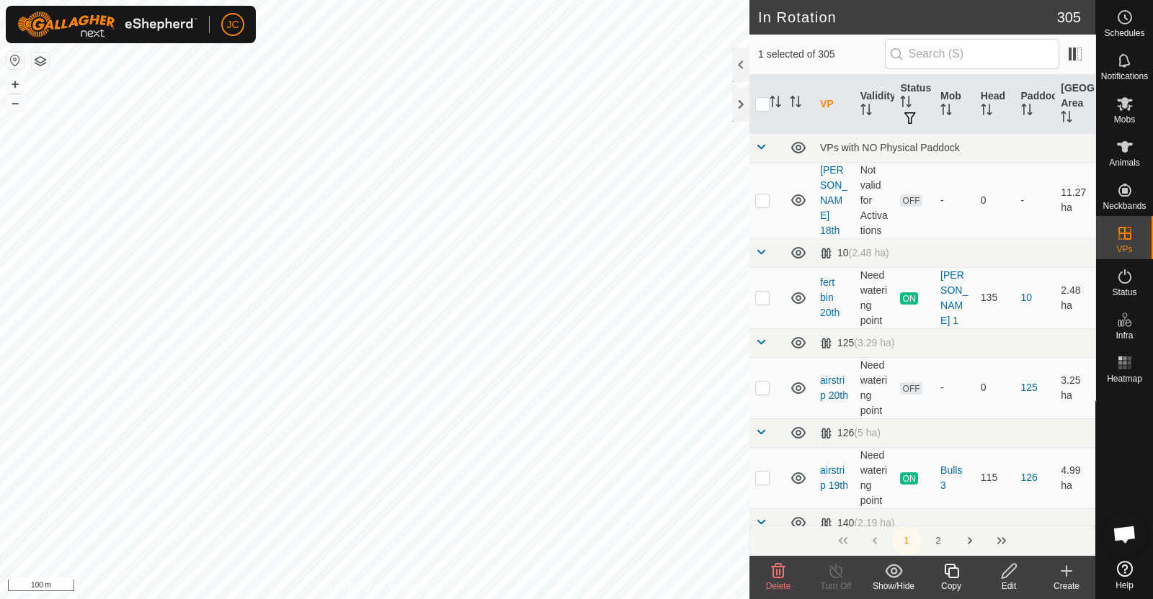
checkbox input "false"
checkbox input "true"
click at [779, 101] on icon "Activate to sort" at bounding box center [775, 102] width 12 height 12
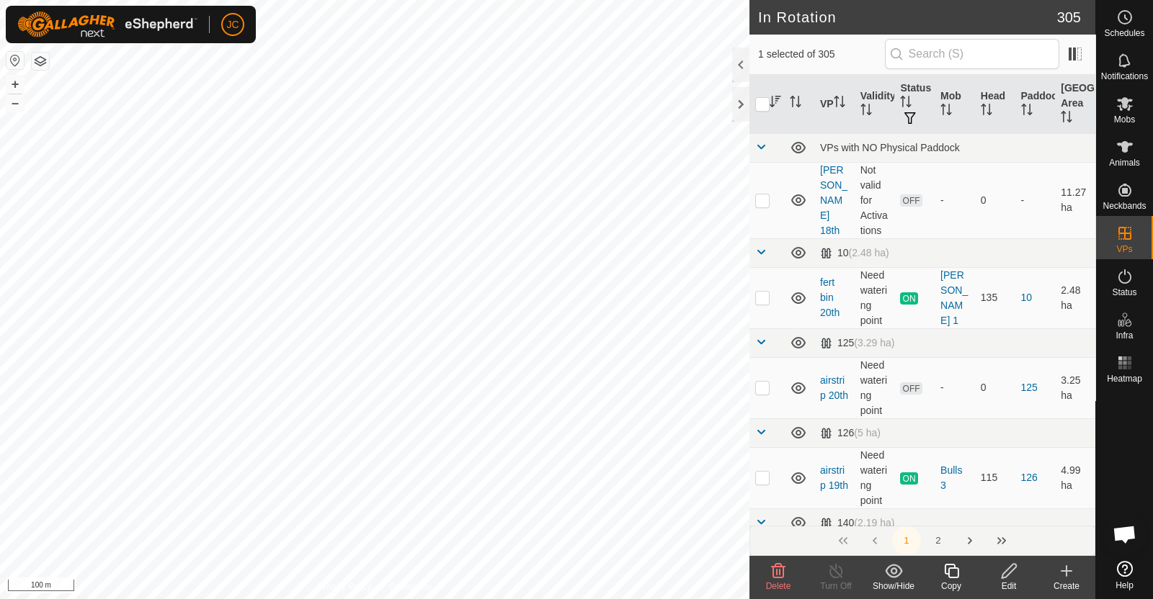
click at [781, 102] on th at bounding box center [766, 104] width 35 height 59
click at [774, 96] on icon "Activate to sort" at bounding box center [774, 102] width 11 height 12
click at [794, 98] on icon "Activate to sort" at bounding box center [792, 97] width 5 height 3
click at [794, 98] on icon "Activate to sort" at bounding box center [794, 102] width 11 height 12
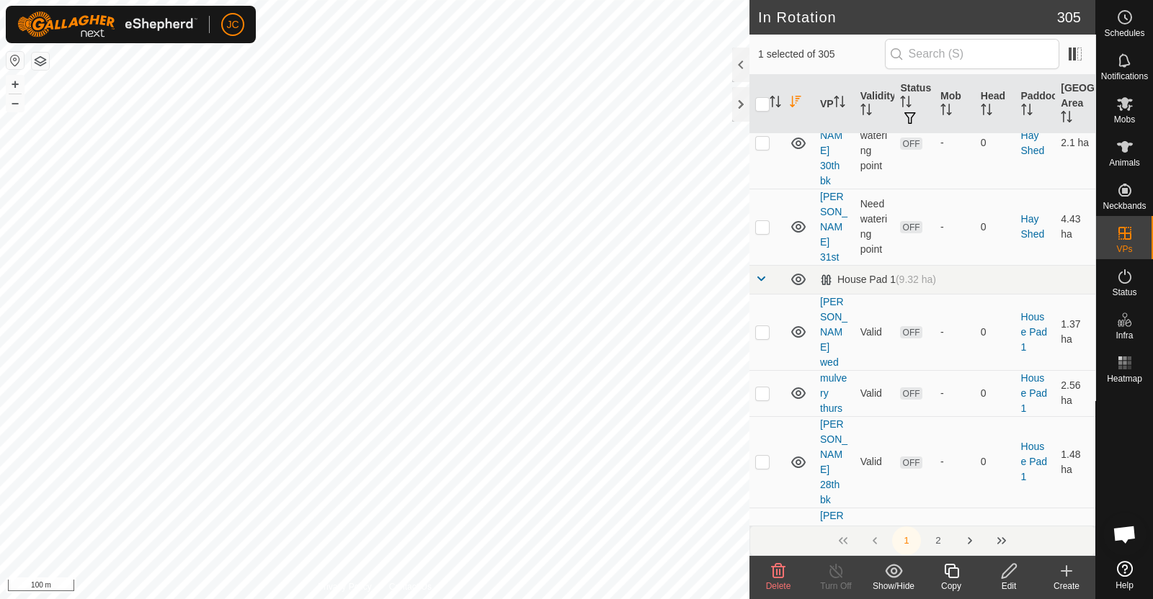
scroll to position [10886, 0]
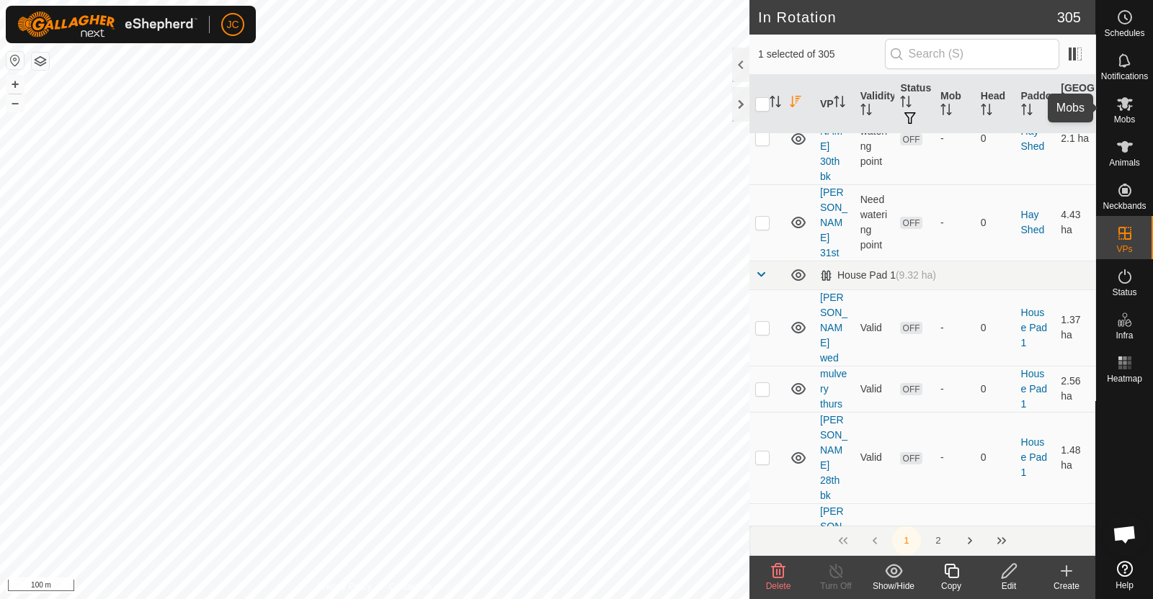
click at [1135, 106] on es-mob-svg-icon at bounding box center [1124, 103] width 26 height 23
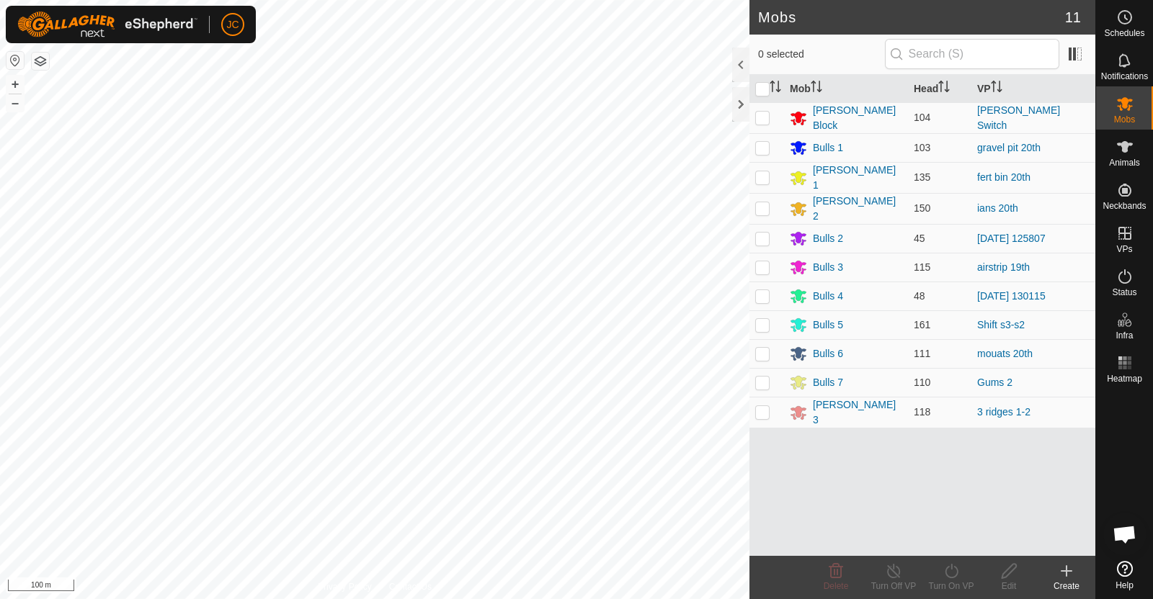
click at [764, 233] on p-checkbox at bounding box center [762, 239] width 14 height 12
checkbox input "true"
click at [951, 574] on icon at bounding box center [951, 571] width 18 height 17
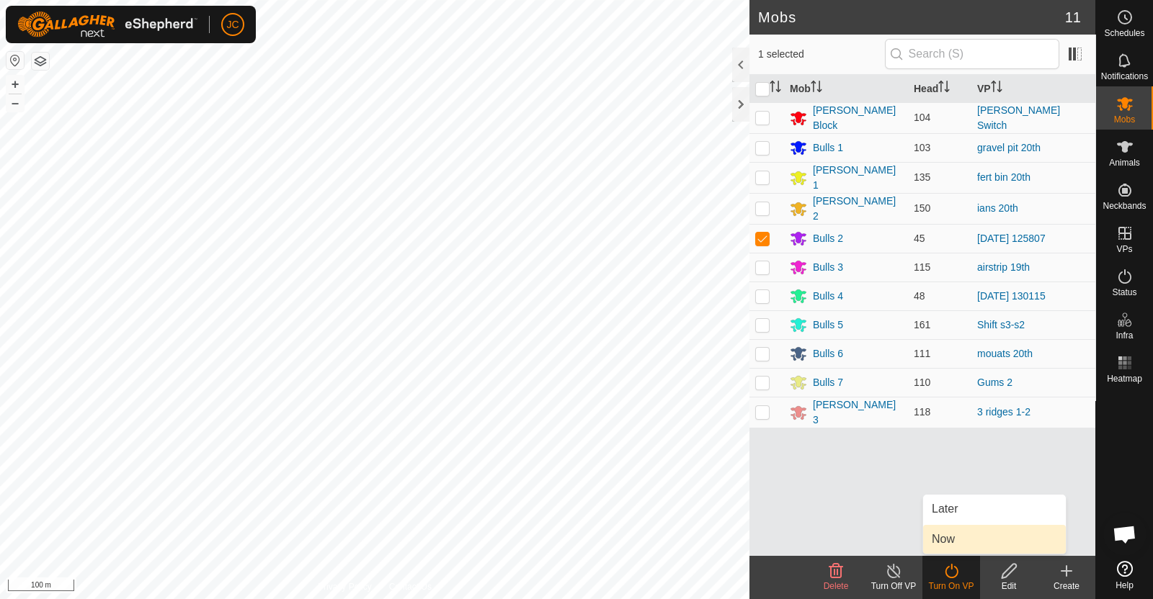
click at [947, 546] on link "Now" at bounding box center [994, 539] width 143 height 29
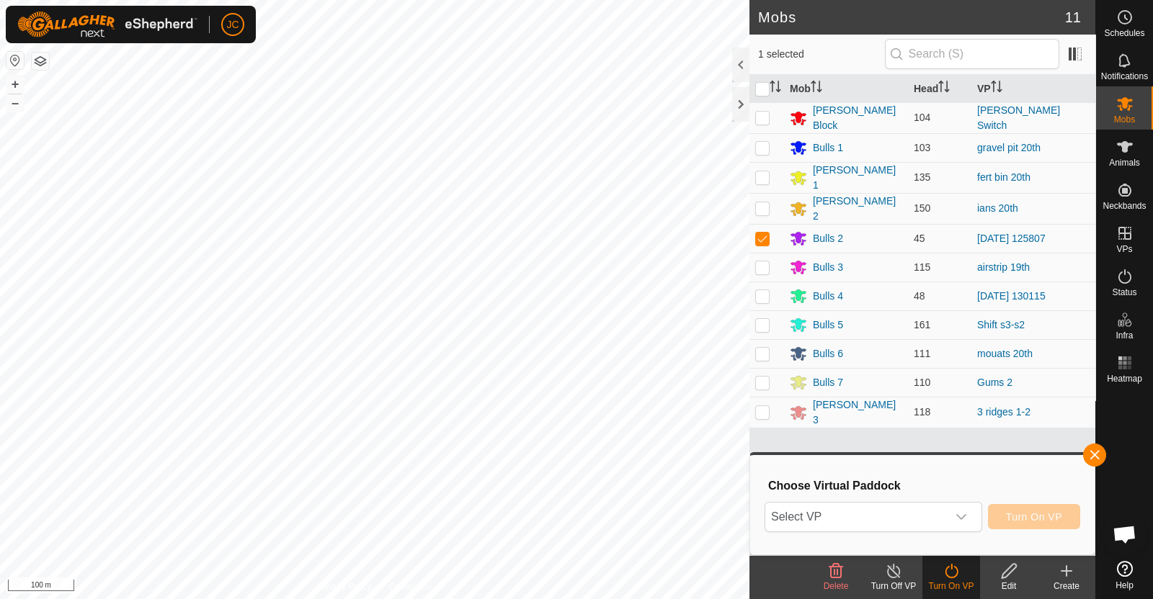
click at [930, 530] on span "Select VP" at bounding box center [856, 517] width 182 height 29
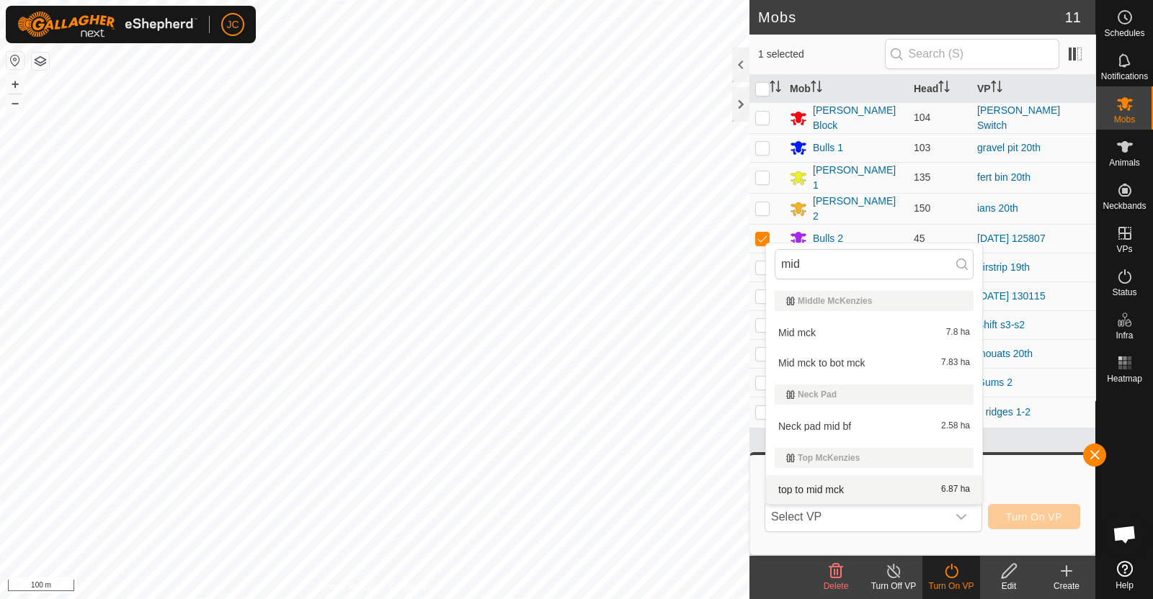
type input "mid"
click at [1044, 467] on div "Choose Virtual Paddock Select VP mid Middle McKenzies Mid mck 7.8 ha Mid mck to…" at bounding box center [922, 505] width 327 height 82
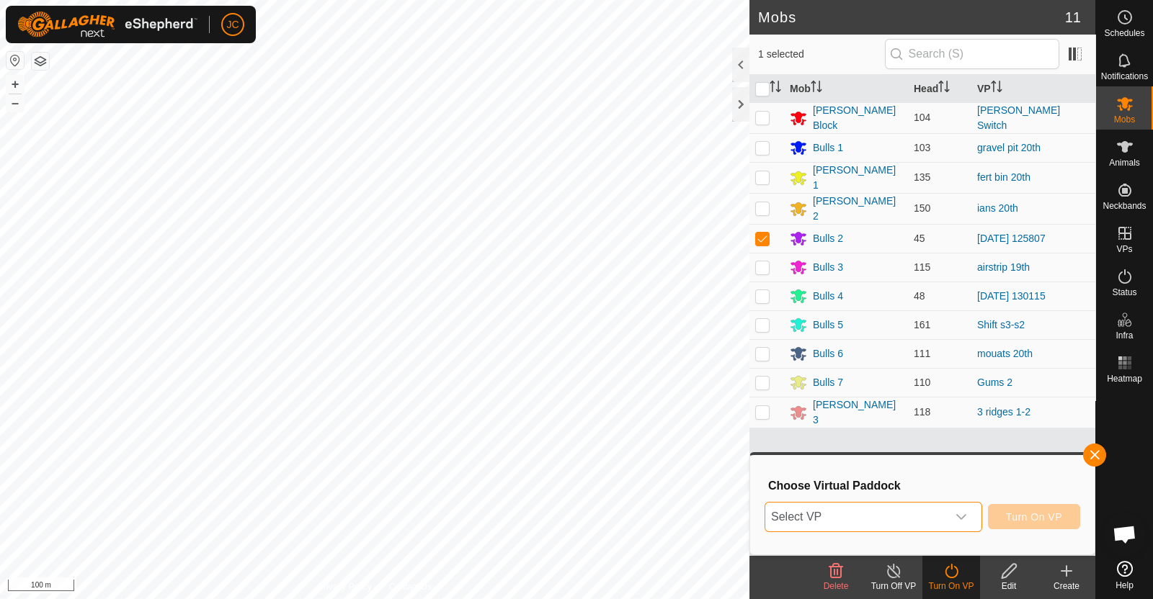
click at [852, 522] on span "Select VP" at bounding box center [856, 517] width 182 height 29
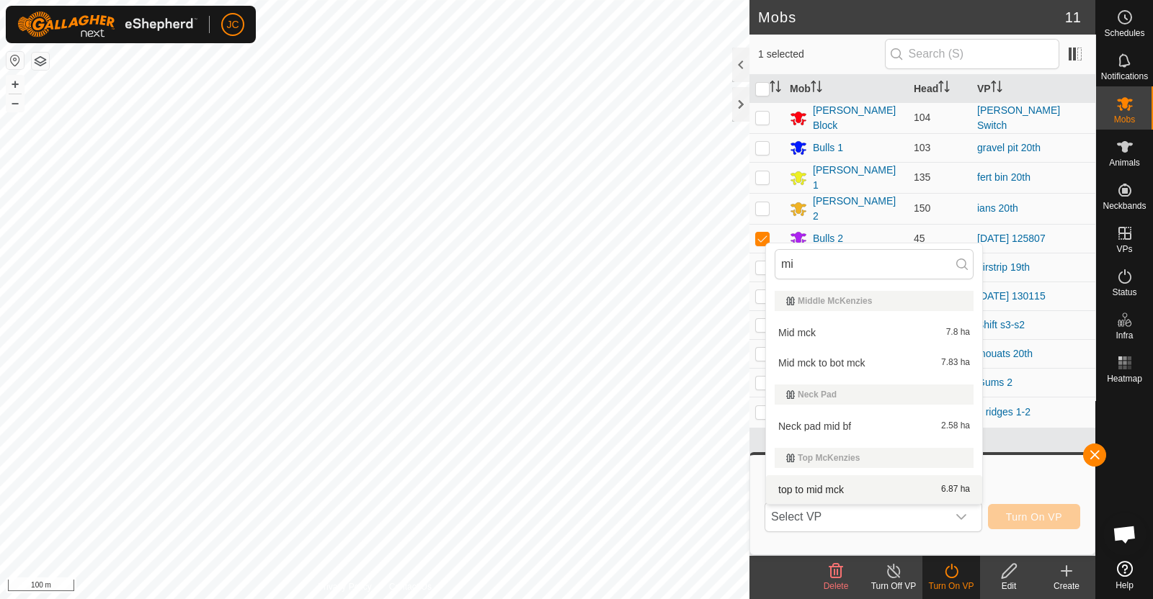
type input "m"
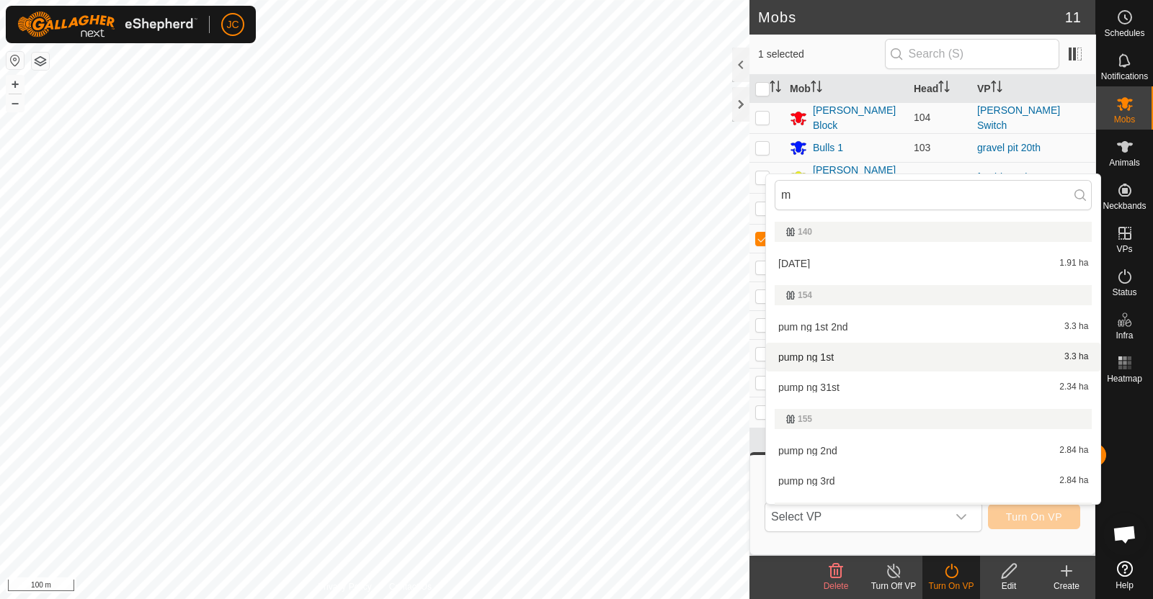
type input "m"
click at [1047, 474] on div "Choose Virtual Paddock Select VP m 140 [DATE] 1.91 ha 154 pum ng 1st 2nd 3.3 ha…" at bounding box center [922, 505] width 327 height 82
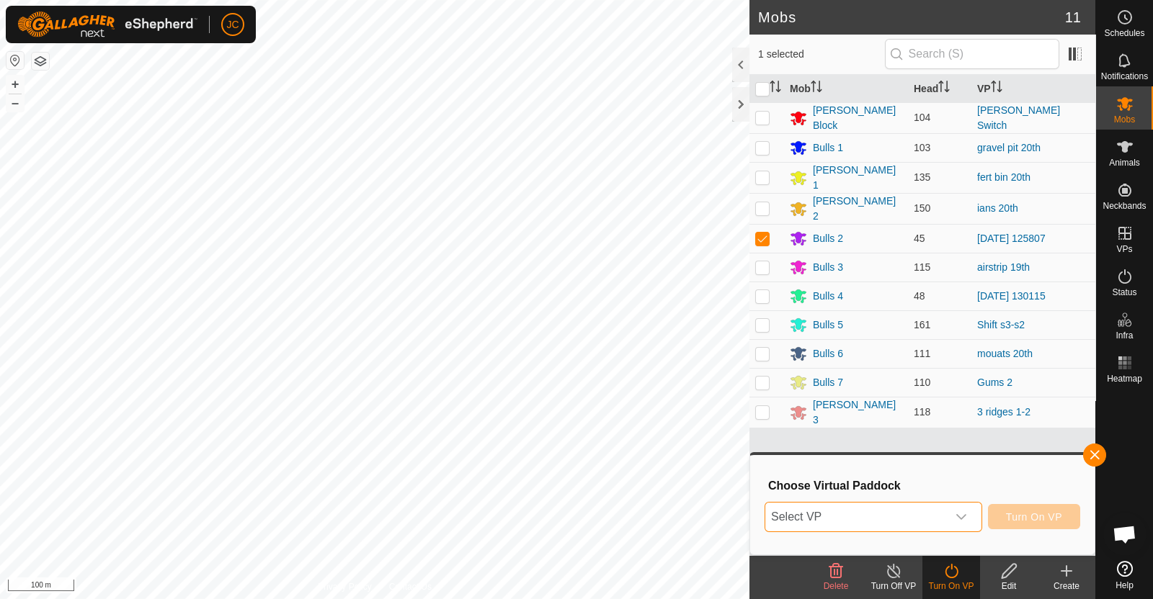
click at [914, 514] on span "Select VP" at bounding box center [856, 517] width 182 height 29
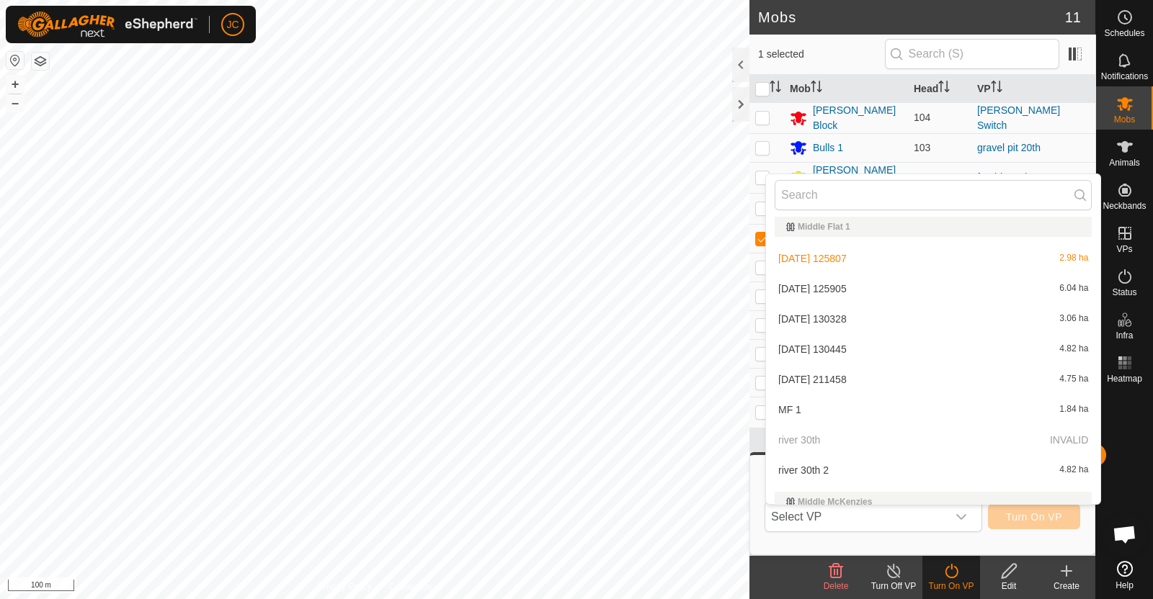
scroll to position [6621, 0]
click at [846, 290] on li "[DATE] 125905 6.04 ha" at bounding box center [933, 293] width 334 height 29
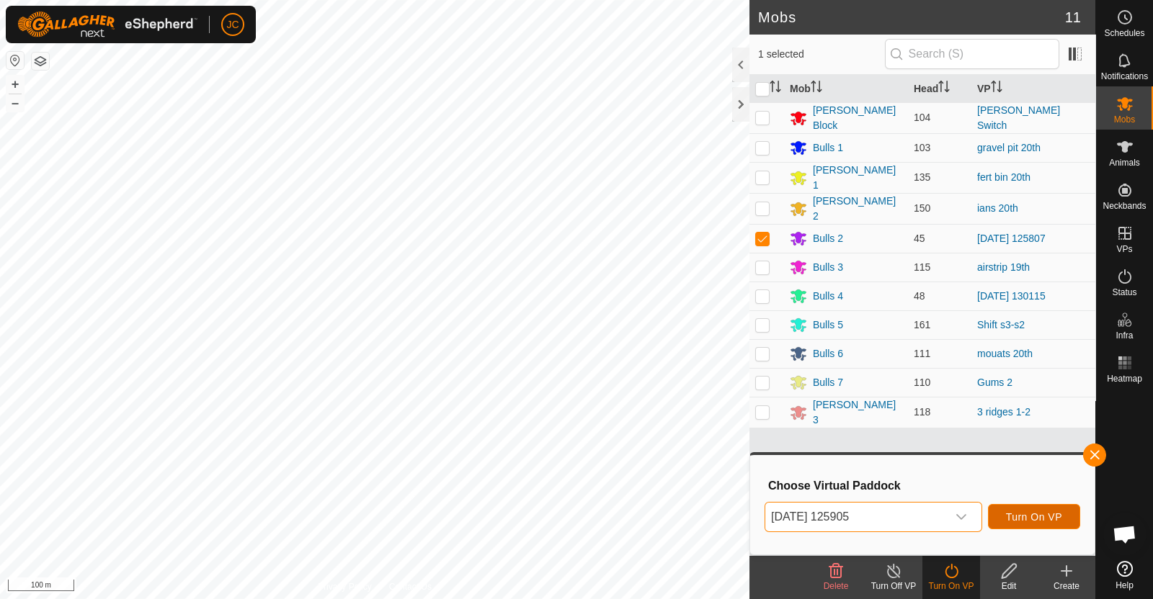
click at [1012, 513] on span "Turn On VP" at bounding box center [1034, 517] width 56 height 12
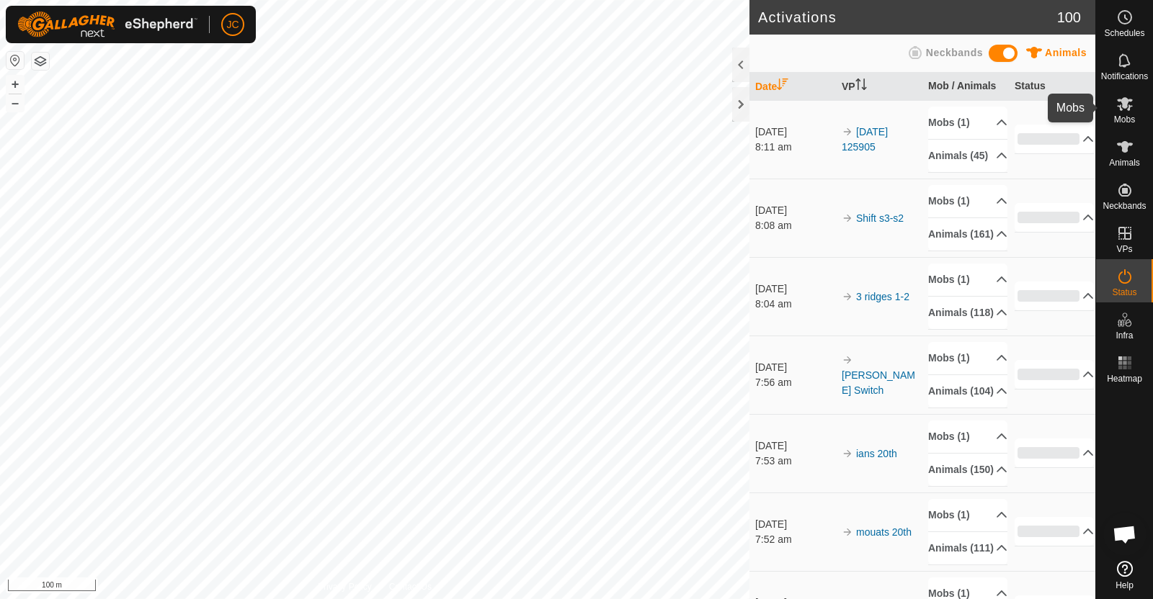
click at [1134, 124] on span "Mobs" at bounding box center [1124, 119] width 21 height 9
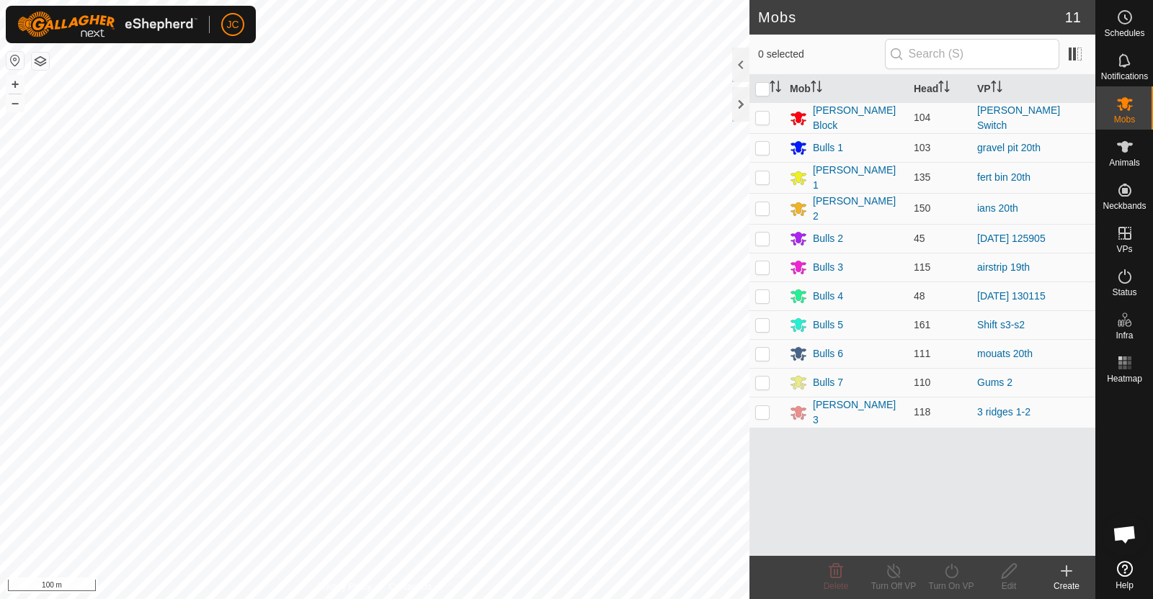
click at [763, 291] on p-checkbox at bounding box center [762, 296] width 14 height 12
checkbox input "true"
click at [952, 581] on div "Turn On VP" at bounding box center [951, 586] width 58 height 13
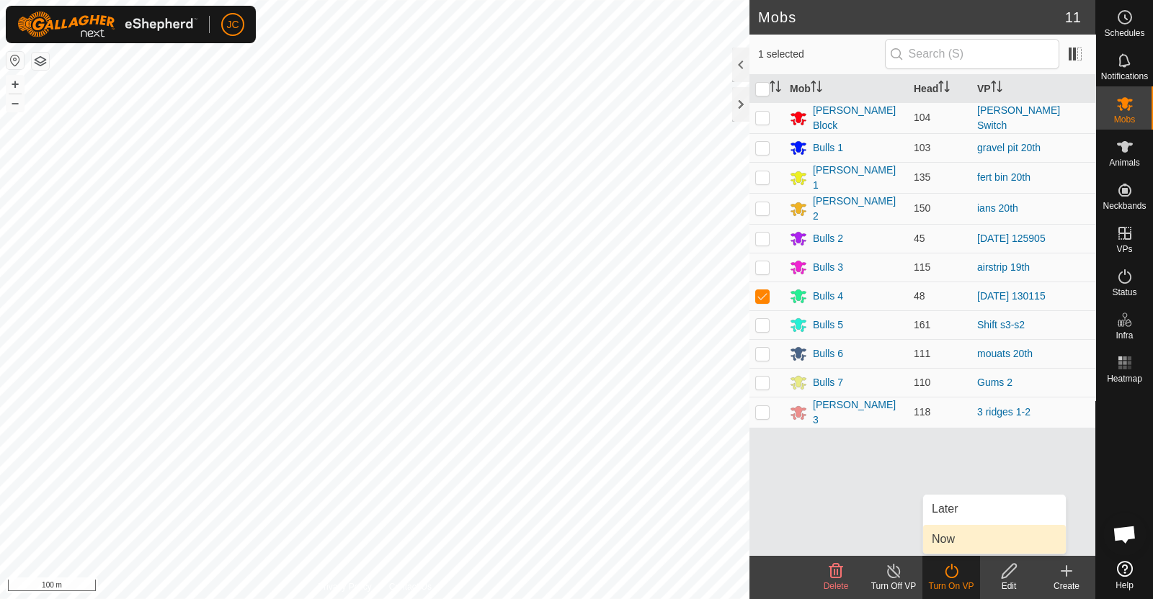
click at [944, 533] on link "Now" at bounding box center [994, 539] width 143 height 29
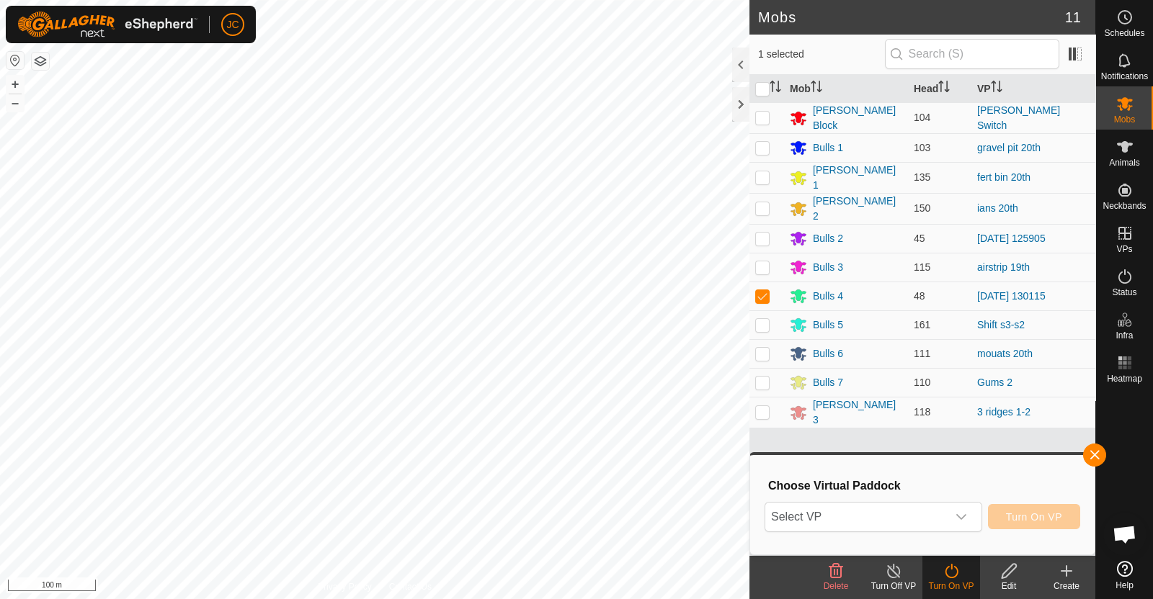
click at [936, 524] on span "Select VP" at bounding box center [856, 517] width 182 height 29
click at [837, 520] on span "Select VP" at bounding box center [856, 517] width 182 height 29
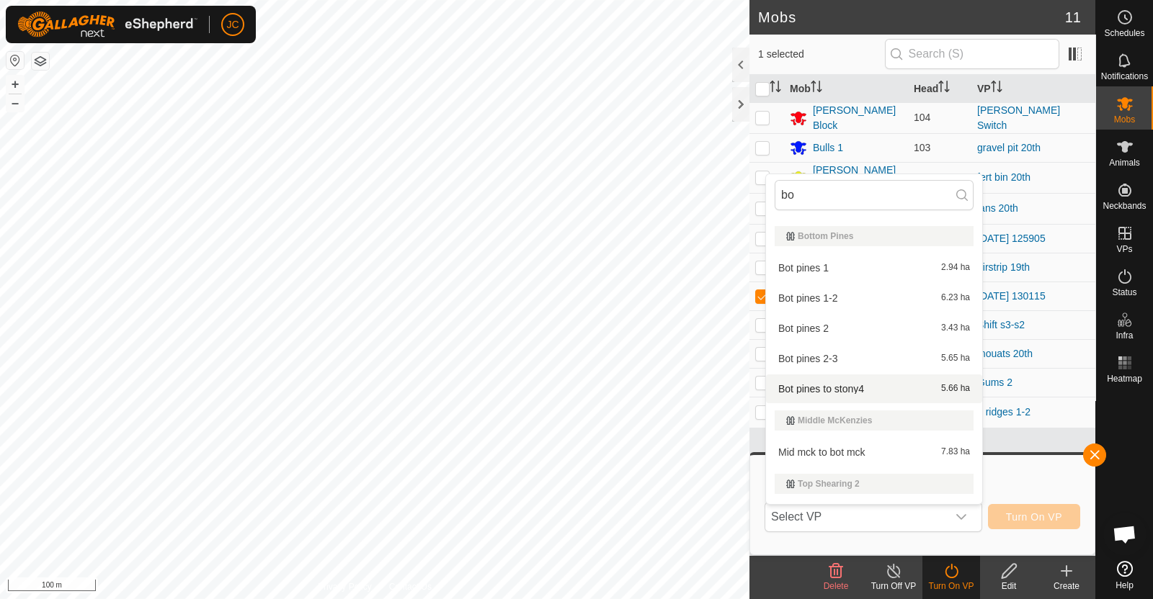
scroll to position [640, 0]
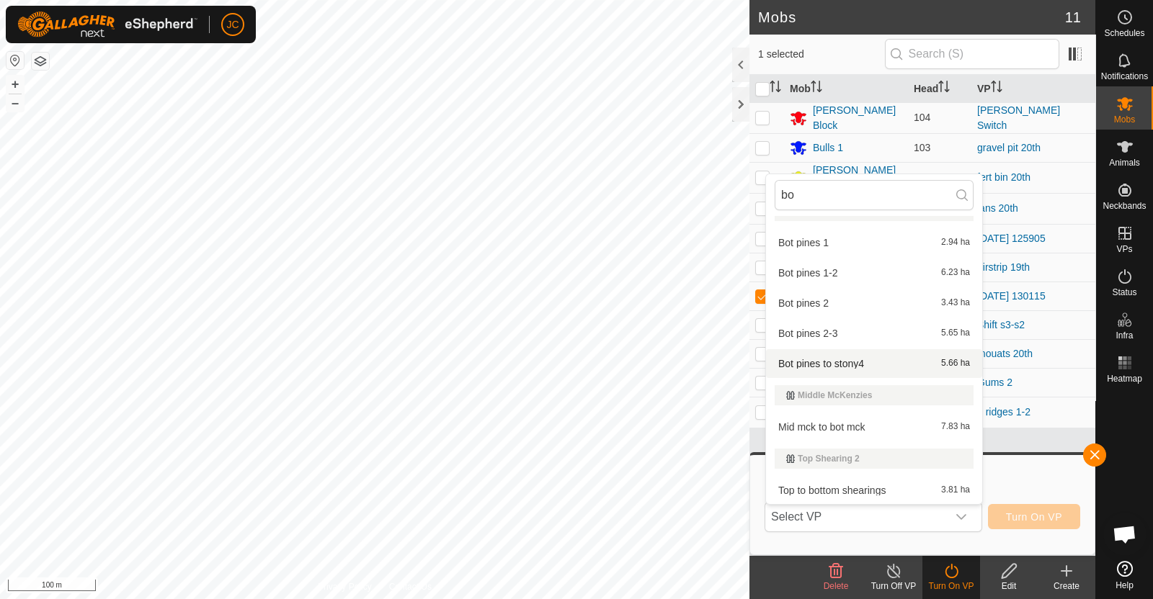
type input "b"
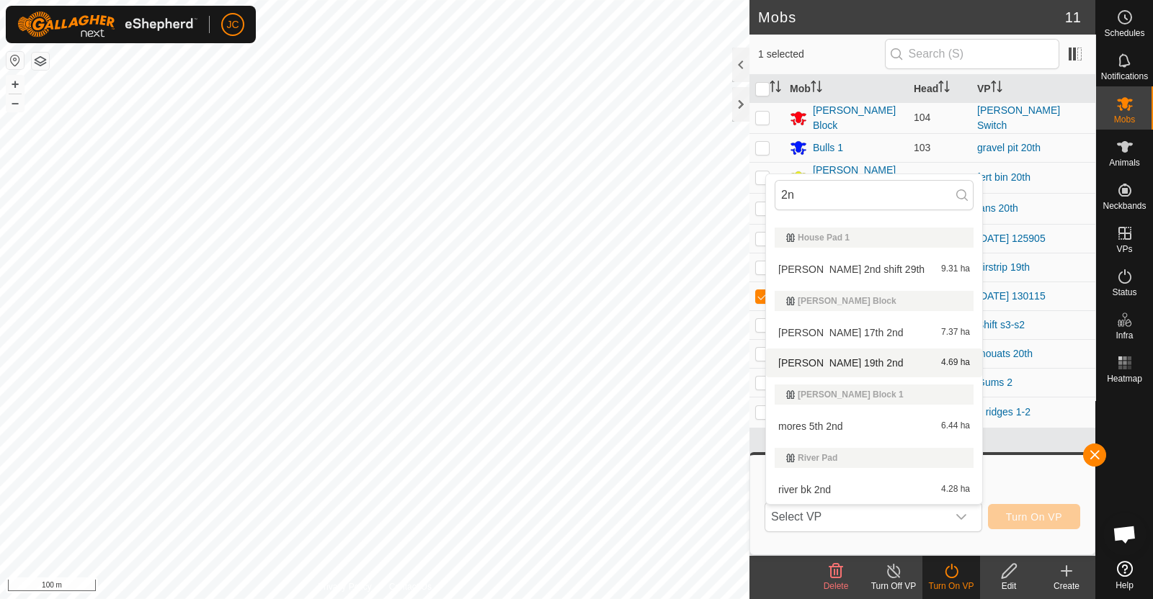
scroll to position [434, 0]
type input "2"
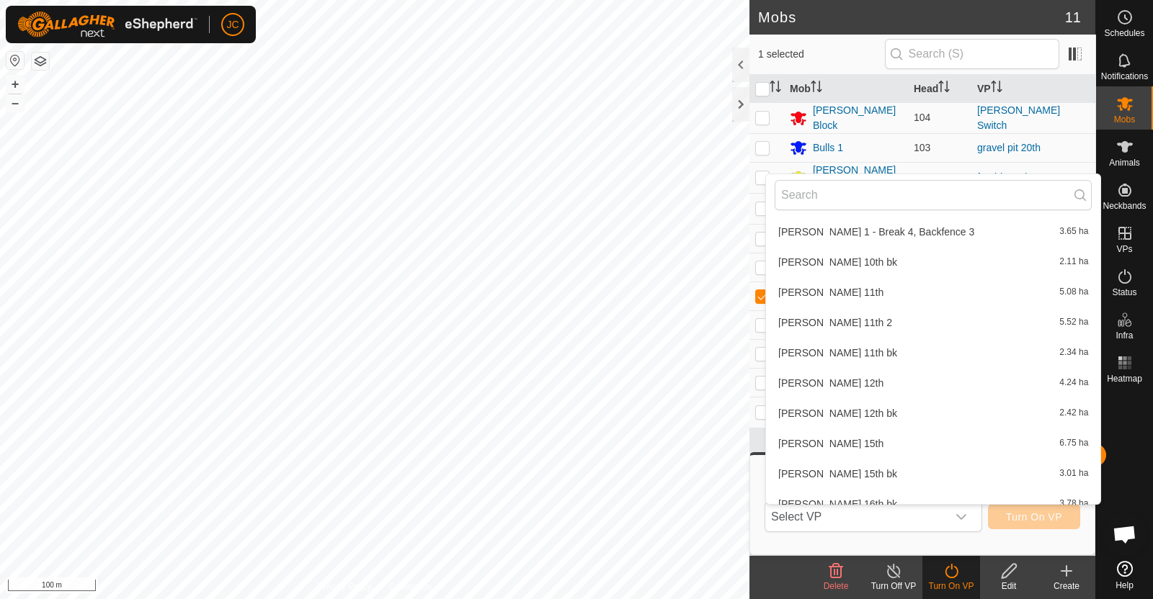
scroll to position [7248, 0]
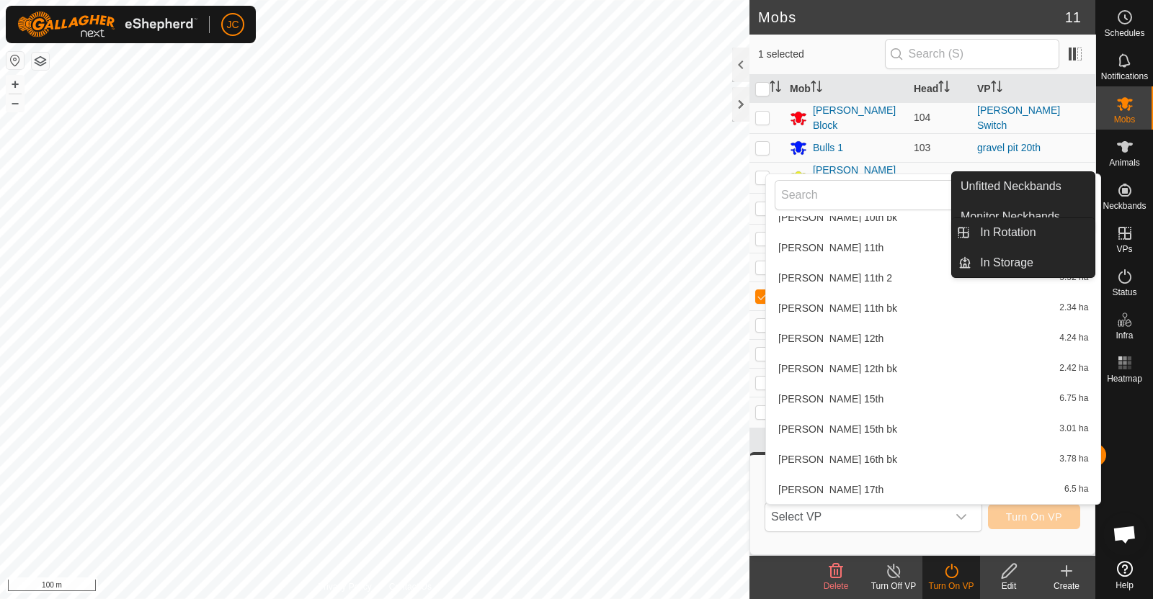
click at [1128, 239] on icon at bounding box center [1124, 233] width 13 height 13
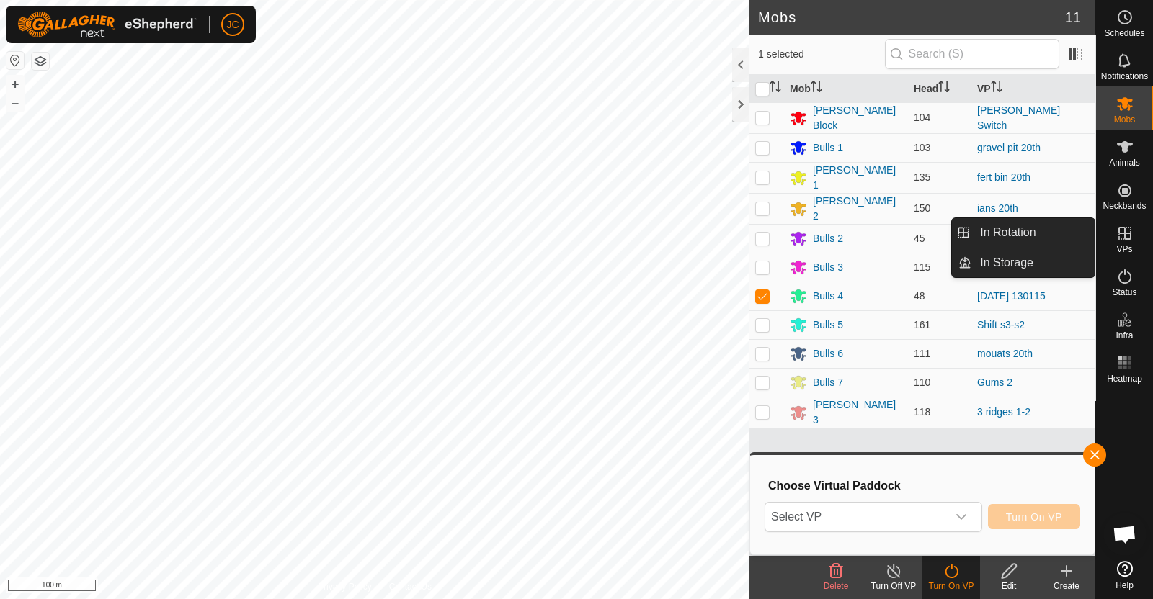
click at [1073, 225] on link "In Rotation" at bounding box center [1032, 232] width 123 height 29
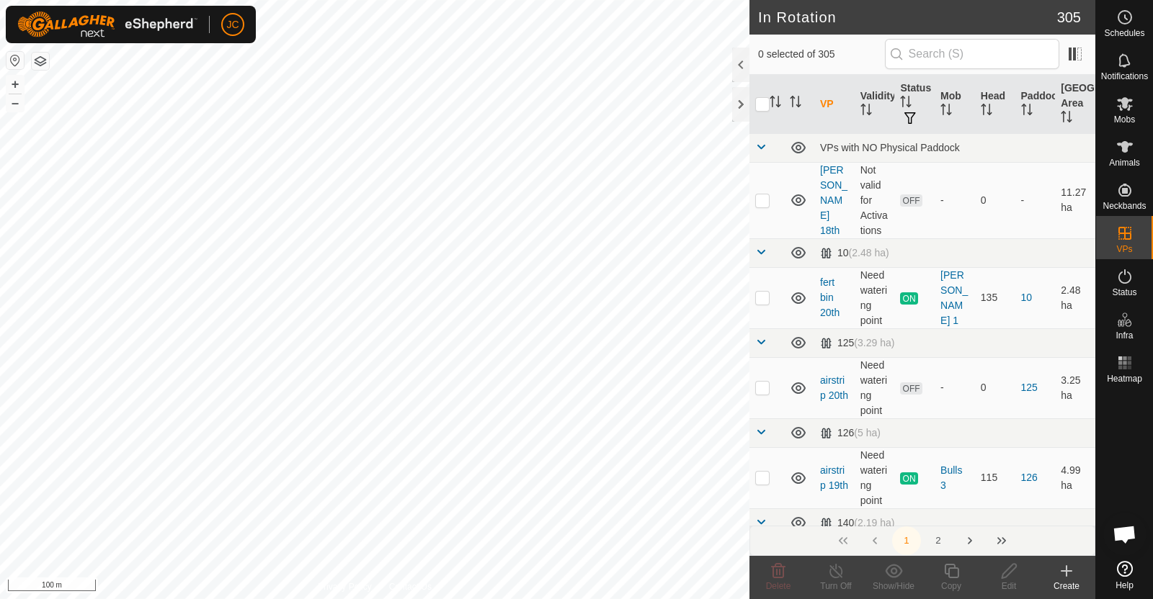
click at [1074, 582] on div "Create" at bounding box center [1066, 586] width 58 height 13
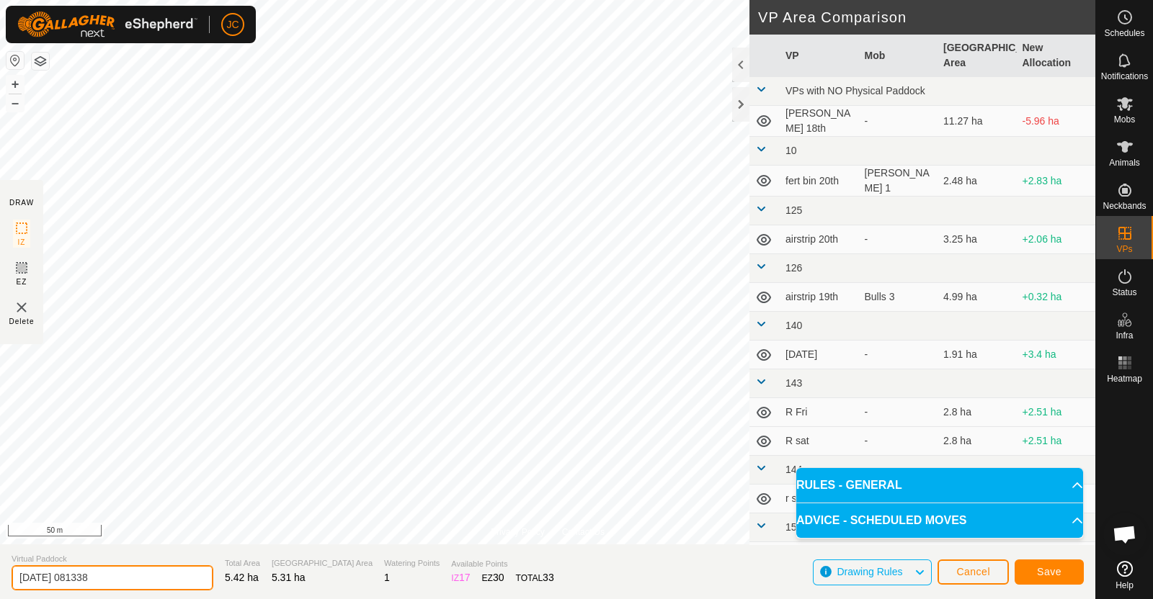
drag, startPoint x: 116, startPoint y: 579, endPoint x: 0, endPoint y: 561, distance: 117.4
click at [0, 561] on section "Virtual Paddock [DATE] 081338 Total Area 5.42 ha Grazing Area 5.31 ha Watering …" at bounding box center [547, 572] width 1095 height 55
type input "BF 20th"
click at [1050, 571] on span "Save" at bounding box center [1049, 572] width 24 height 12
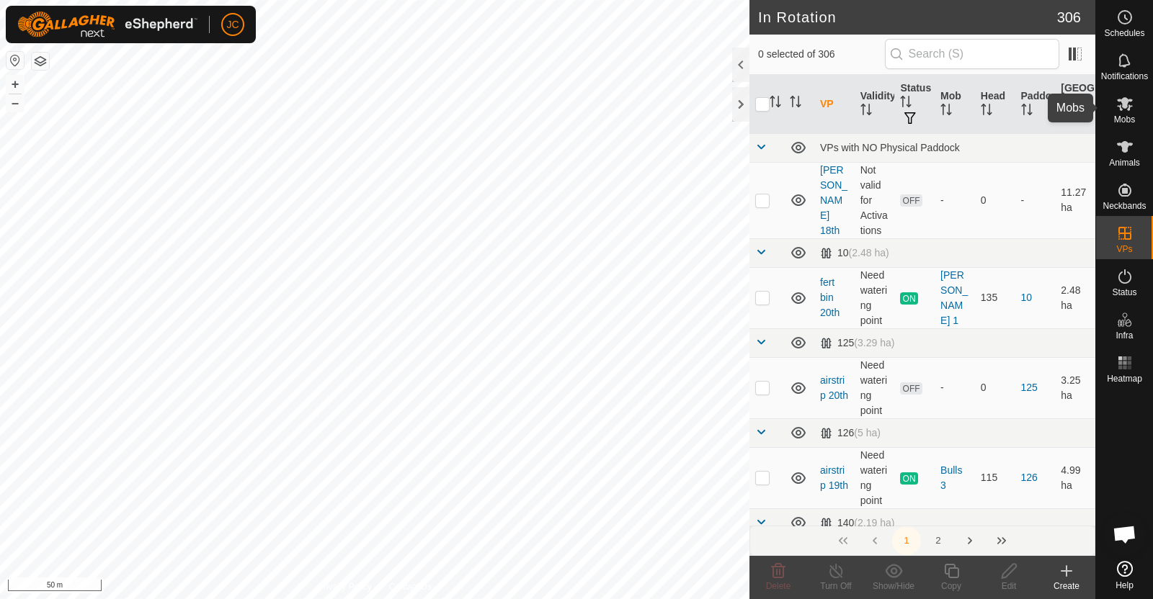
click at [1137, 112] on es-mob-svg-icon at bounding box center [1124, 103] width 26 height 23
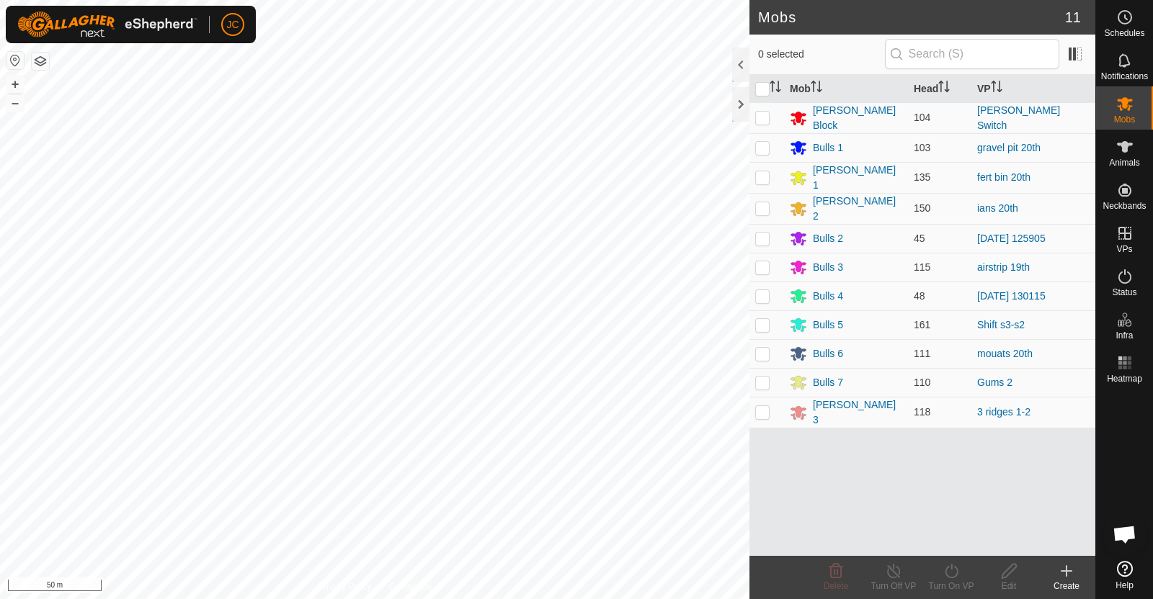
click at [763, 290] on p-checkbox at bounding box center [762, 296] width 14 height 12
checkbox input "true"
click at [942, 571] on icon at bounding box center [951, 571] width 18 height 17
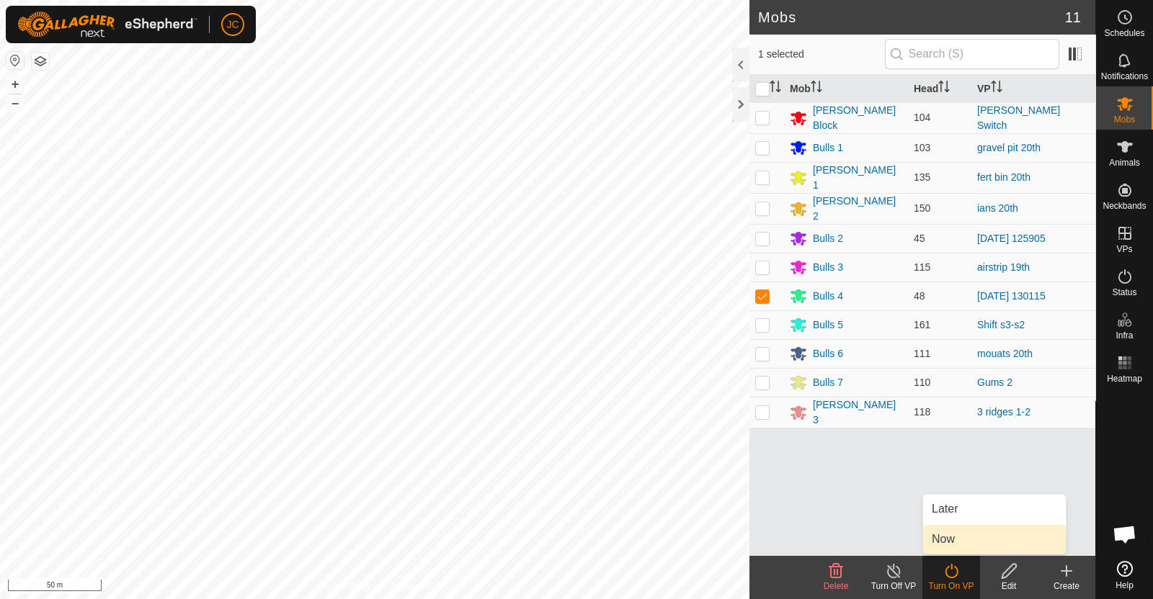
click at [941, 545] on link "Now" at bounding box center [994, 539] width 143 height 29
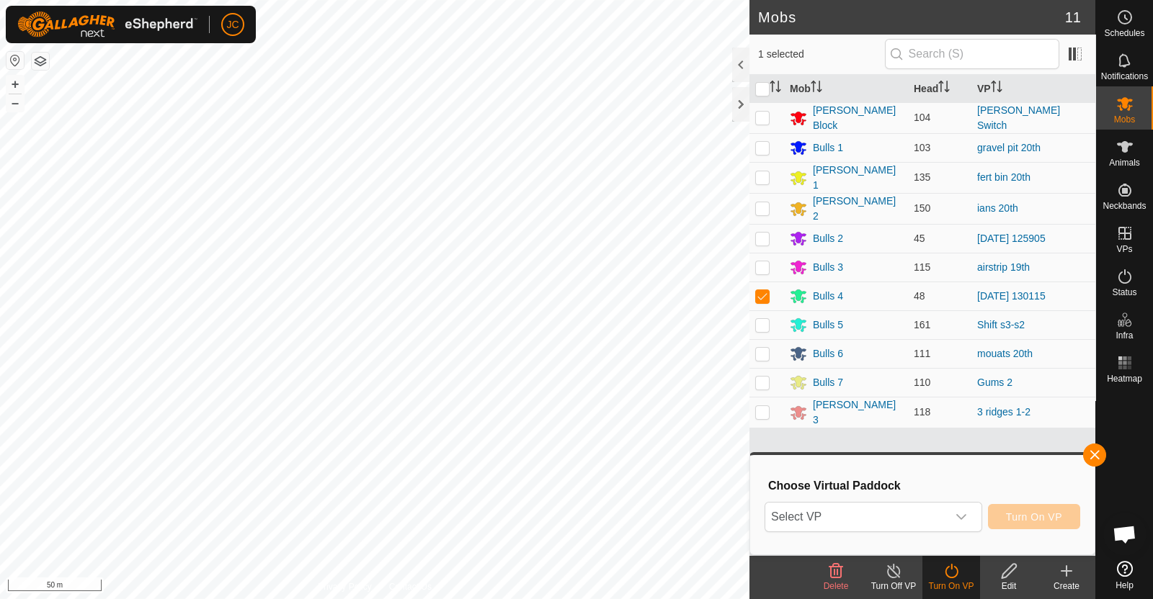
click at [926, 506] on span "Select VP" at bounding box center [856, 517] width 182 height 29
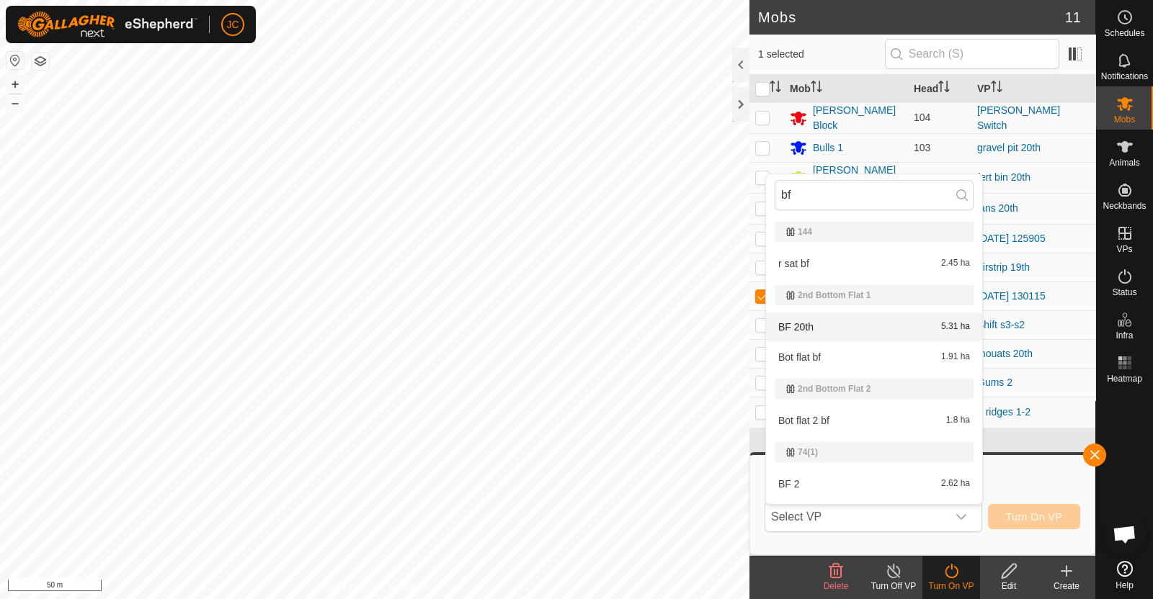
type input "bf"
click at [855, 326] on li "BF 20th 5.31 ha" at bounding box center [874, 327] width 216 height 29
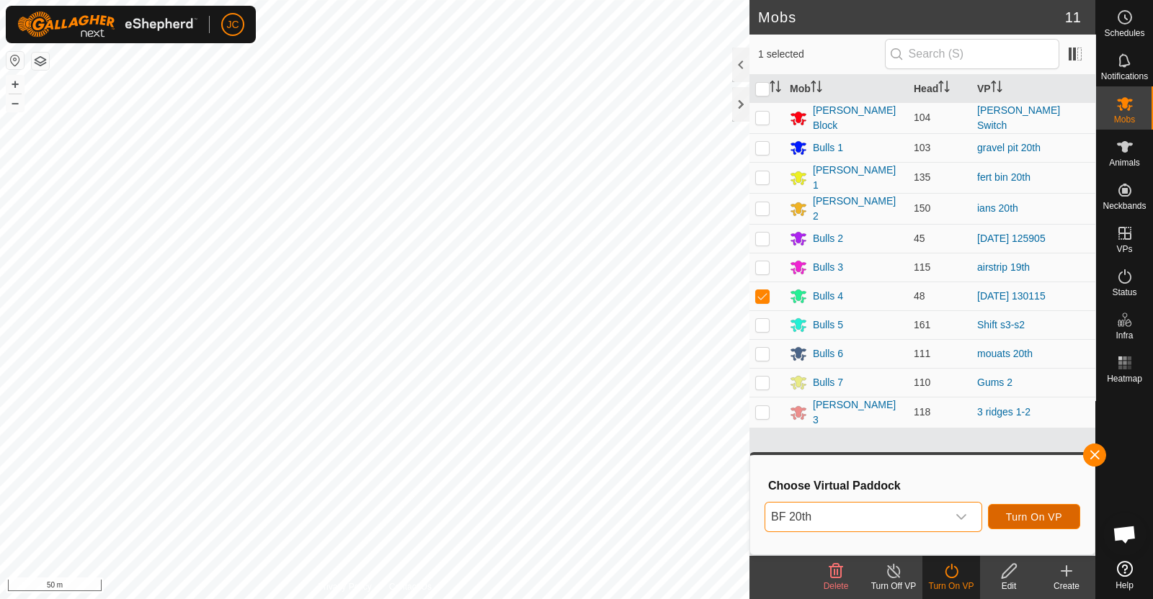
click at [1027, 511] on span "Turn On VP" at bounding box center [1034, 517] width 56 height 12
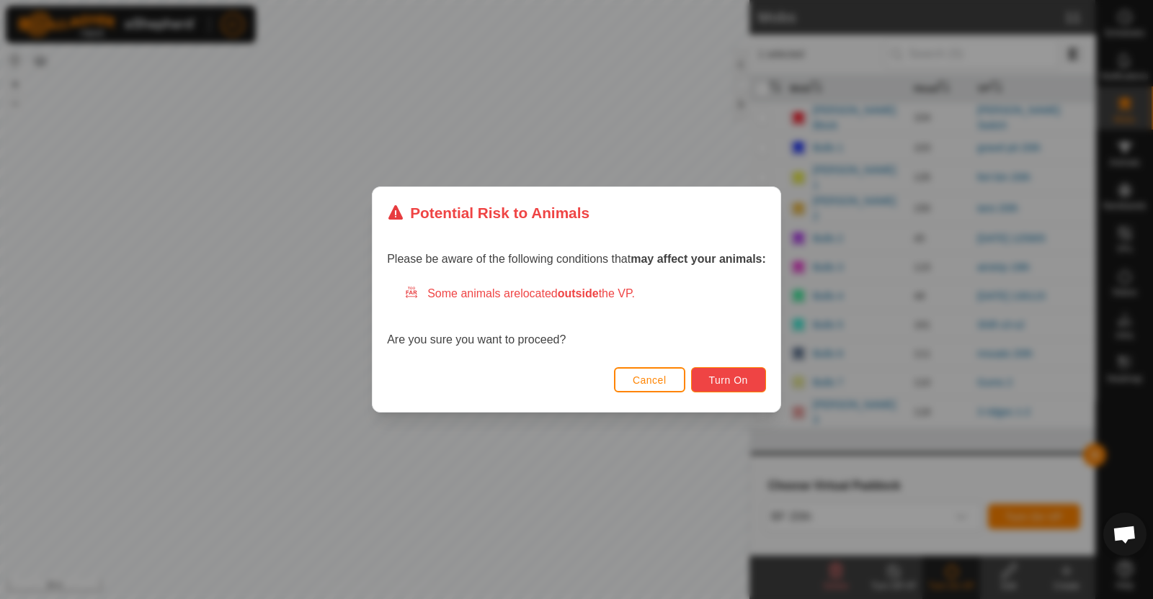
click at [722, 385] on span "Turn On" at bounding box center [728, 381] width 39 height 12
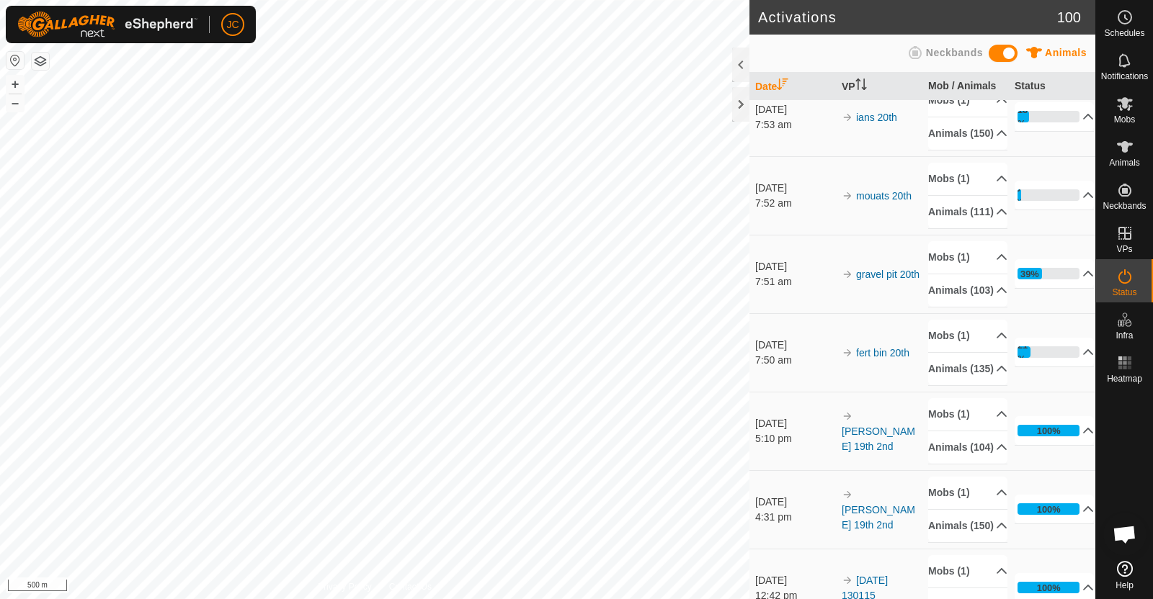
scroll to position [416, 0]
